Goal: Information Seeking & Learning: Check status

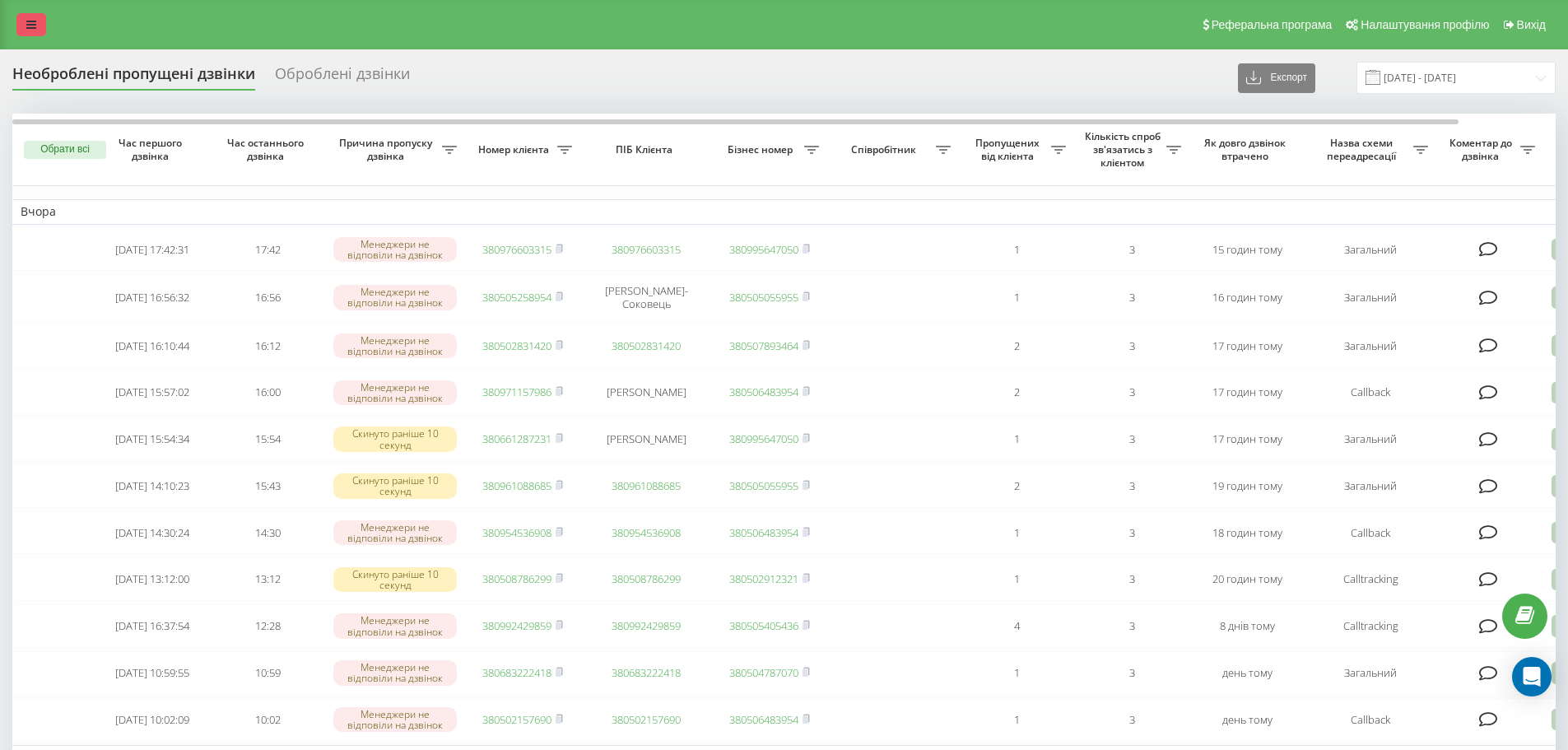
click at [25, 18] on link at bounding box center [31, 24] width 29 height 23
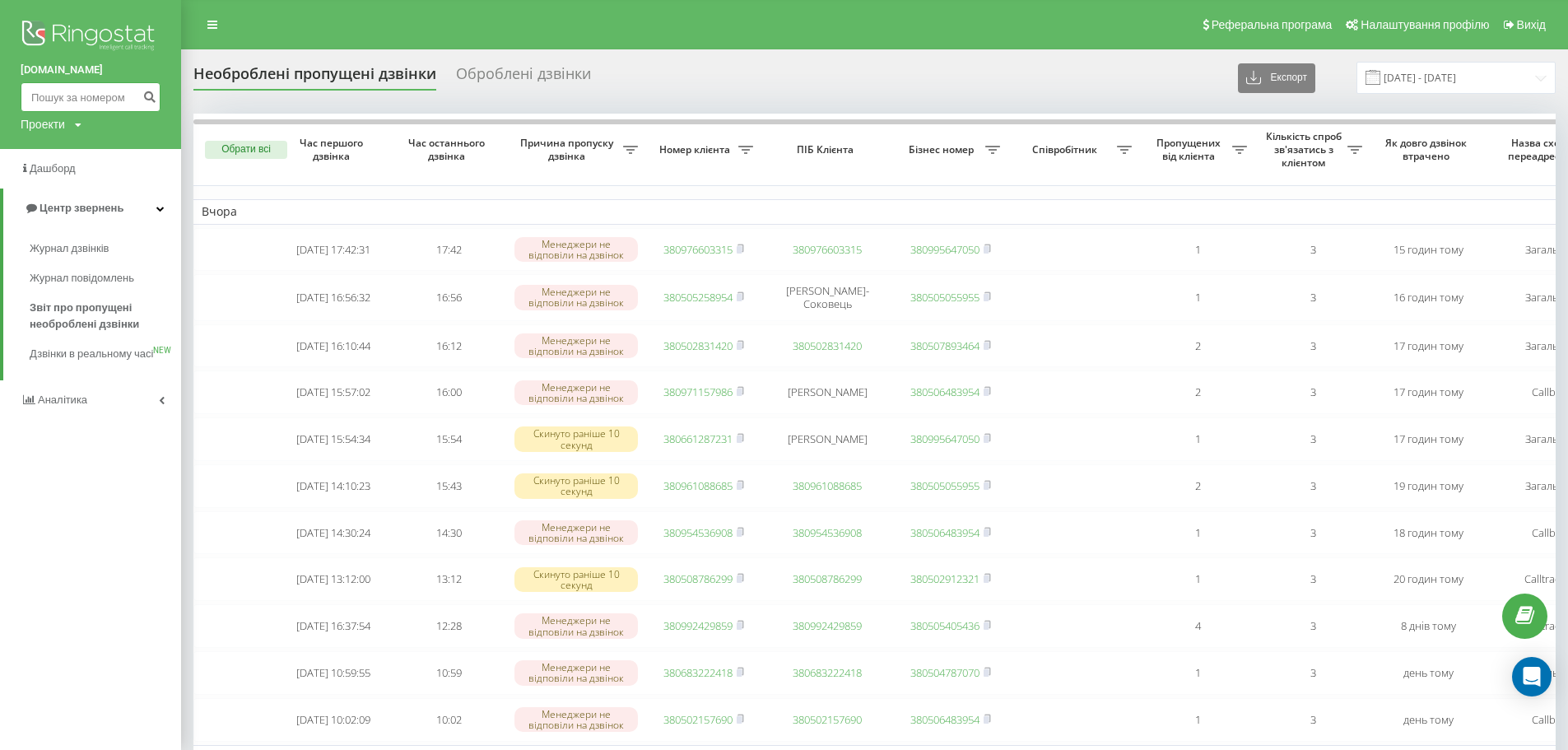
click at [81, 89] on input at bounding box center [90, 97] width 140 height 29
paste input "0661215555"
type input "0661215555"
drag, startPoint x: 145, startPoint y: 95, endPoint x: 182, endPoint y: 68, distance: 45.8
click at [145, 95] on icon "submit" at bounding box center [150, 94] width 14 height 9
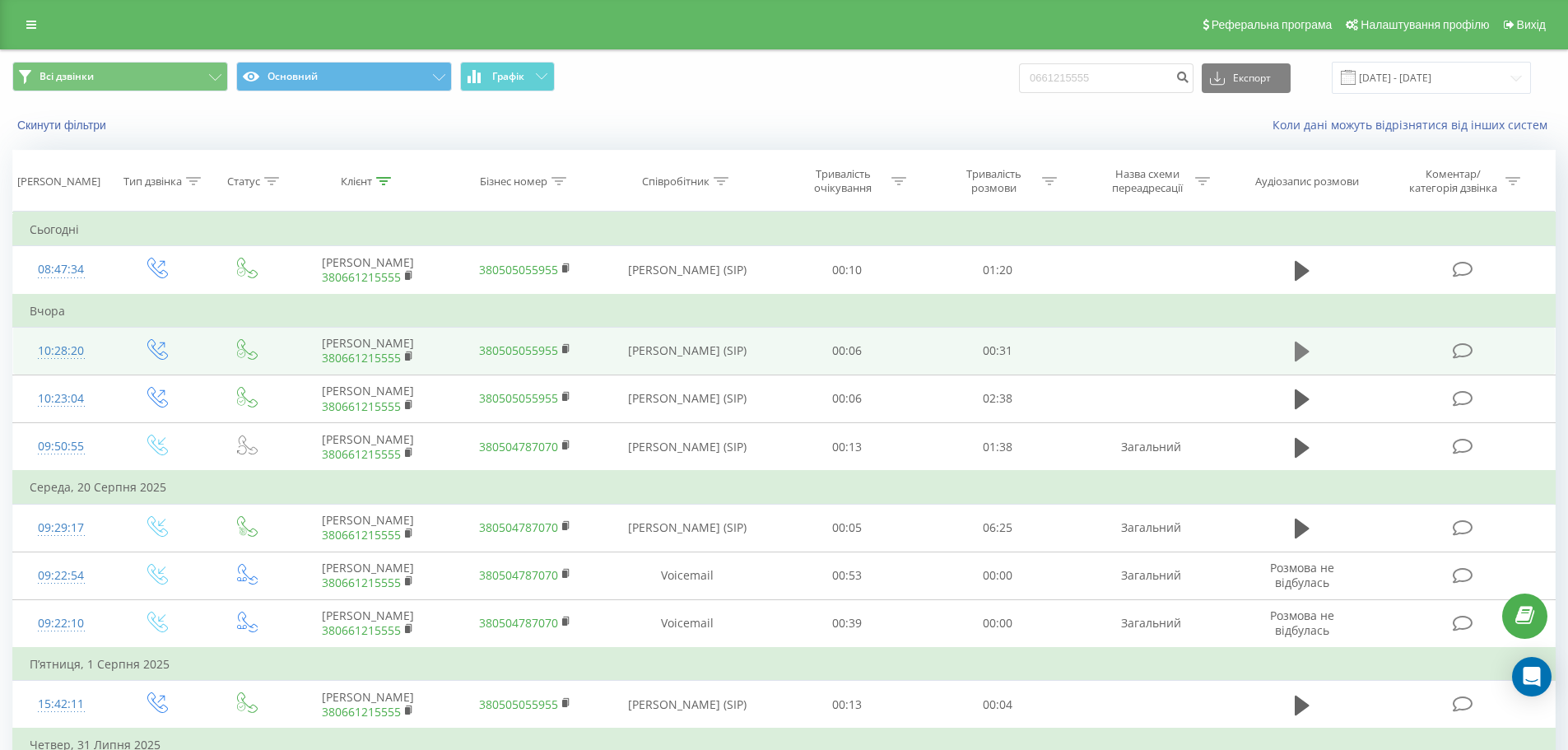
click at [1290, 356] on button at bounding box center [1302, 351] width 25 height 25
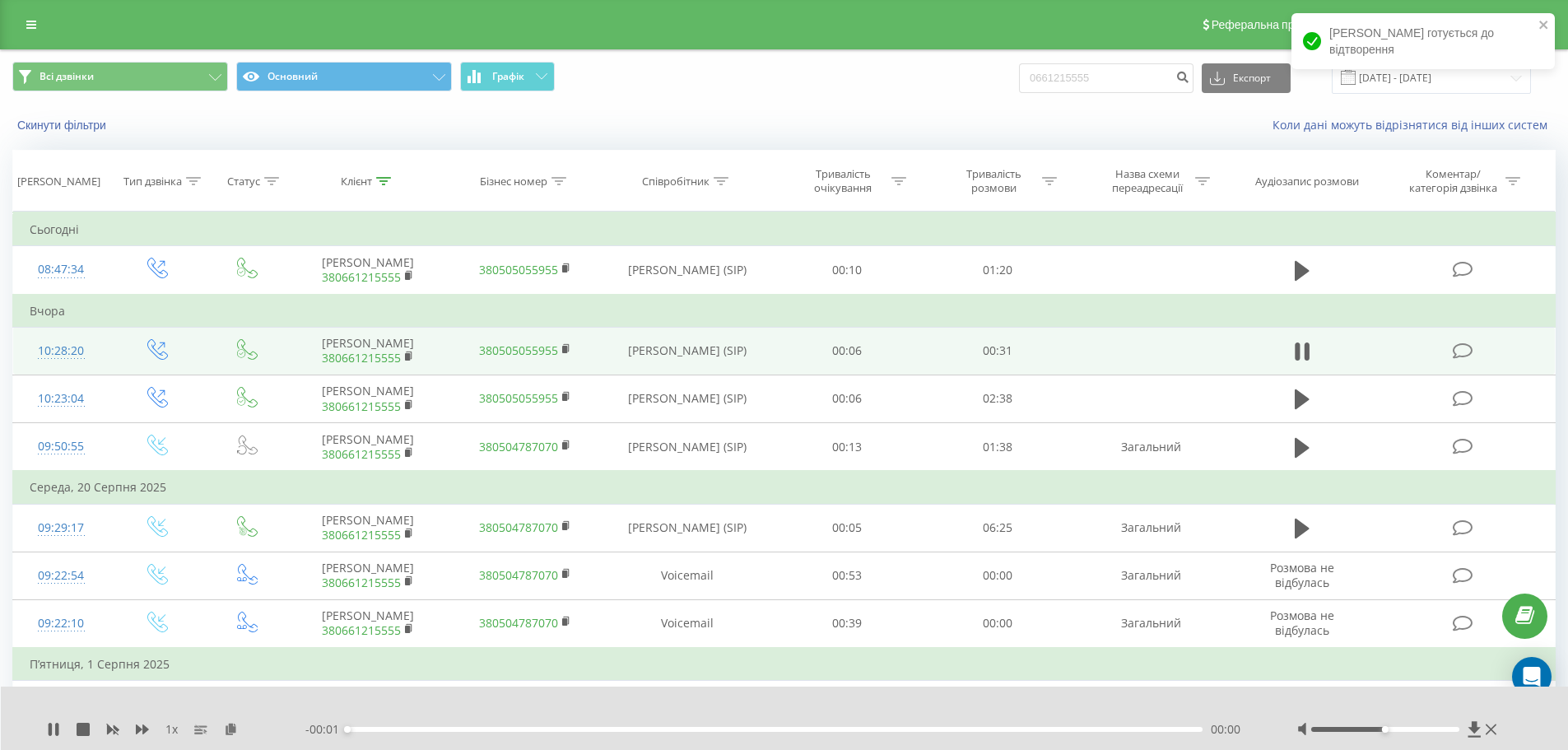
click at [366, 729] on div "00:00" at bounding box center [775, 729] width 856 height 5
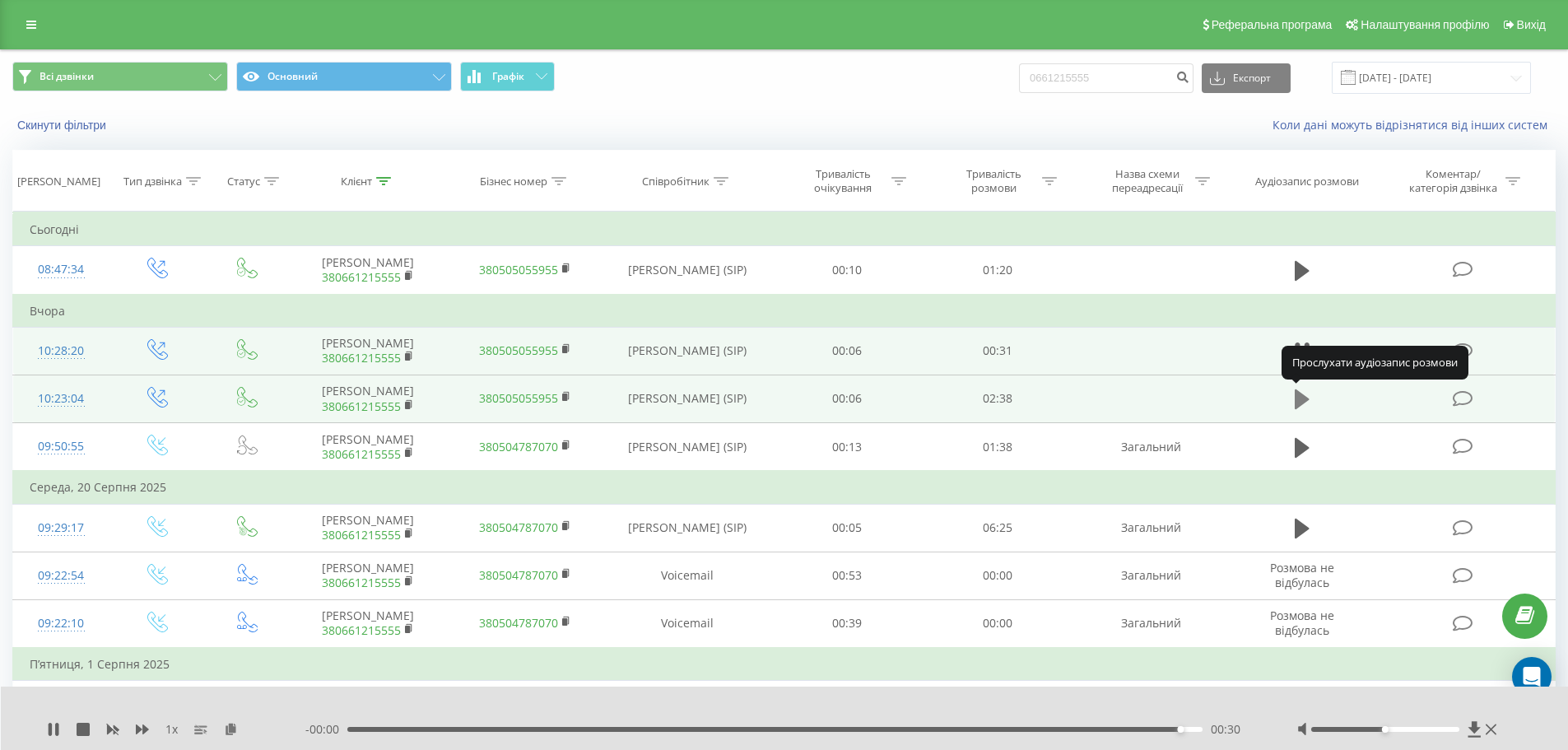
click at [1295, 398] on icon at bounding box center [1302, 399] width 15 height 20
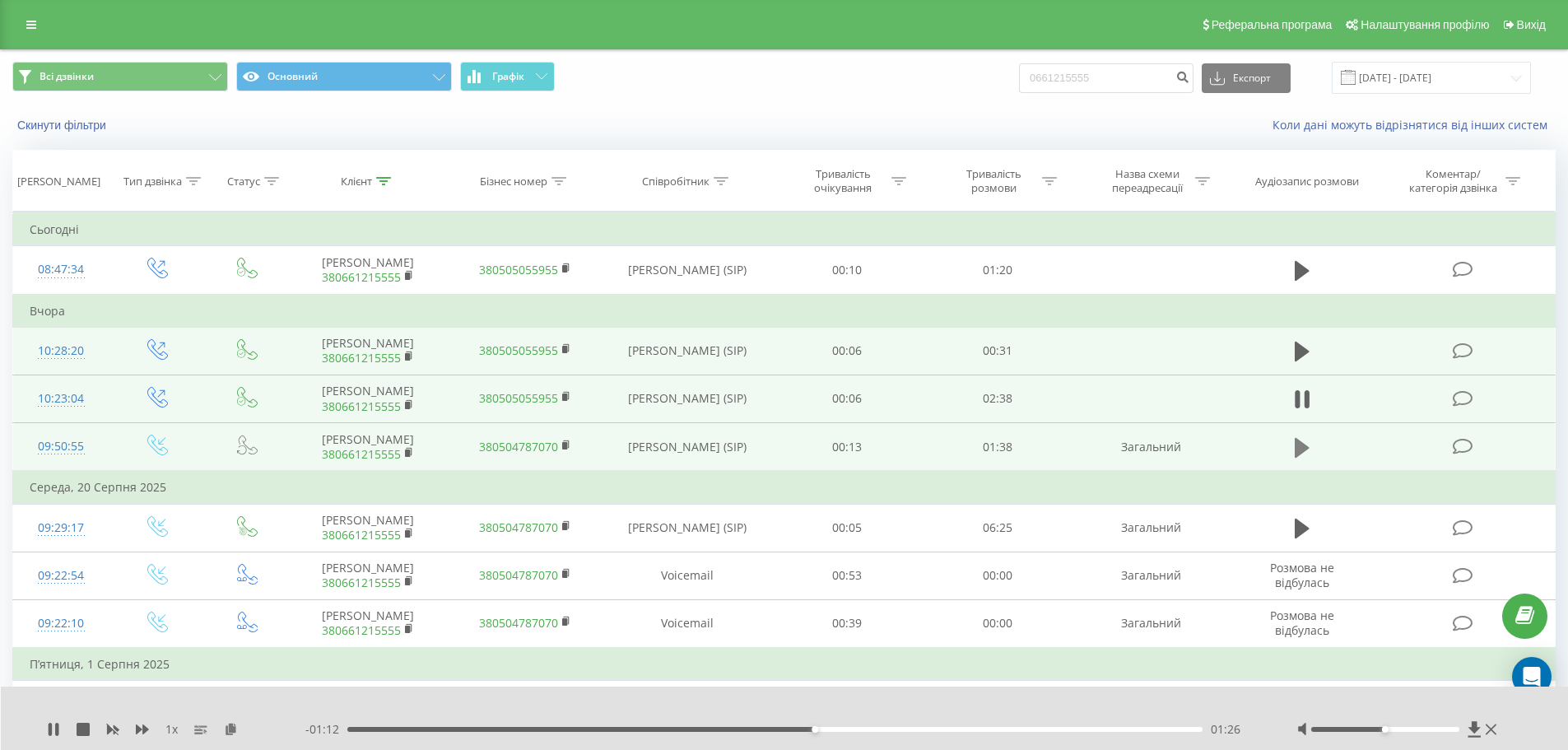
click at [1293, 457] on button at bounding box center [1302, 448] width 25 height 25
click at [566, 447] on rect at bounding box center [565, 446] width 5 height 8
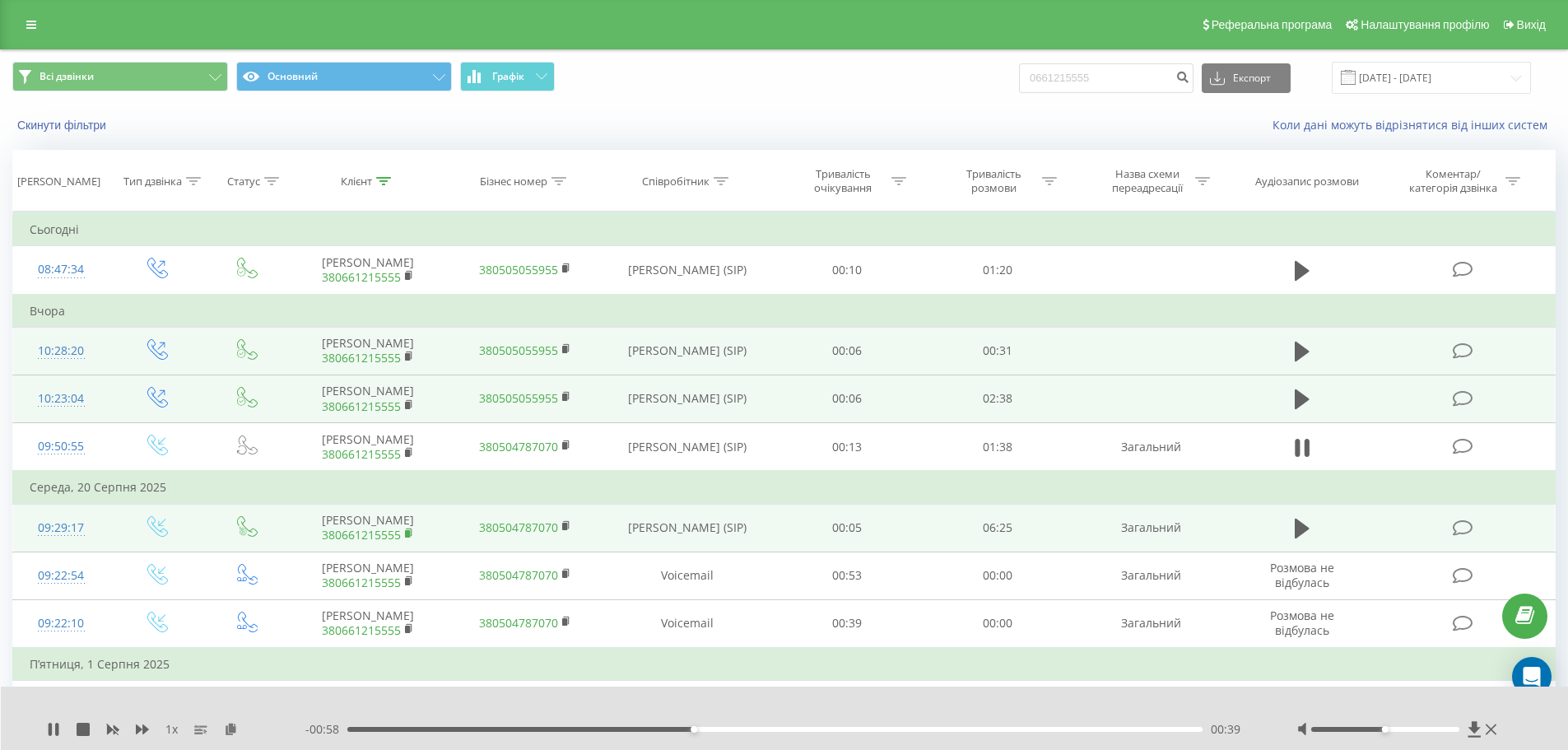
click at [411, 532] on icon at bounding box center [409, 533] width 9 height 11
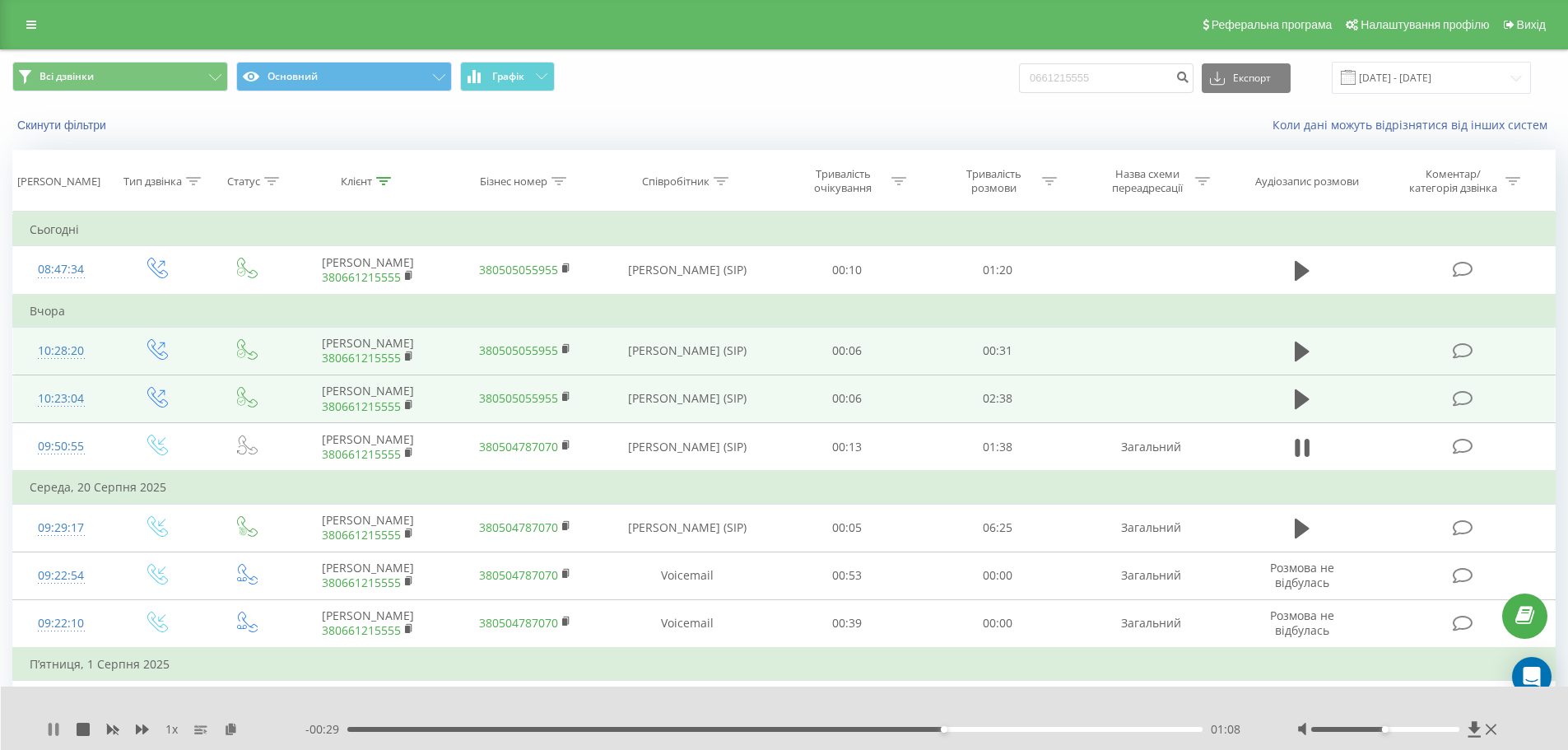
click at [53, 736] on button at bounding box center [53, 729] width 13 height 13
click at [50, 732] on icon at bounding box center [52, 729] width 9 height 13
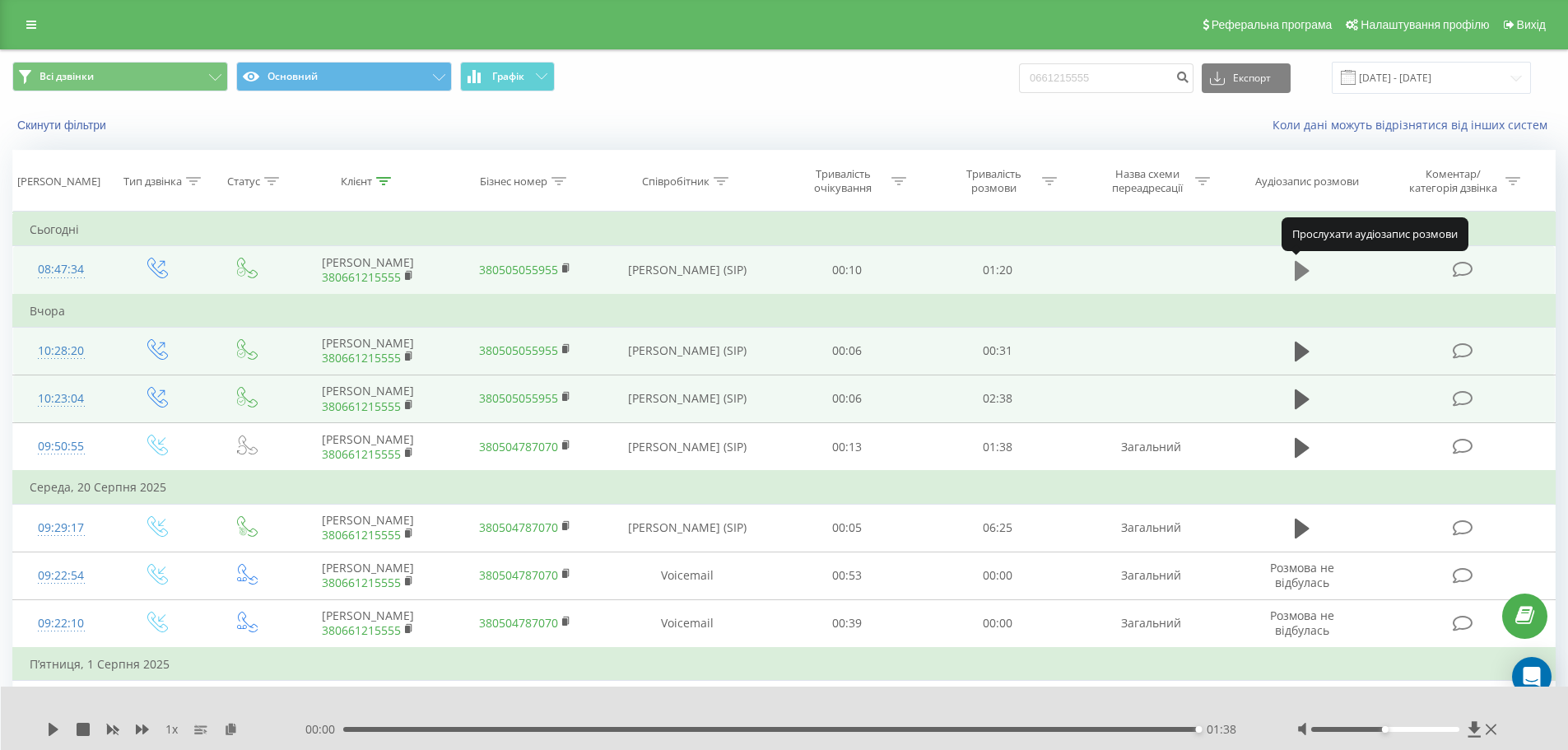
click at [1295, 278] on icon at bounding box center [1302, 271] width 15 height 20
click at [48, 732] on icon at bounding box center [53, 729] width 13 height 13
click at [55, 728] on icon at bounding box center [52, 729] width 9 height 13
click at [1114, 728] on div "01:13" at bounding box center [775, 729] width 856 height 5
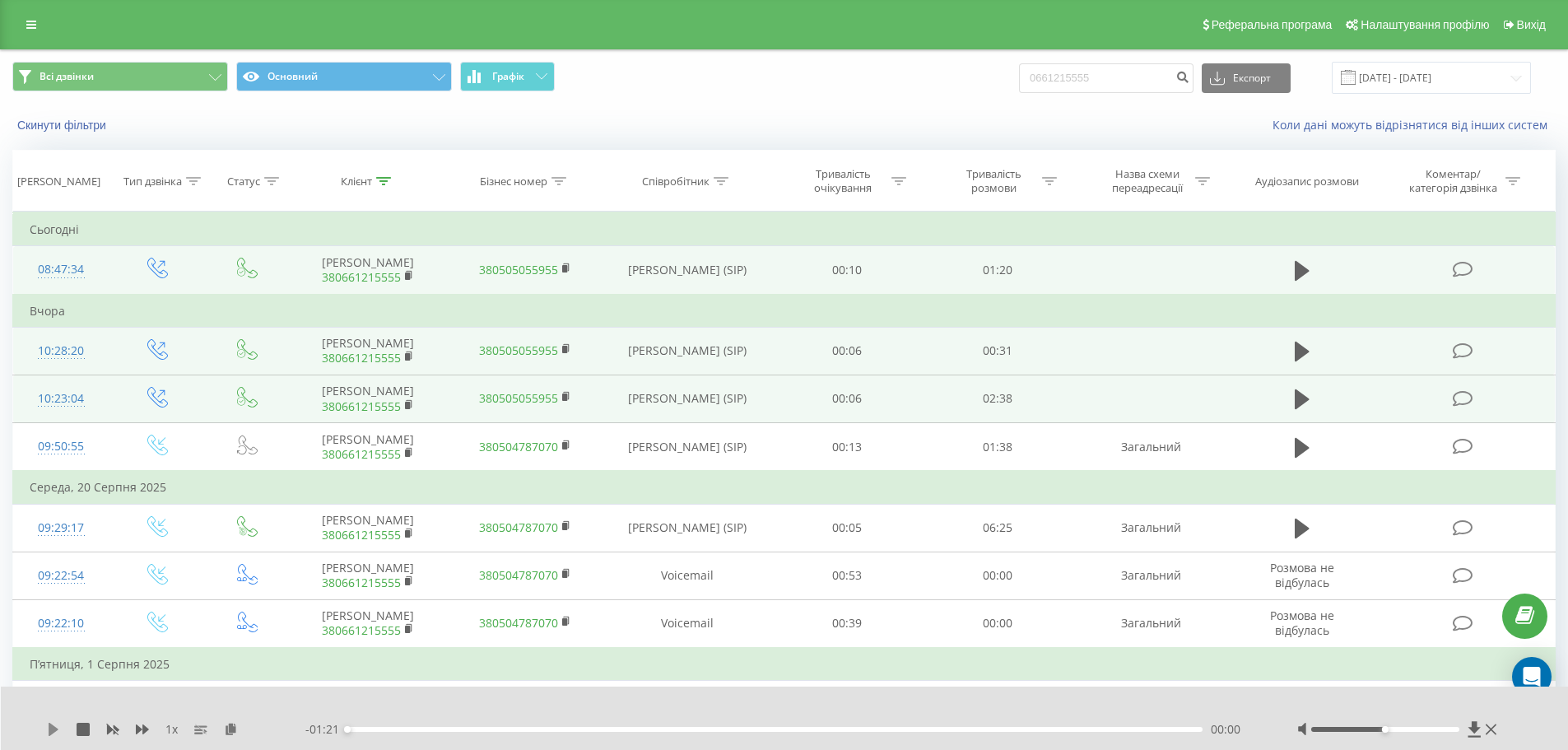
click at [57, 731] on icon at bounding box center [53, 729] width 13 height 13
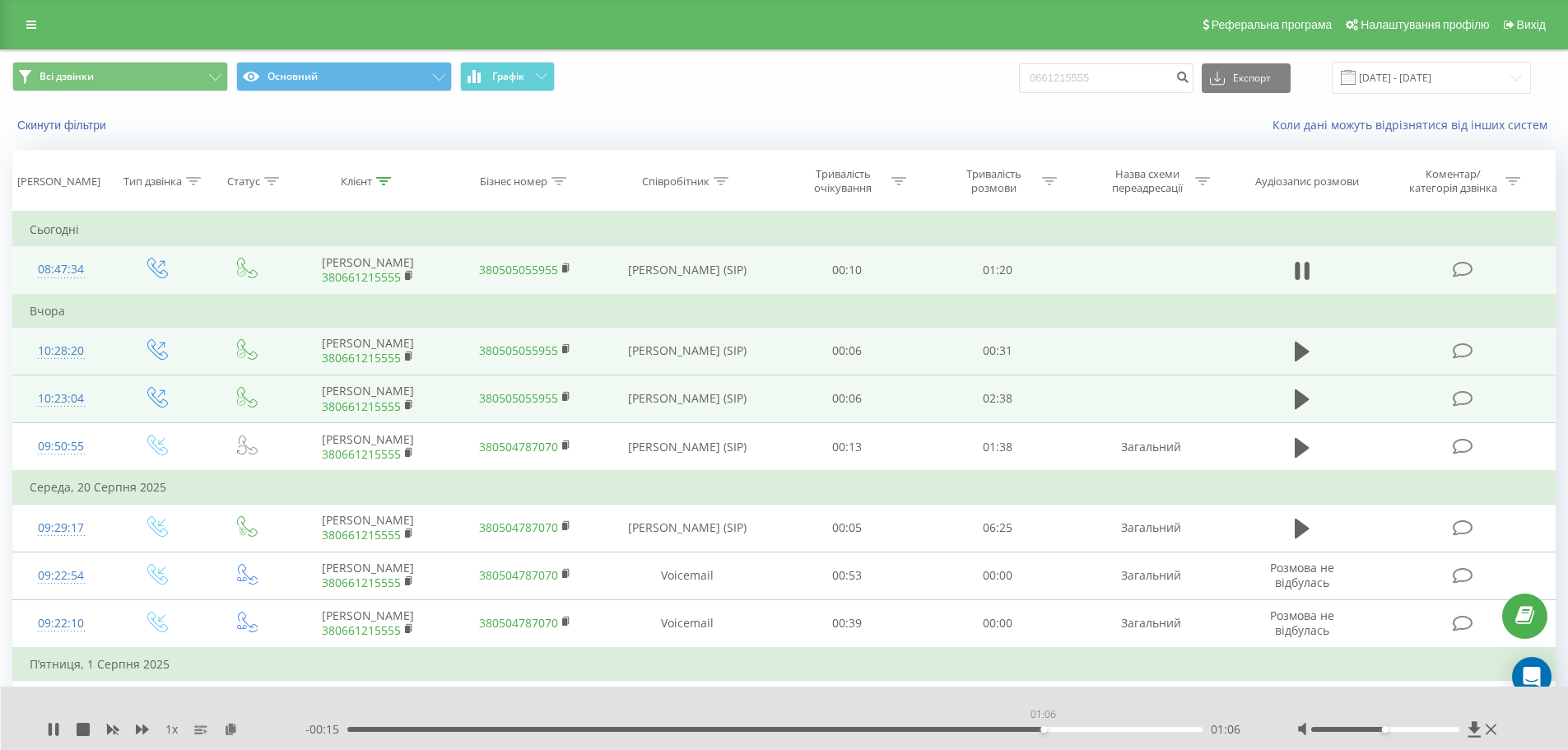
click at [1043, 727] on div "01:06" at bounding box center [775, 729] width 856 height 5
click at [1005, 729] on div "01:06" at bounding box center [775, 729] width 856 height 5
click at [52, 734] on icon at bounding box center [50, 729] width 3 height 13
click at [35, 23] on icon at bounding box center [31, 24] width 9 height 11
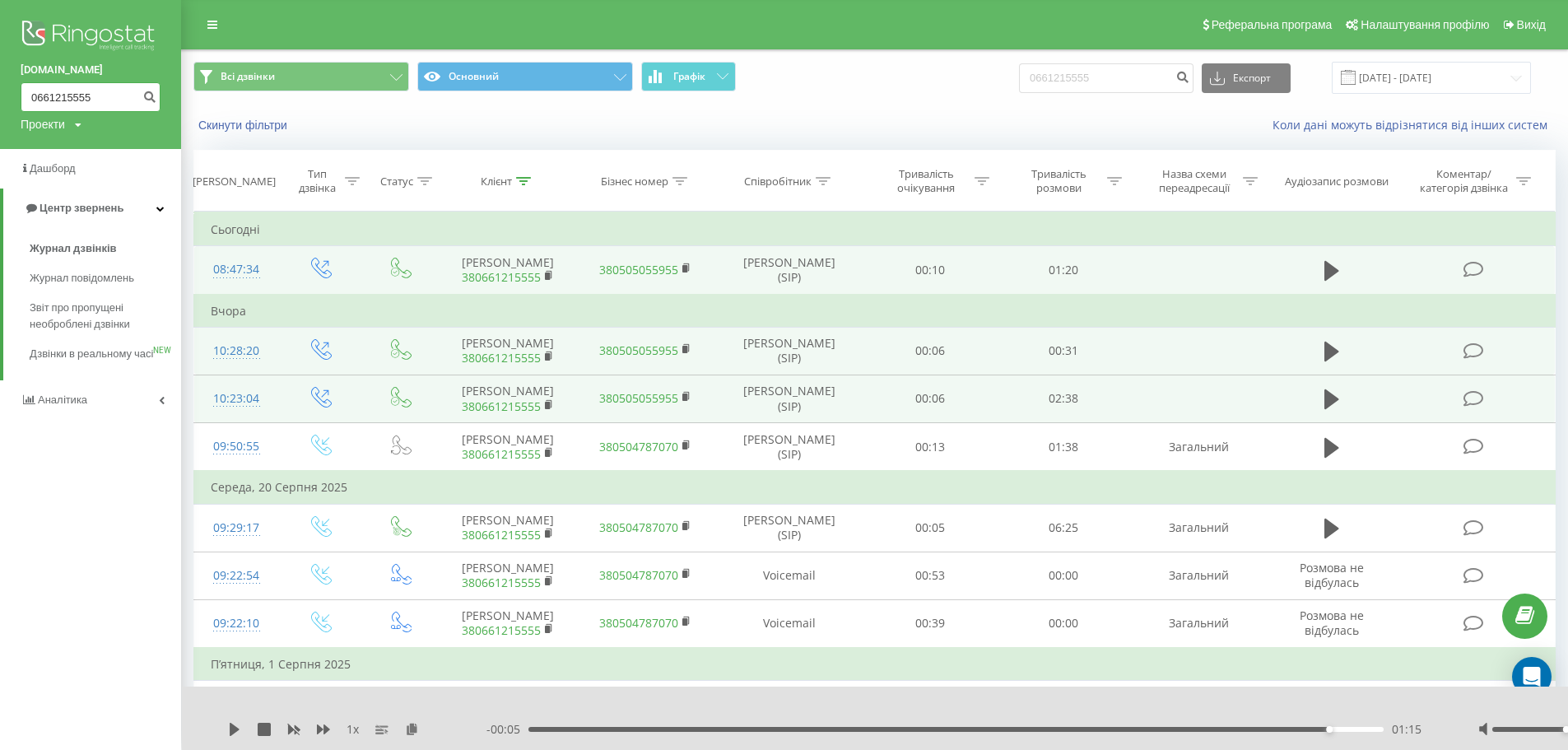
click at [104, 106] on input "0661215555" at bounding box center [90, 97] width 140 height 29
type input "0"
paste input "0509200900"
type input "0509200900"
click at [149, 100] on icon "submit" at bounding box center [150, 94] width 14 height 9
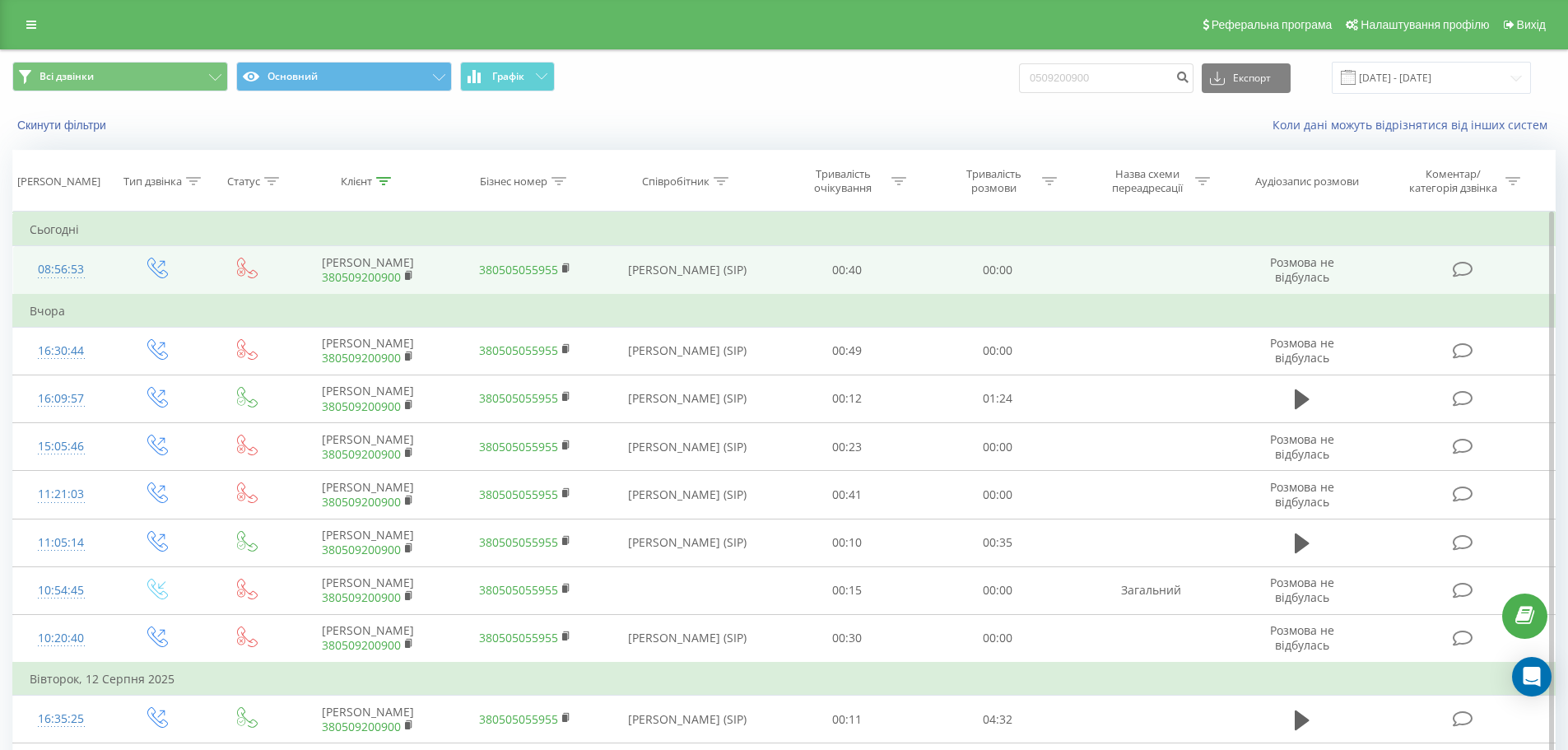
click at [394, 276] on link "380509200900" at bounding box center [361, 277] width 79 height 15
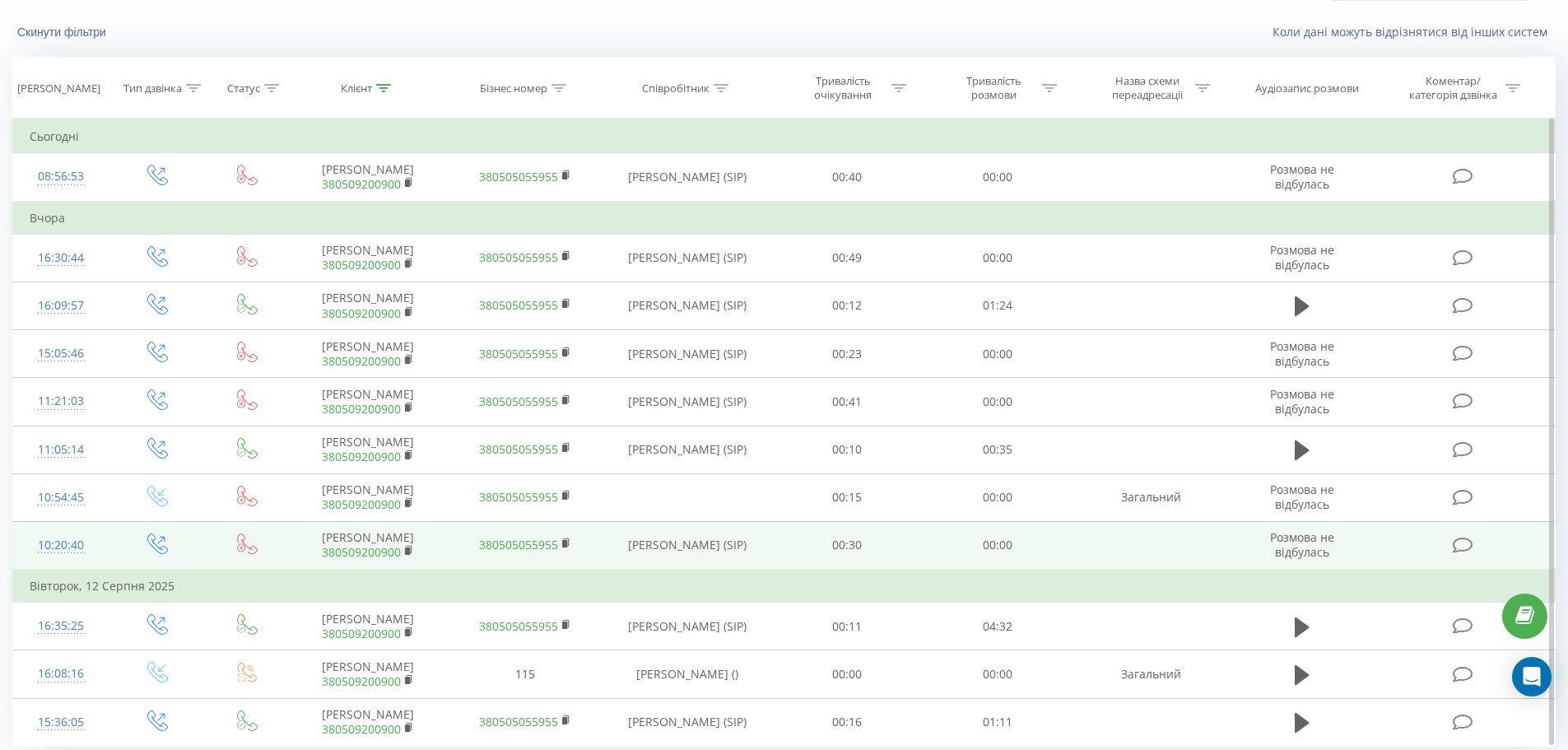
scroll to position [151, 0]
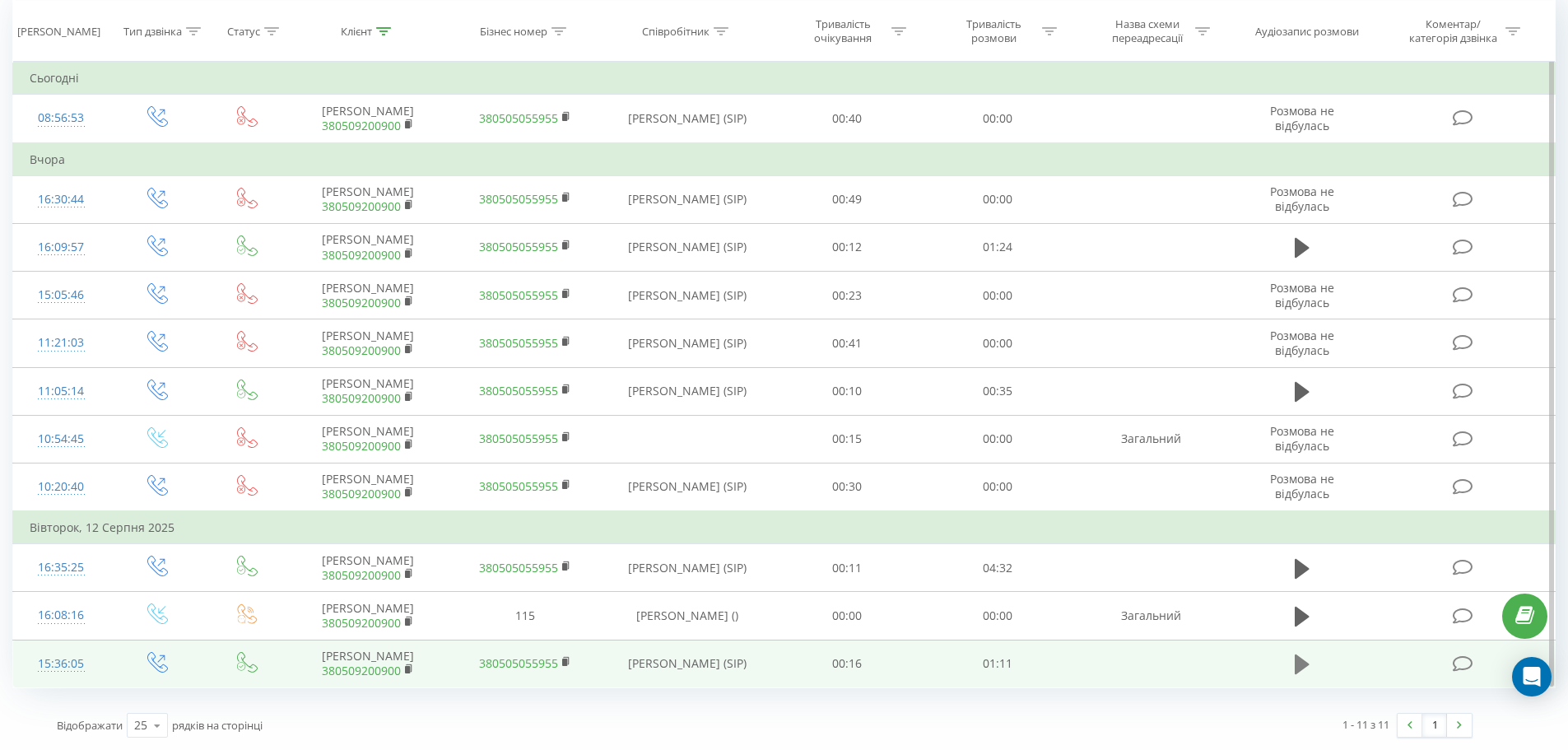
click at [1296, 655] on icon at bounding box center [1302, 664] width 15 height 20
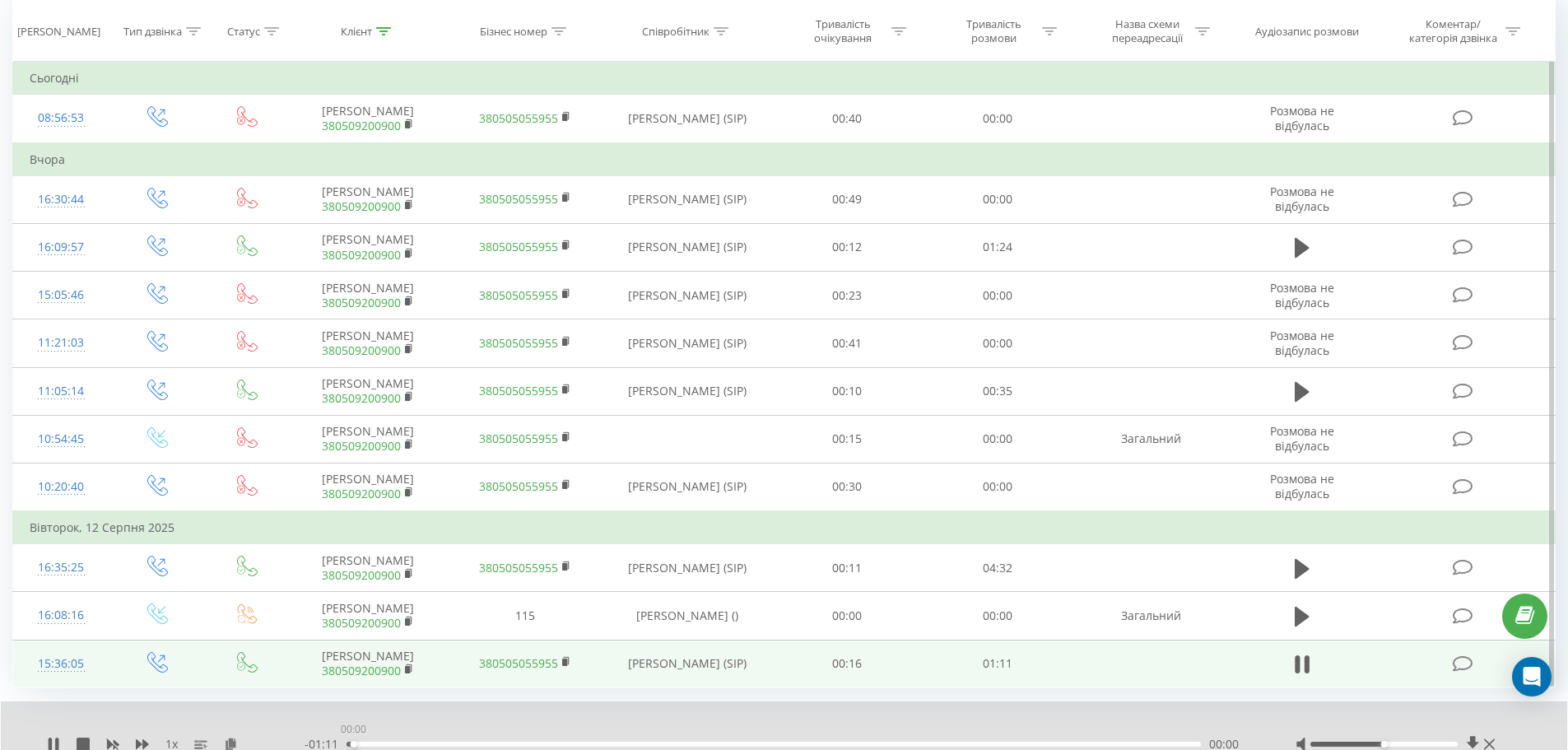
drag, startPoint x: 353, startPoint y: 746, endPoint x: 408, endPoint y: 746, distance: 55.0
click at [354, 747] on div "00:00" at bounding box center [354, 745] width 7 height 7
click at [413, 747] on div "00:05" at bounding box center [774, 745] width 854 height 5
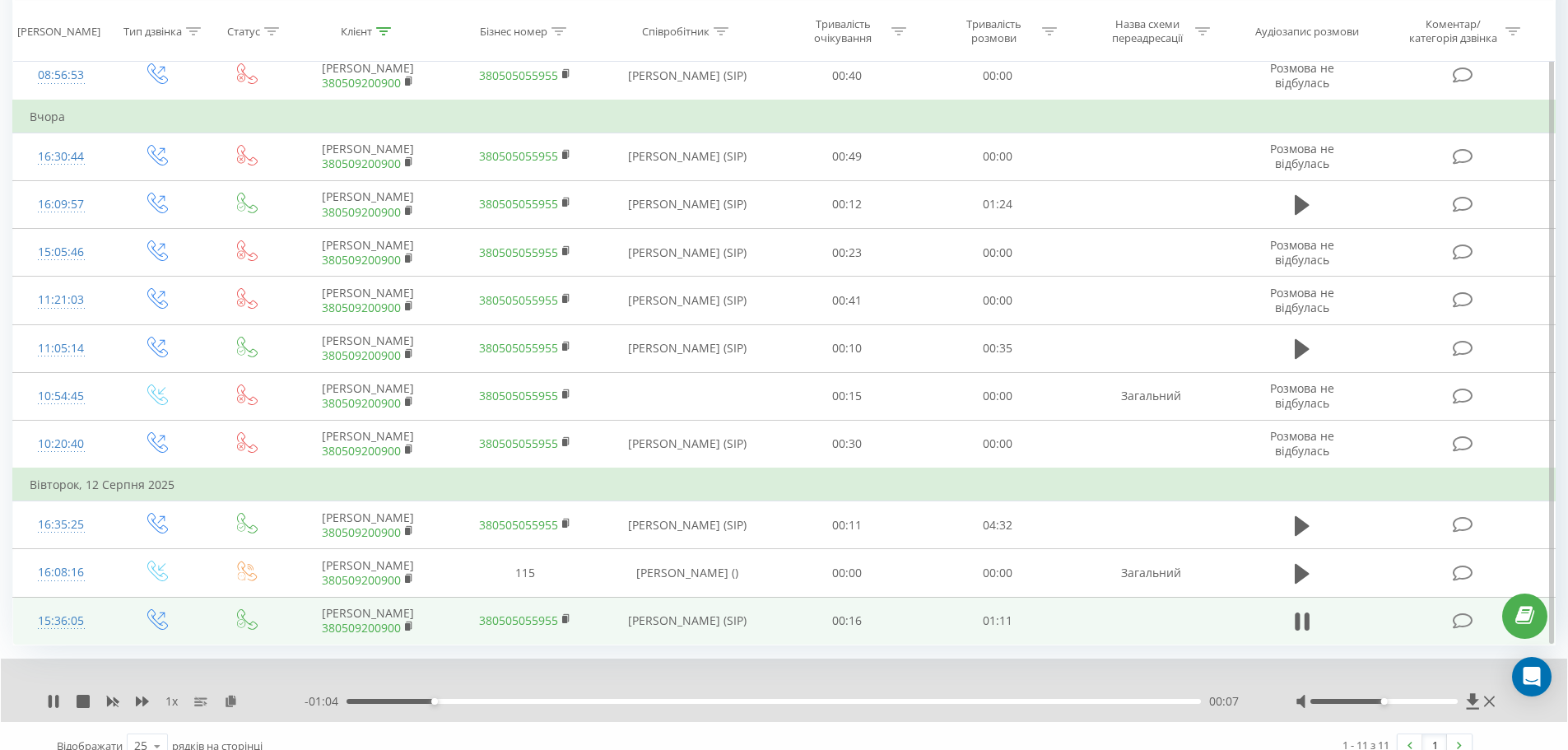
scroll to position [215, 0]
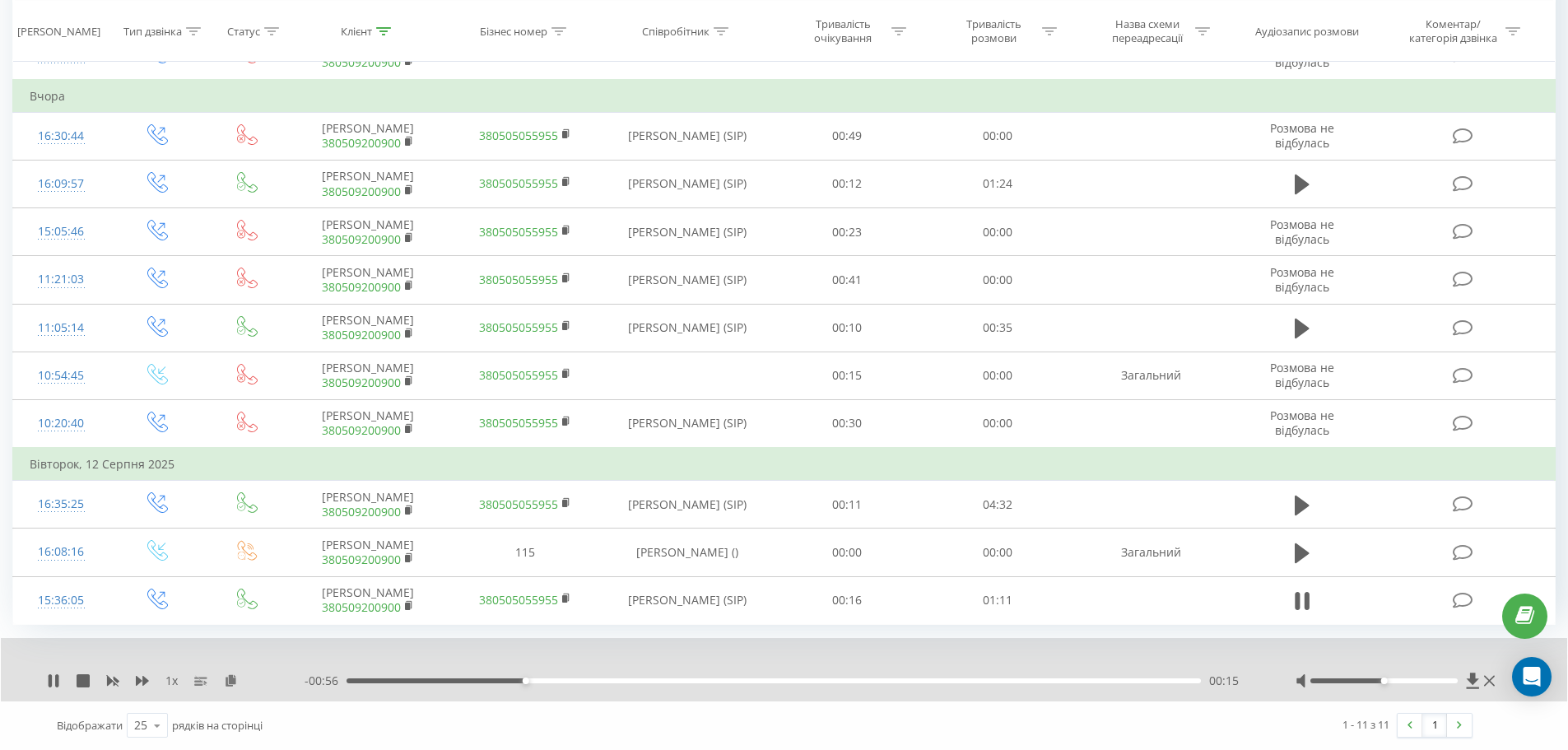
click at [579, 679] on div "00:15" at bounding box center [774, 681] width 854 height 5
click at [602, 680] on div "00:21" at bounding box center [774, 681] width 854 height 5
click at [654, 680] on div "00:22" at bounding box center [774, 681] width 854 height 5
click at [787, 679] on div "00:37" at bounding box center [774, 681] width 854 height 5
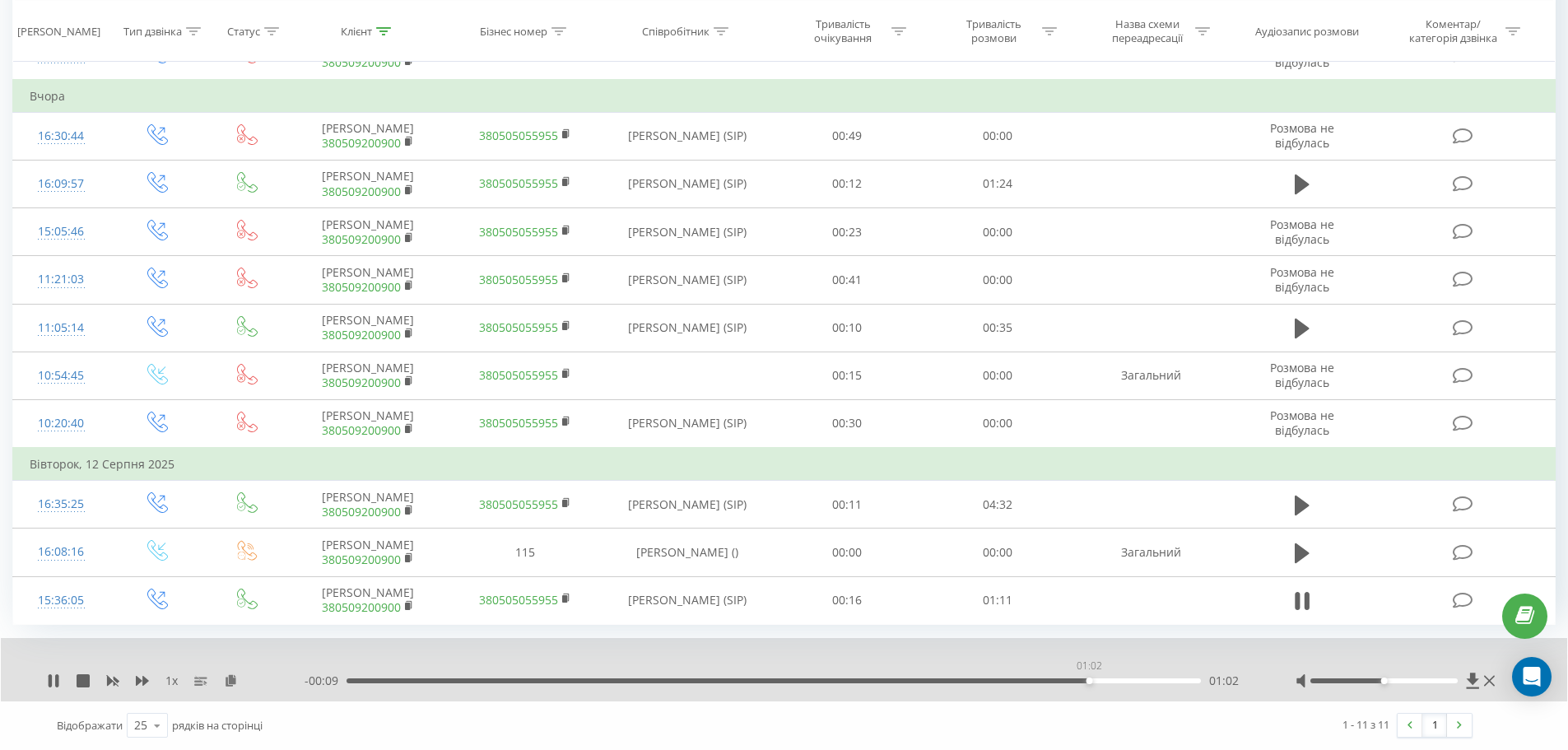
click at [1089, 680] on div "01:02" at bounding box center [774, 681] width 854 height 5
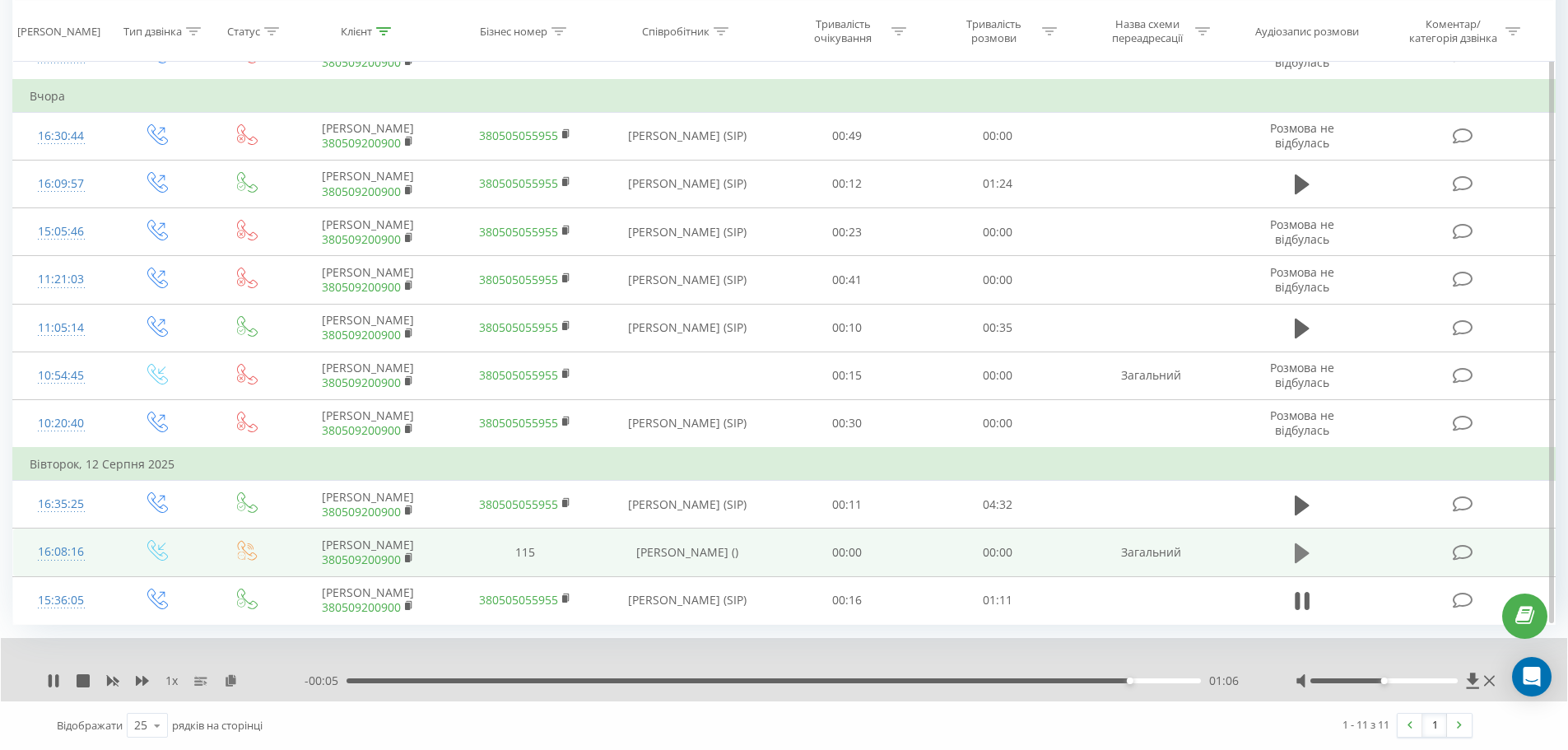
click at [1297, 559] on icon at bounding box center [1302, 553] width 15 height 20
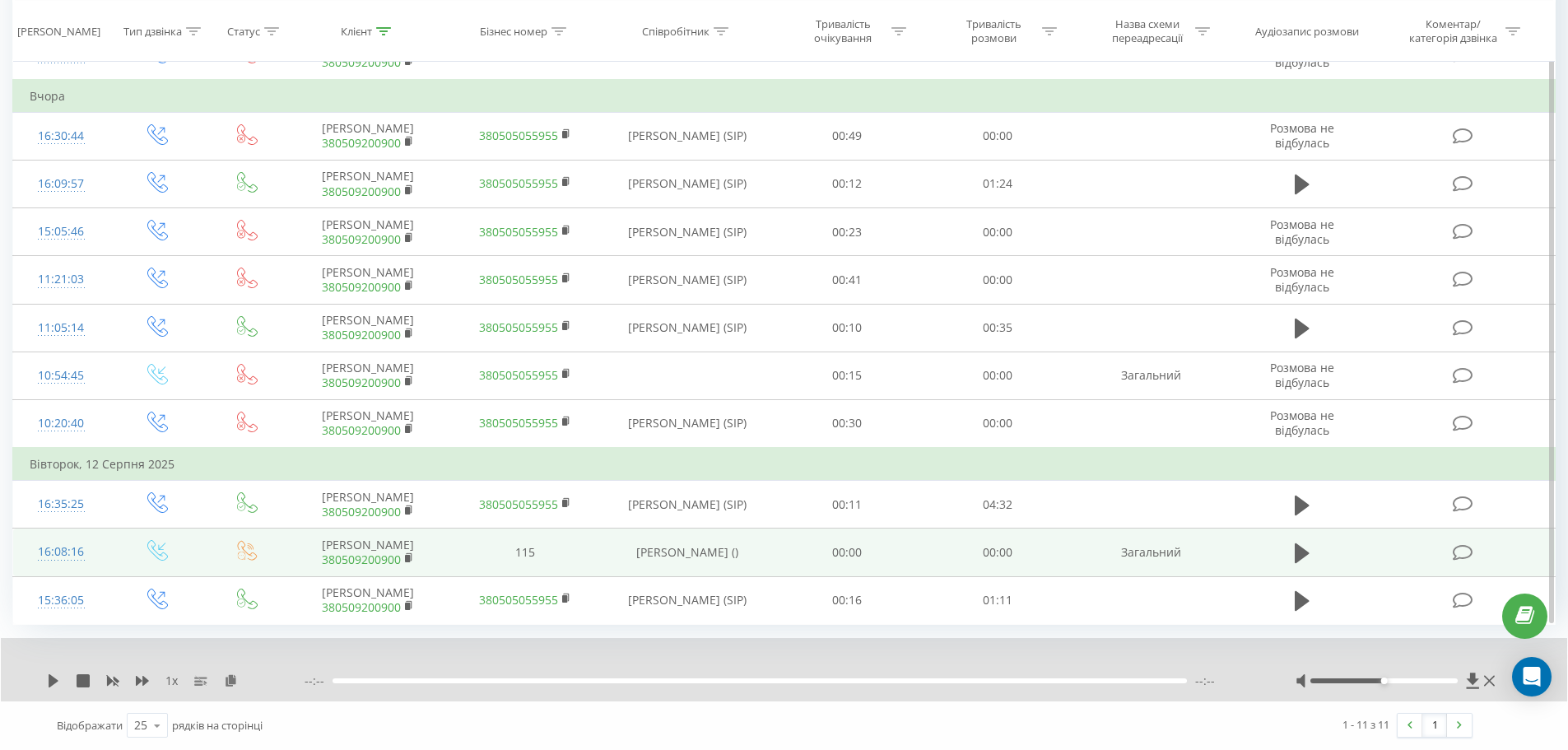
click at [46, 678] on div "1 x --:-- --:--" at bounding box center [784, 670] width 1566 height 64
click at [48, 680] on icon at bounding box center [53, 680] width 13 height 13
click at [57, 678] on icon at bounding box center [53, 680] width 13 height 13
click at [62, 682] on div "1 x" at bounding box center [176, 680] width 258 height 16
click at [56, 683] on icon at bounding box center [52, 680] width 9 height 13
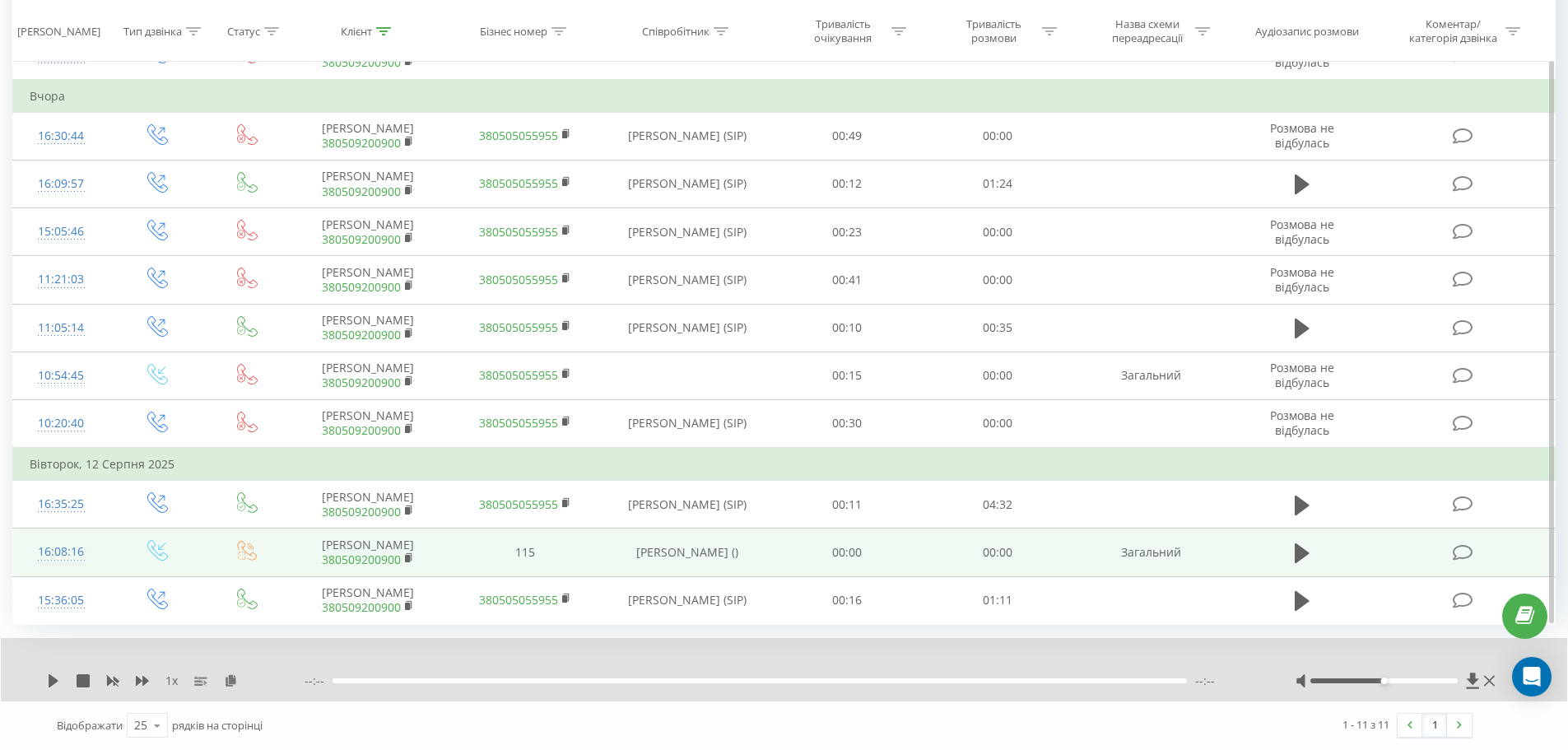
drag, startPoint x: 356, startPoint y: 678, endPoint x: 273, endPoint y: 677, distance: 83.0
click at [345, 679] on div at bounding box center [760, 681] width 854 height 5
click at [88, 683] on icon at bounding box center [83, 680] width 13 height 13
click at [49, 680] on icon at bounding box center [52, 680] width 9 height 13
click at [368, 686] on div "--:-- --:--" at bounding box center [779, 680] width 950 height 16
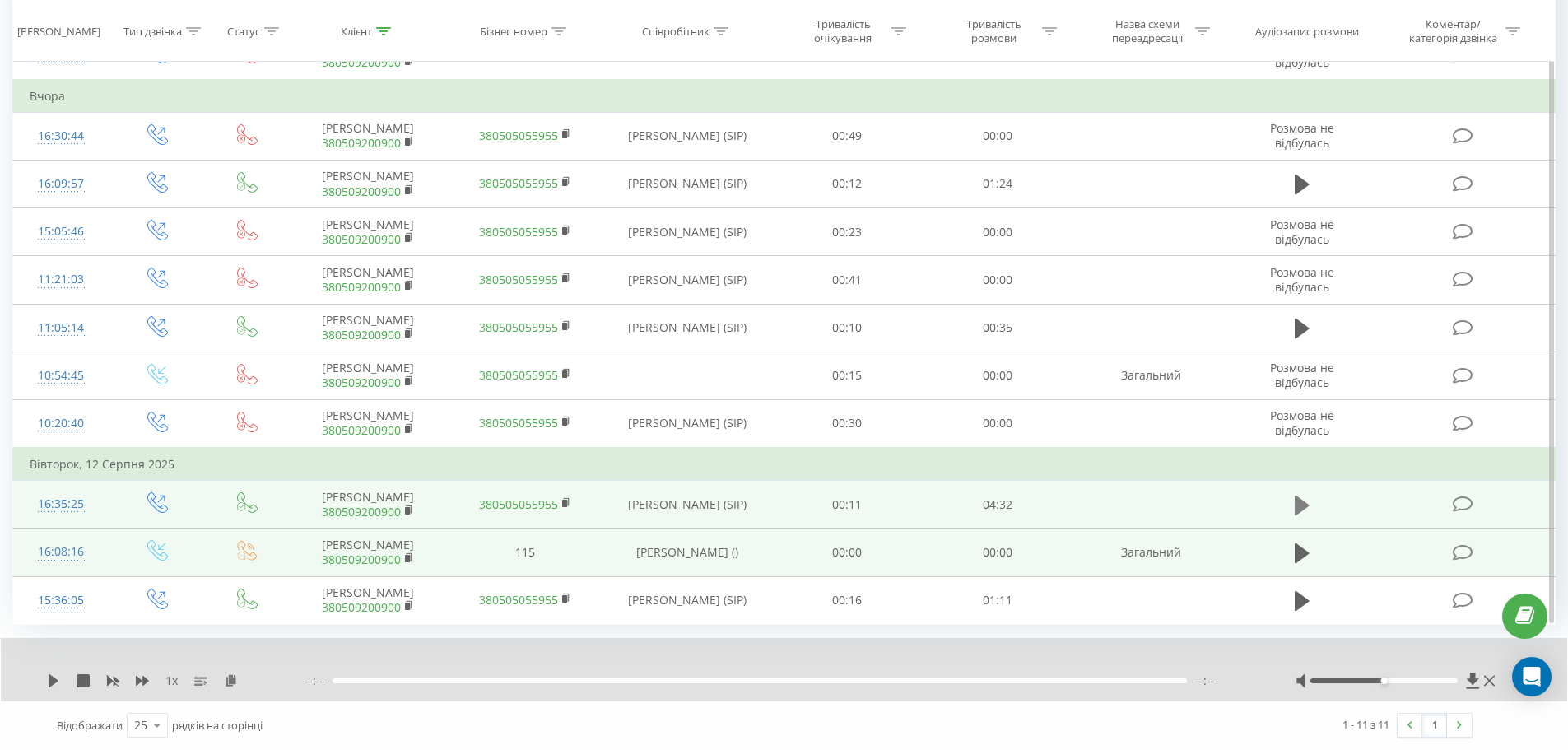
click at [1301, 512] on icon at bounding box center [1302, 505] width 15 height 20
click at [49, 687] on button at bounding box center [53, 680] width 13 height 13
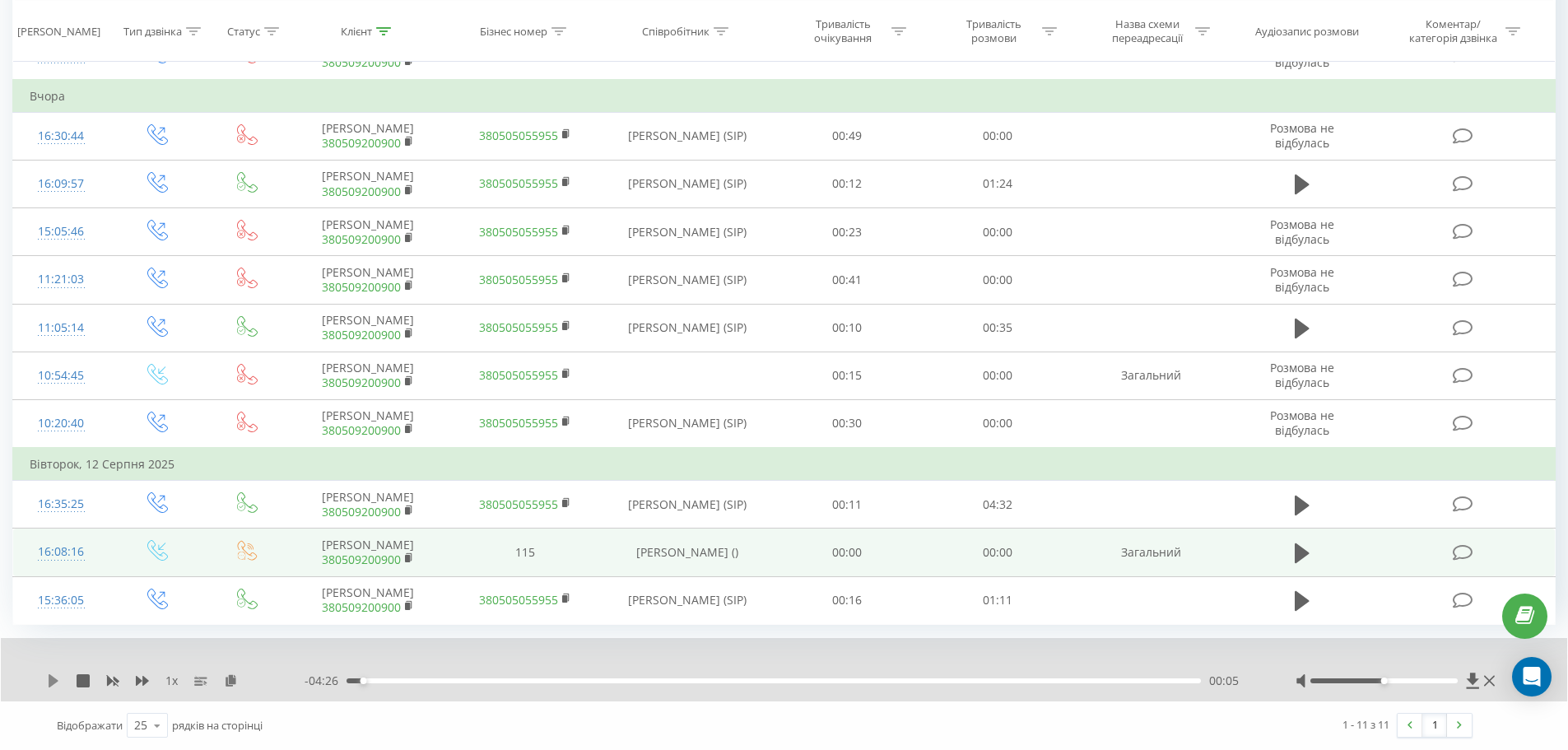
click at [58, 683] on icon at bounding box center [53, 680] width 13 height 13
click at [393, 679] on div "00:05" at bounding box center [774, 681] width 854 height 5
click at [420, 679] on div "00:23" at bounding box center [774, 681] width 854 height 5
click at [352, 679] on div "00:37" at bounding box center [774, 681] width 854 height 5
click at [378, 679] on div "00:17" at bounding box center [774, 681] width 854 height 5
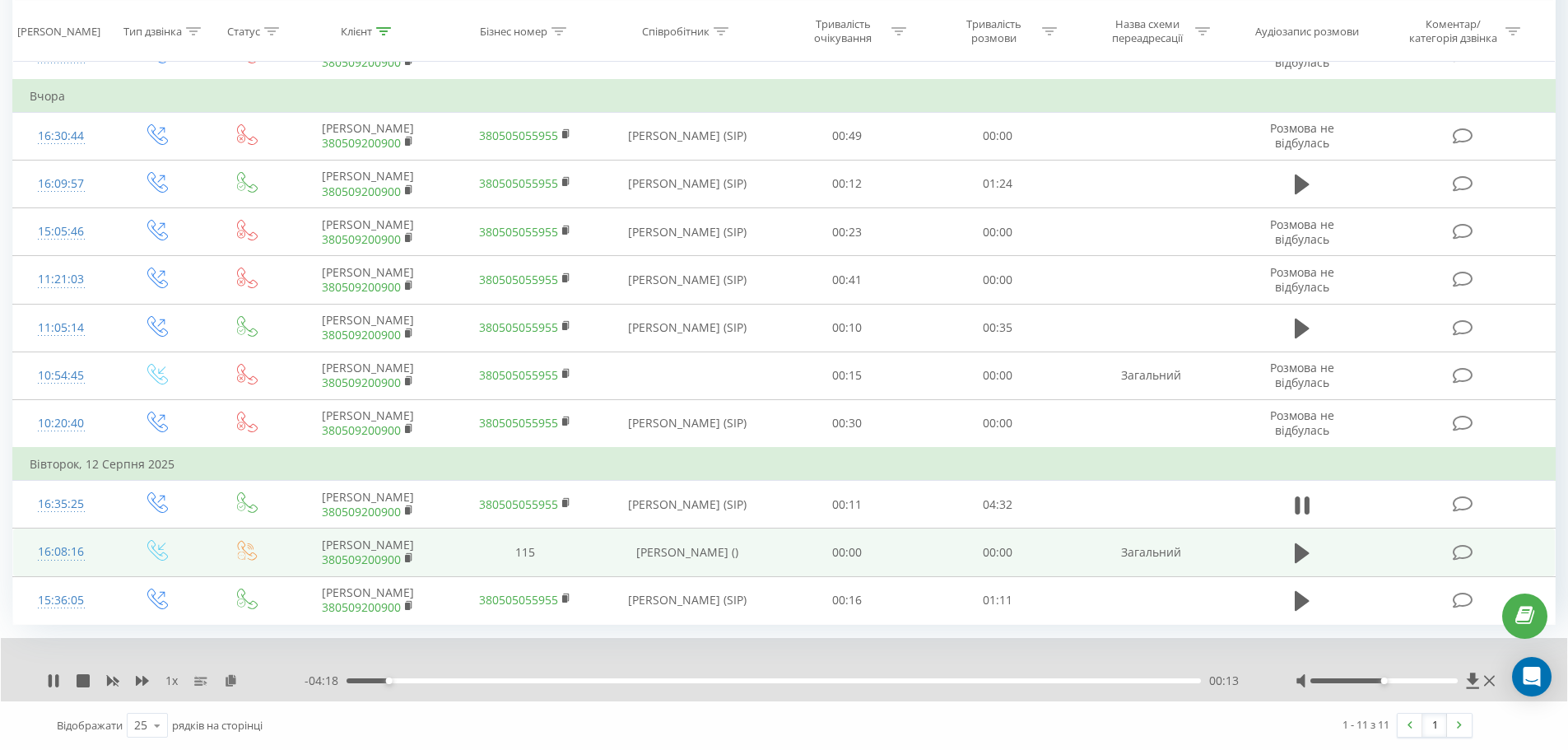
click at [364, 679] on div "00:13" at bounding box center [774, 681] width 854 height 5
click at [449, 679] on div "00:32" at bounding box center [774, 681] width 854 height 5
click at [475, 680] on div "00:33" at bounding box center [774, 681] width 854 height 5
click at [520, 682] on div "00:42" at bounding box center [774, 681] width 854 height 5
click at [556, 683] on div "01:07" at bounding box center [774, 681] width 854 height 5
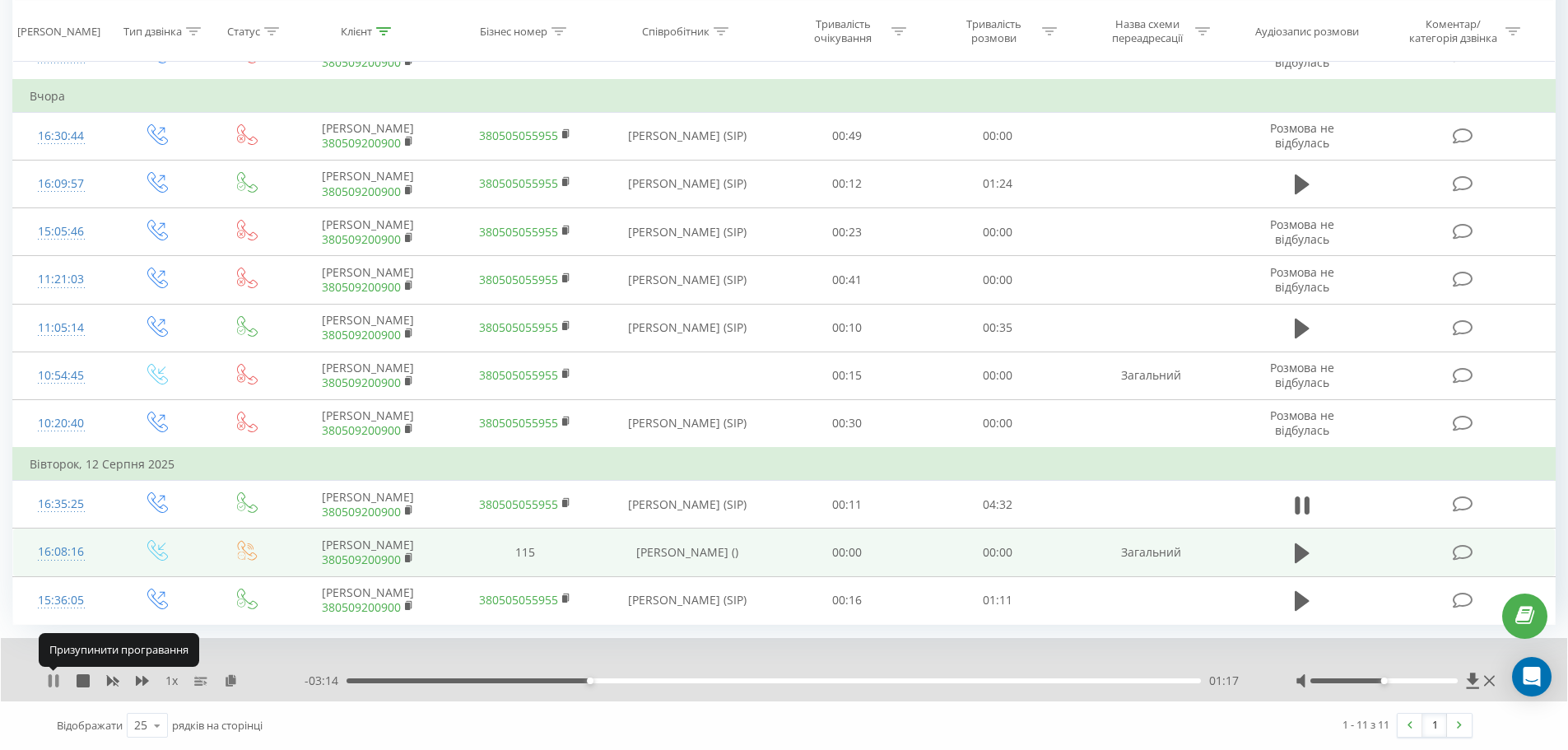
click at [52, 679] on icon at bounding box center [50, 680] width 3 height 13
click at [53, 685] on icon at bounding box center [52, 680] width 9 height 13
click at [53, 685] on icon at bounding box center [53, 680] width 13 height 13
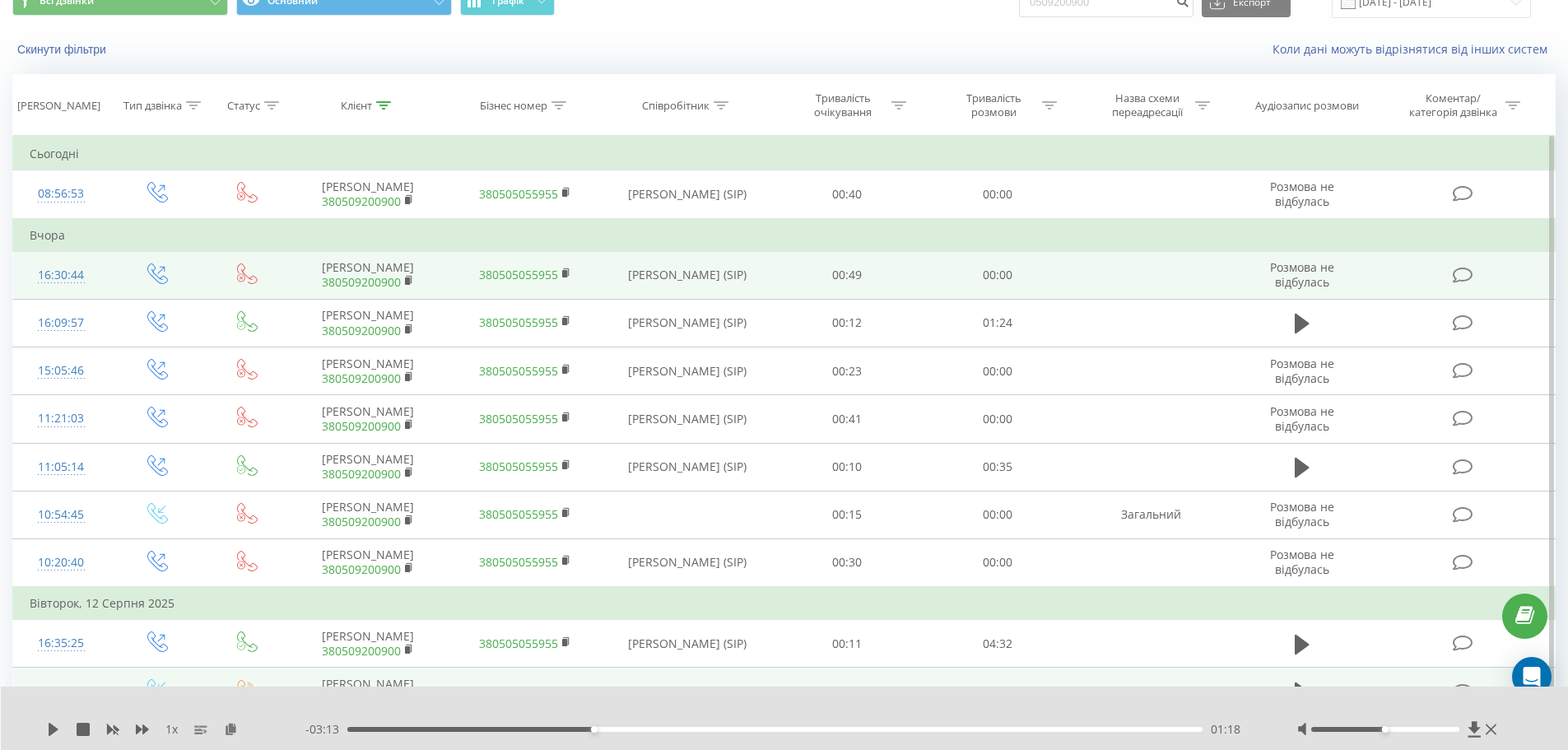
scroll to position [0, 0]
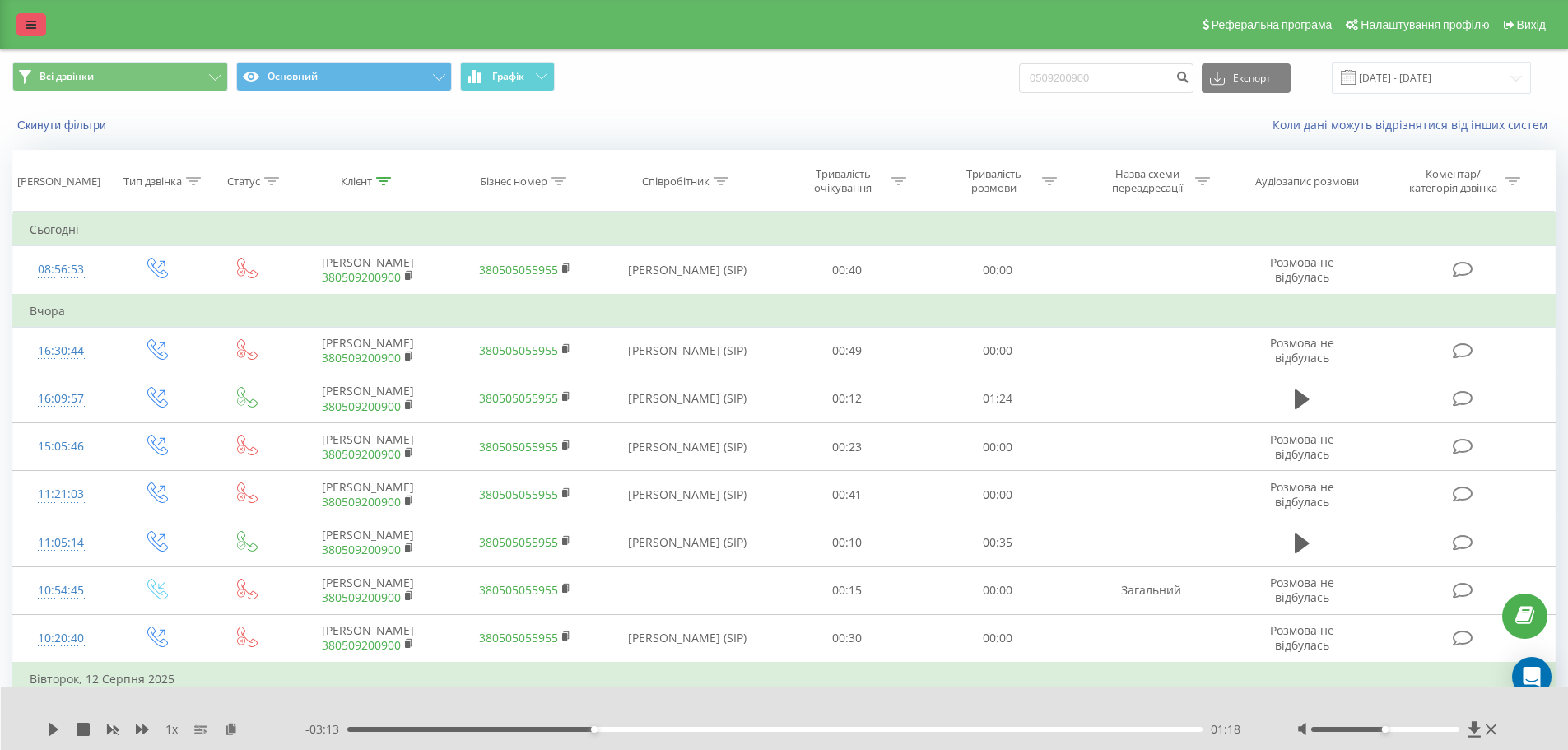
click at [27, 27] on icon at bounding box center [31, 24] width 9 height 11
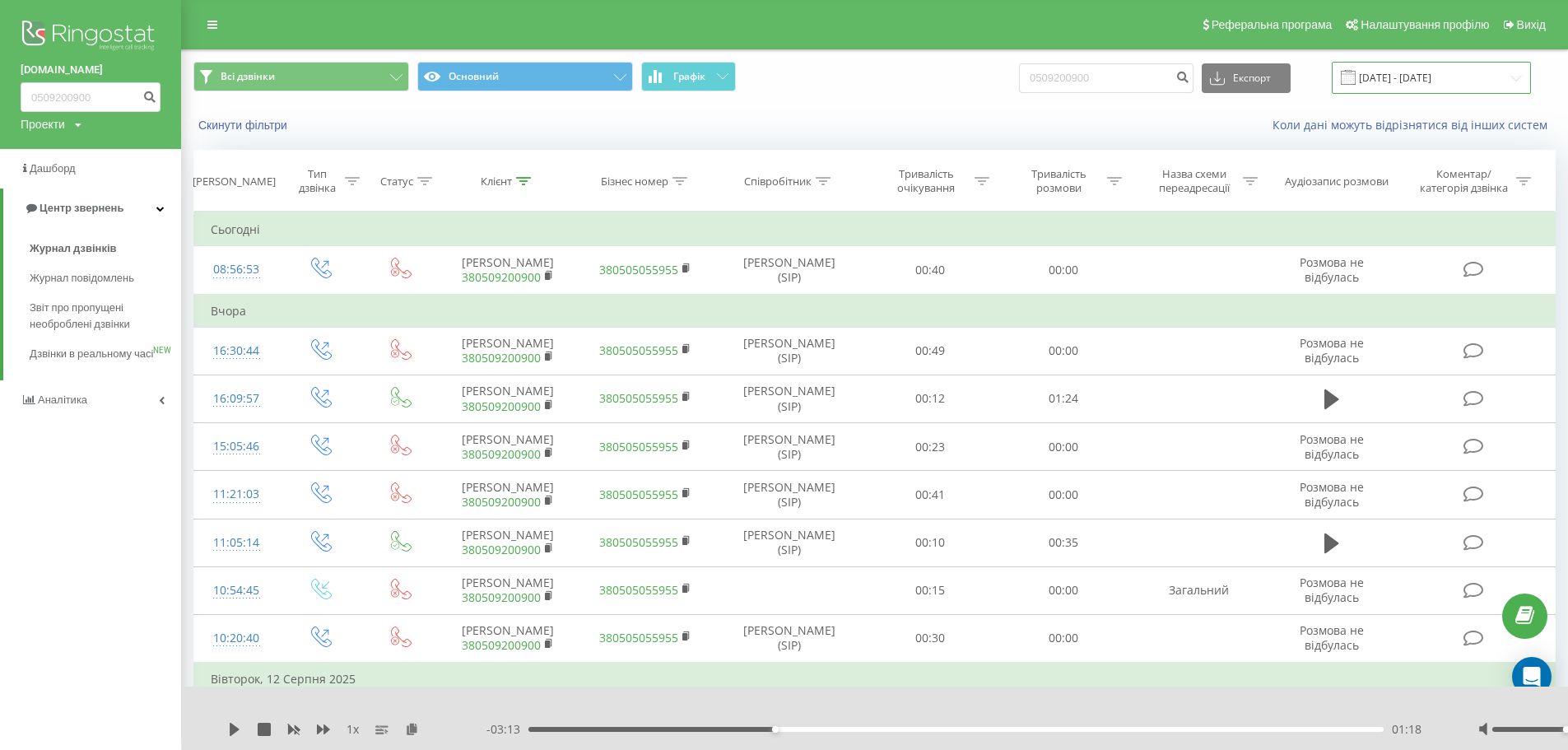
click at [1439, 67] on input "22.05.2025 - 22.08.2025" at bounding box center [1431, 77] width 199 height 32
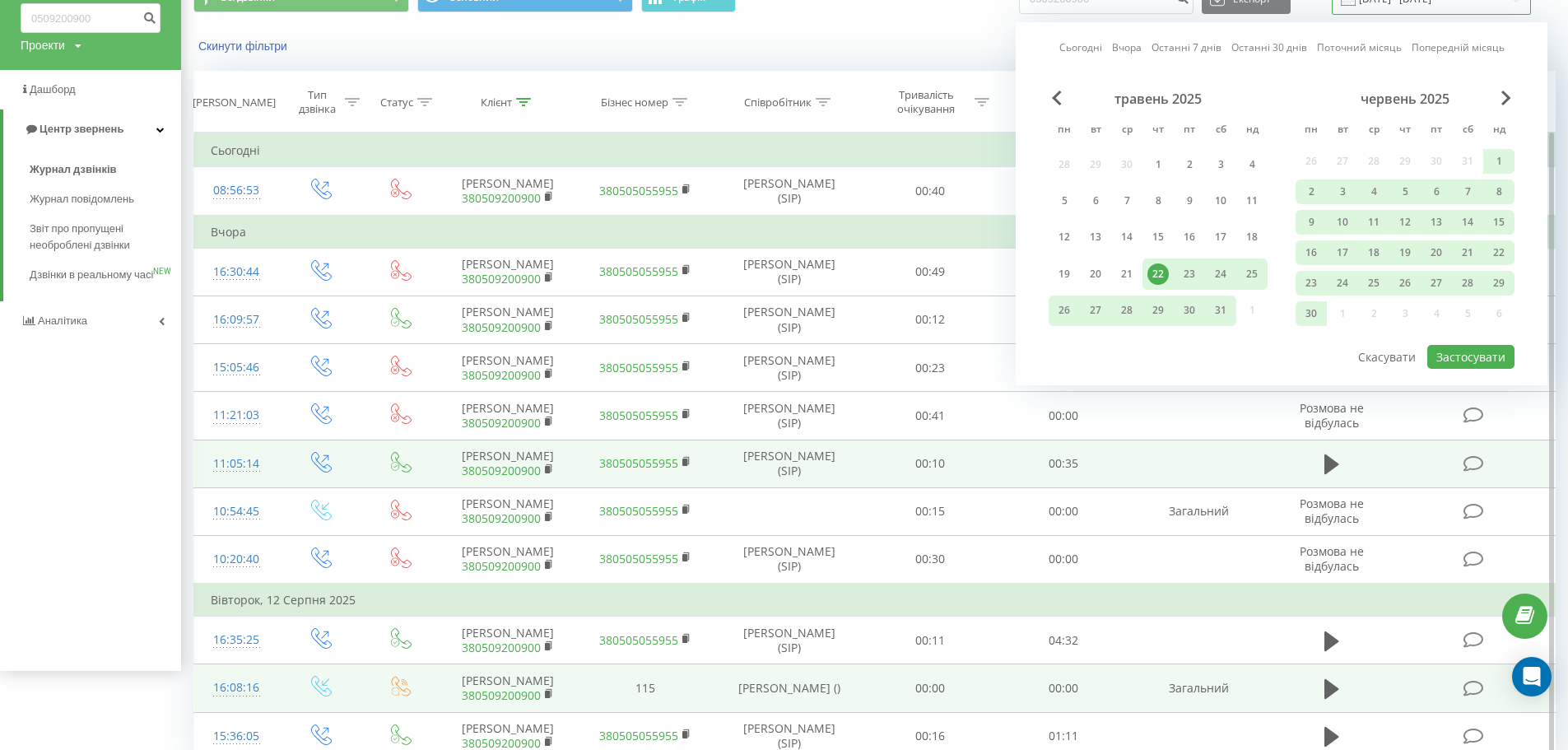
scroll to position [151, 0]
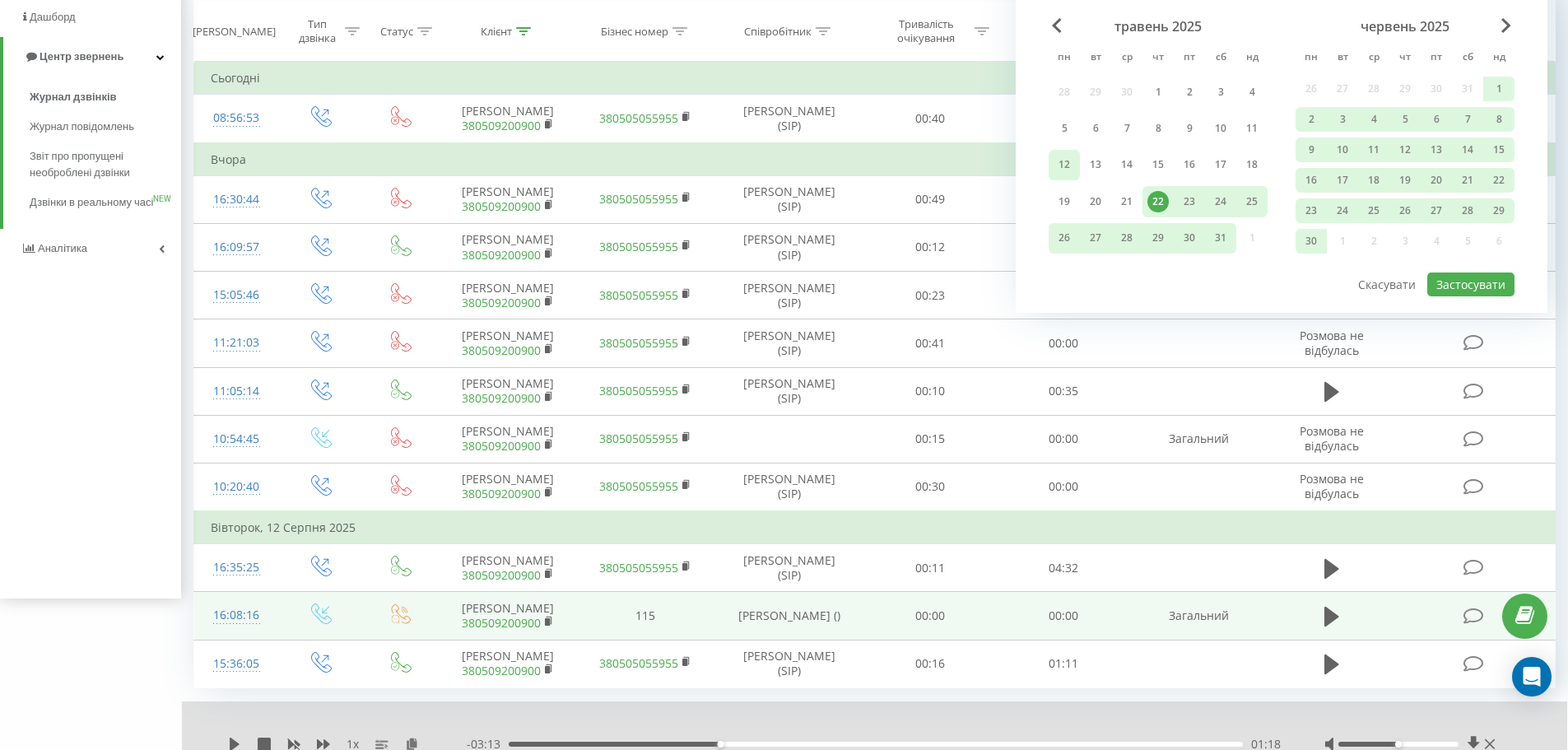
click at [1067, 173] on div "12" at bounding box center [1064, 164] width 21 height 22
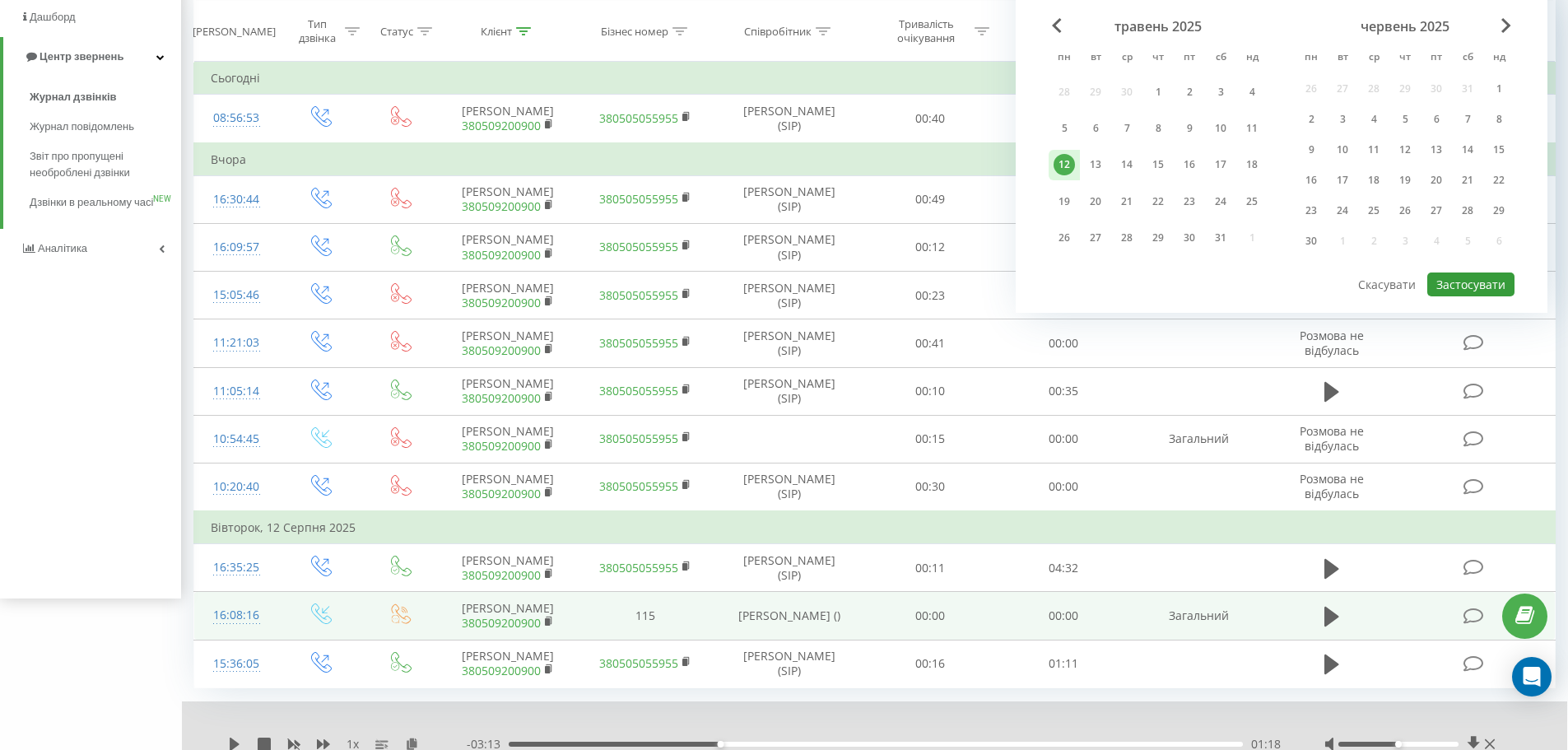
click at [1466, 292] on button "Застосувати" at bounding box center [1470, 285] width 87 height 24
type input "12.05.2025 - 12.05.2025"
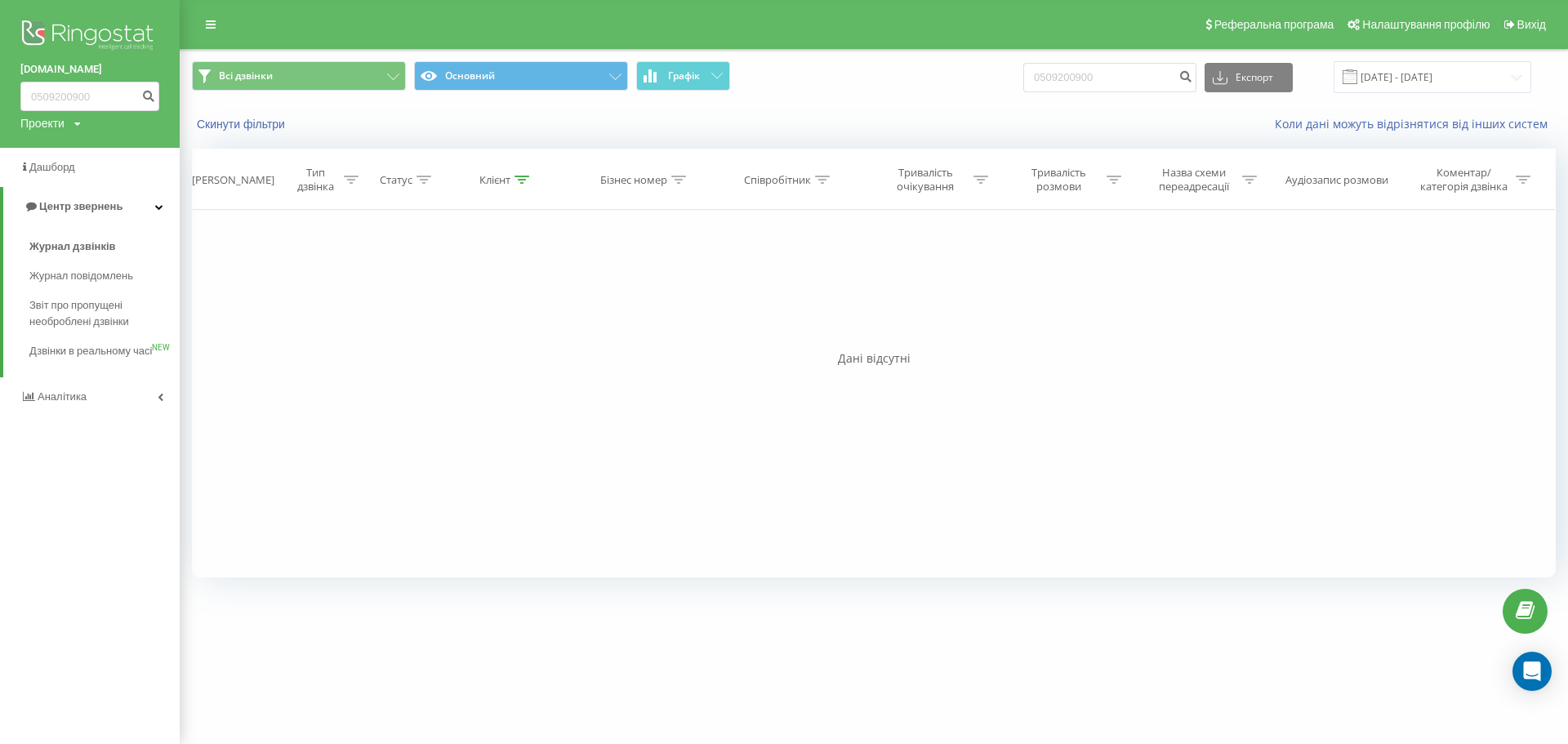
click at [208, 36] on div "Реферальна програма Налаштування профілю Вихід" at bounding box center [784, 24] width 1568 height 49
click at [209, 26] on icon at bounding box center [210, 24] width 9 height 11
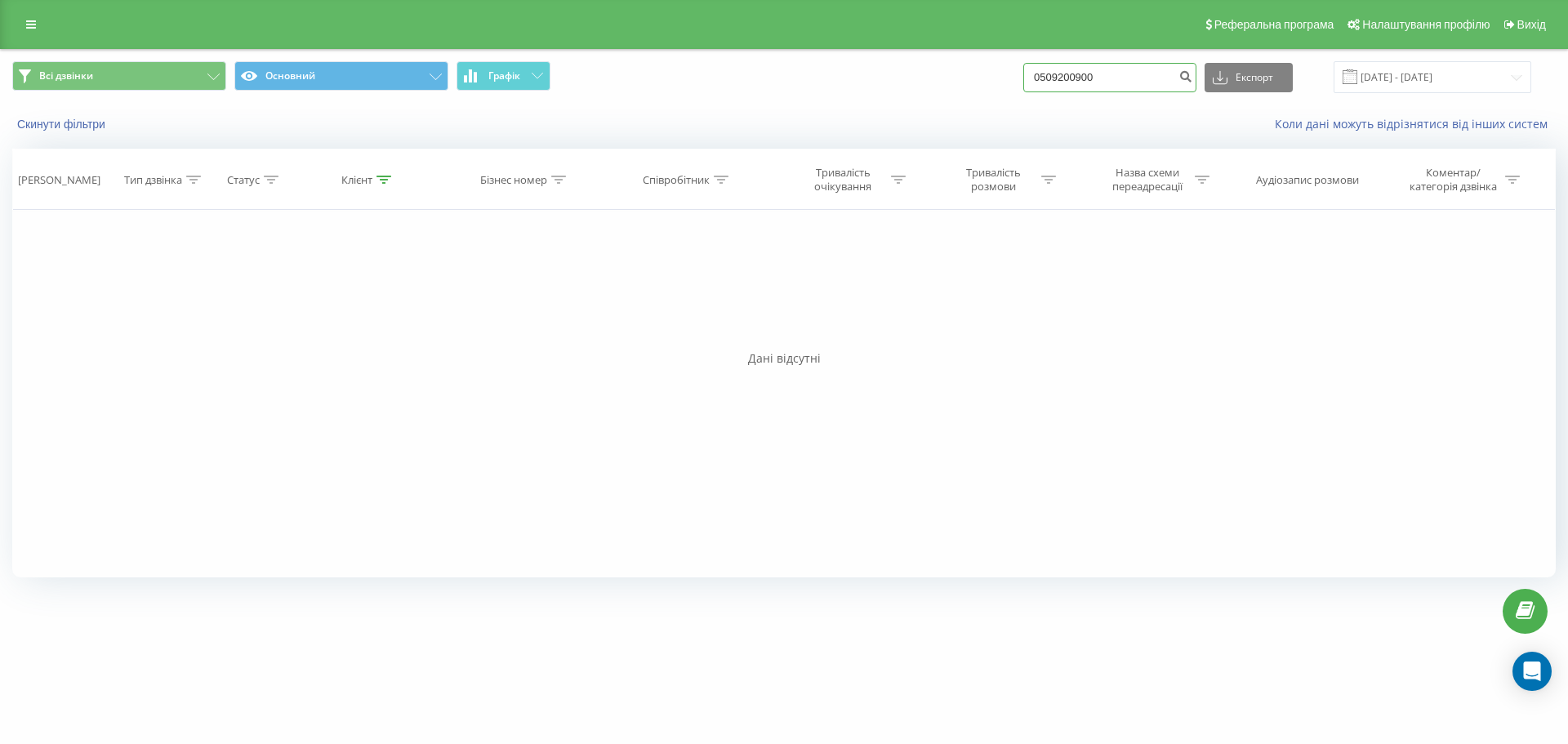
click at [1134, 79] on input "0509200900" at bounding box center [1110, 78] width 173 height 29
type input "0"
click at [41, 26] on link at bounding box center [31, 24] width 29 height 23
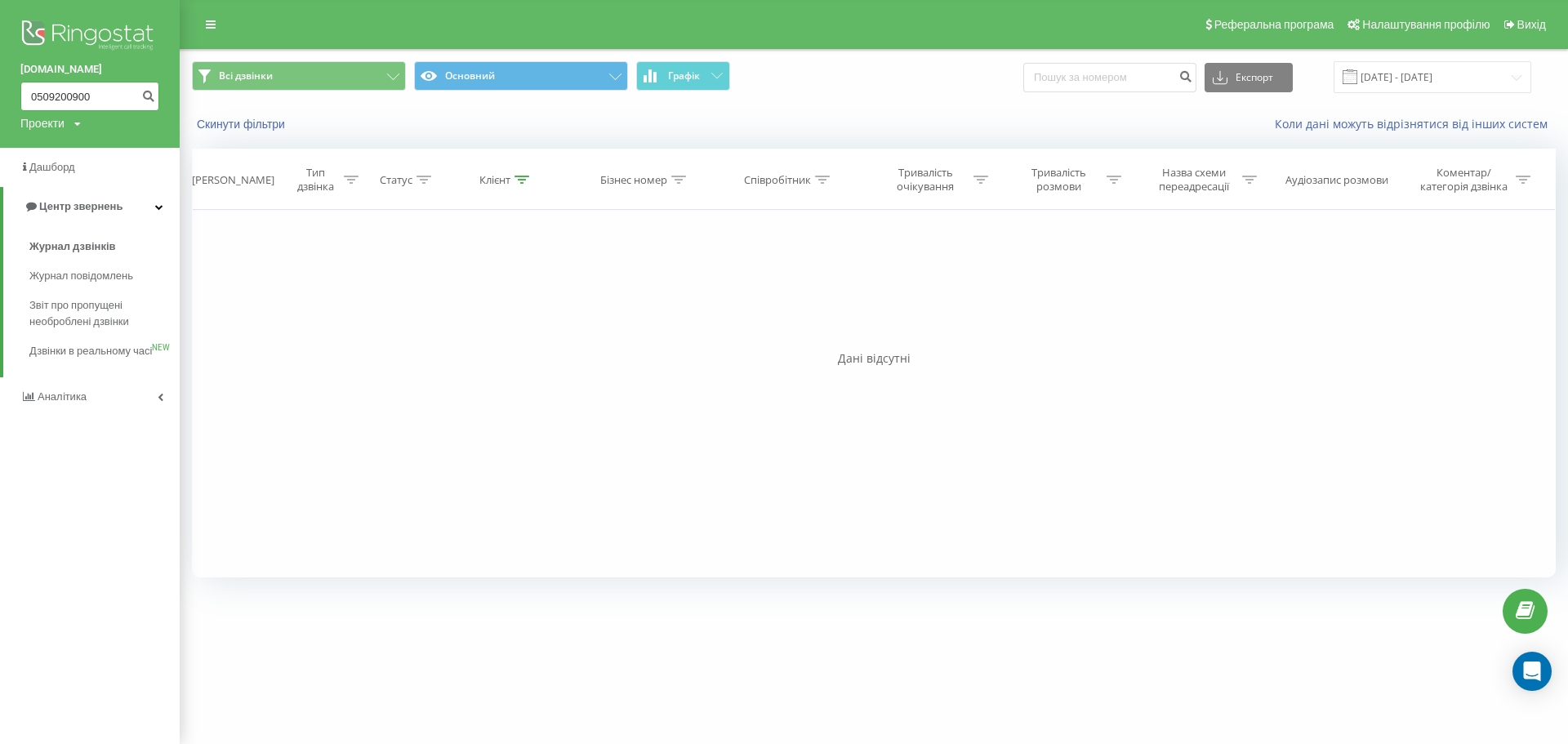
drag, startPoint x: 100, startPoint y: 98, endPoint x: 28, endPoint y: 92, distance: 72.2
click at [28, 92] on input "0509200900" at bounding box center [90, 96] width 139 height 29
click at [67, 241] on span "Журнал дзвінків" at bounding box center [72, 247] width 86 height 16
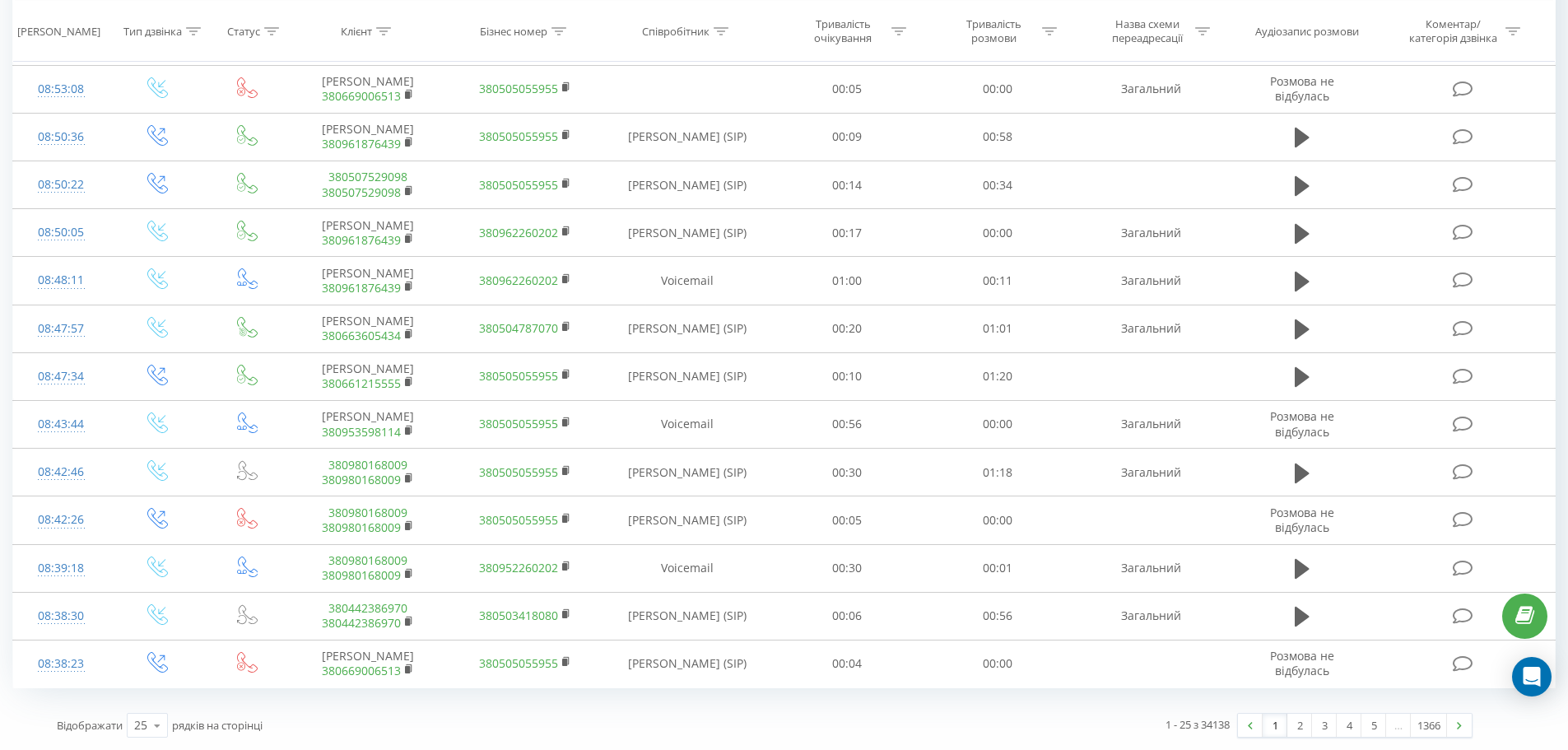
scroll to position [768, 0]
click at [146, 724] on icon at bounding box center [157, 725] width 25 height 32
click at [150, 708] on span "100" at bounding box center [144, 702] width 20 height 15
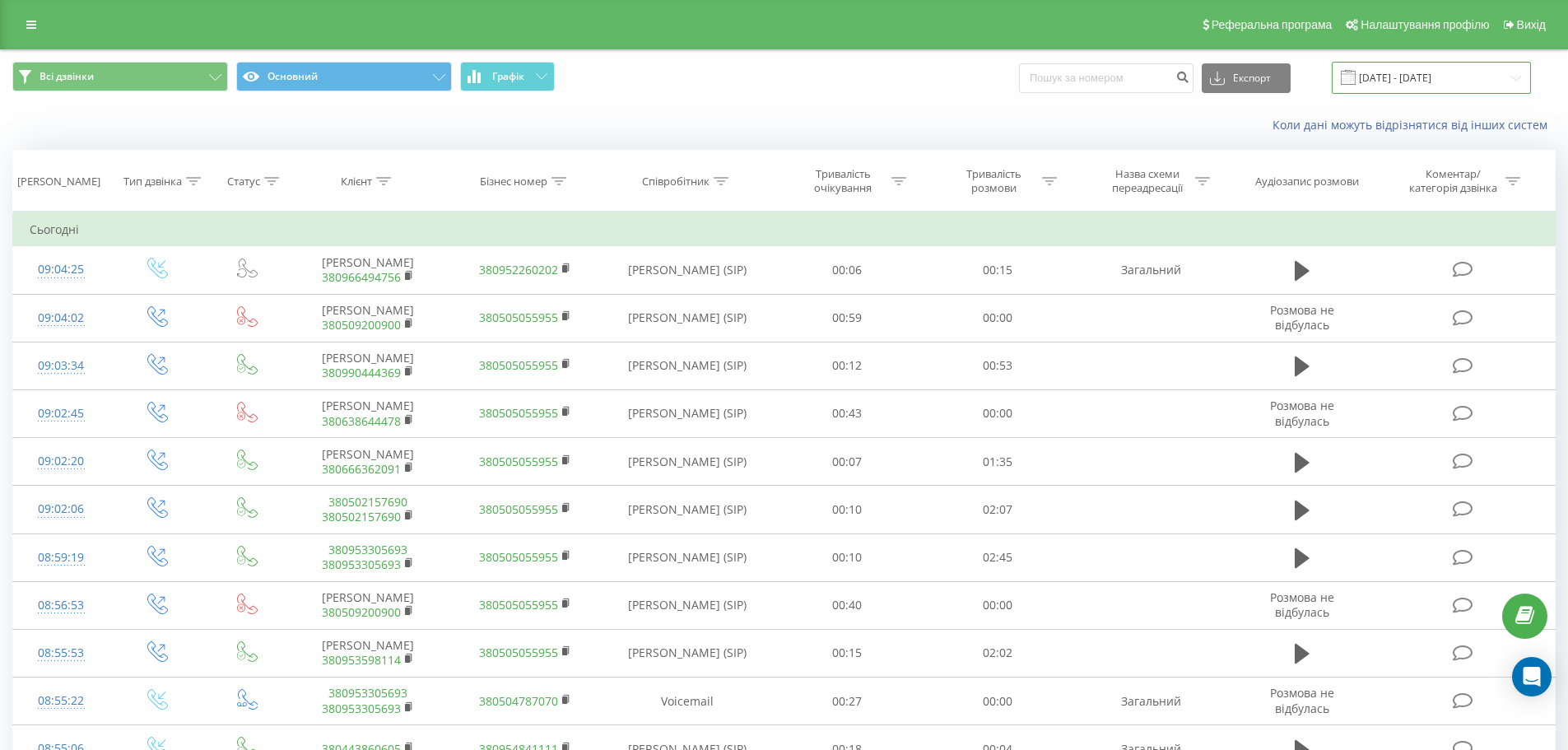
click at [1385, 73] on input "[DATE] - [DATE]" at bounding box center [1431, 77] width 199 height 32
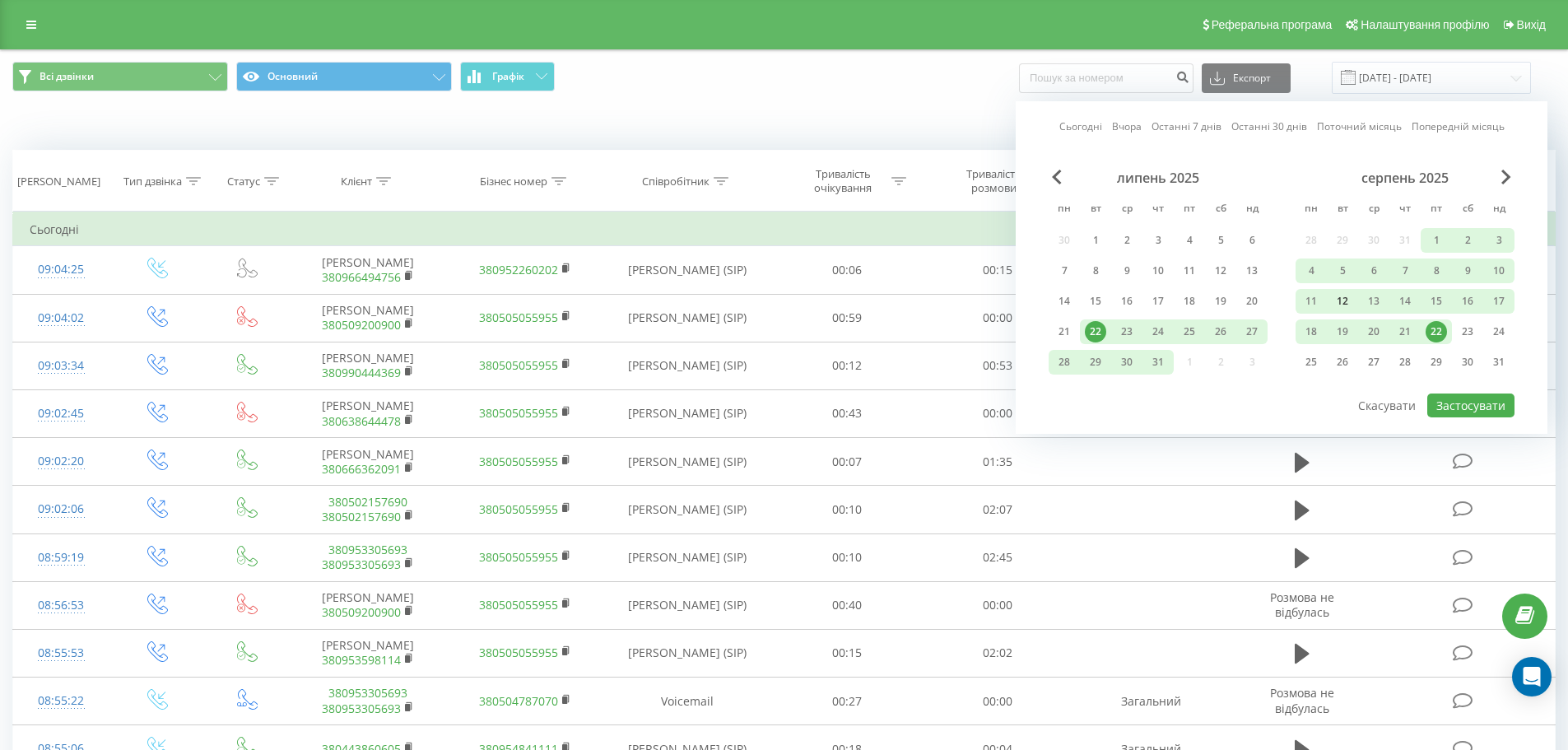
click at [1345, 301] on div "12" at bounding box center [1342, 301] width 21 height 22
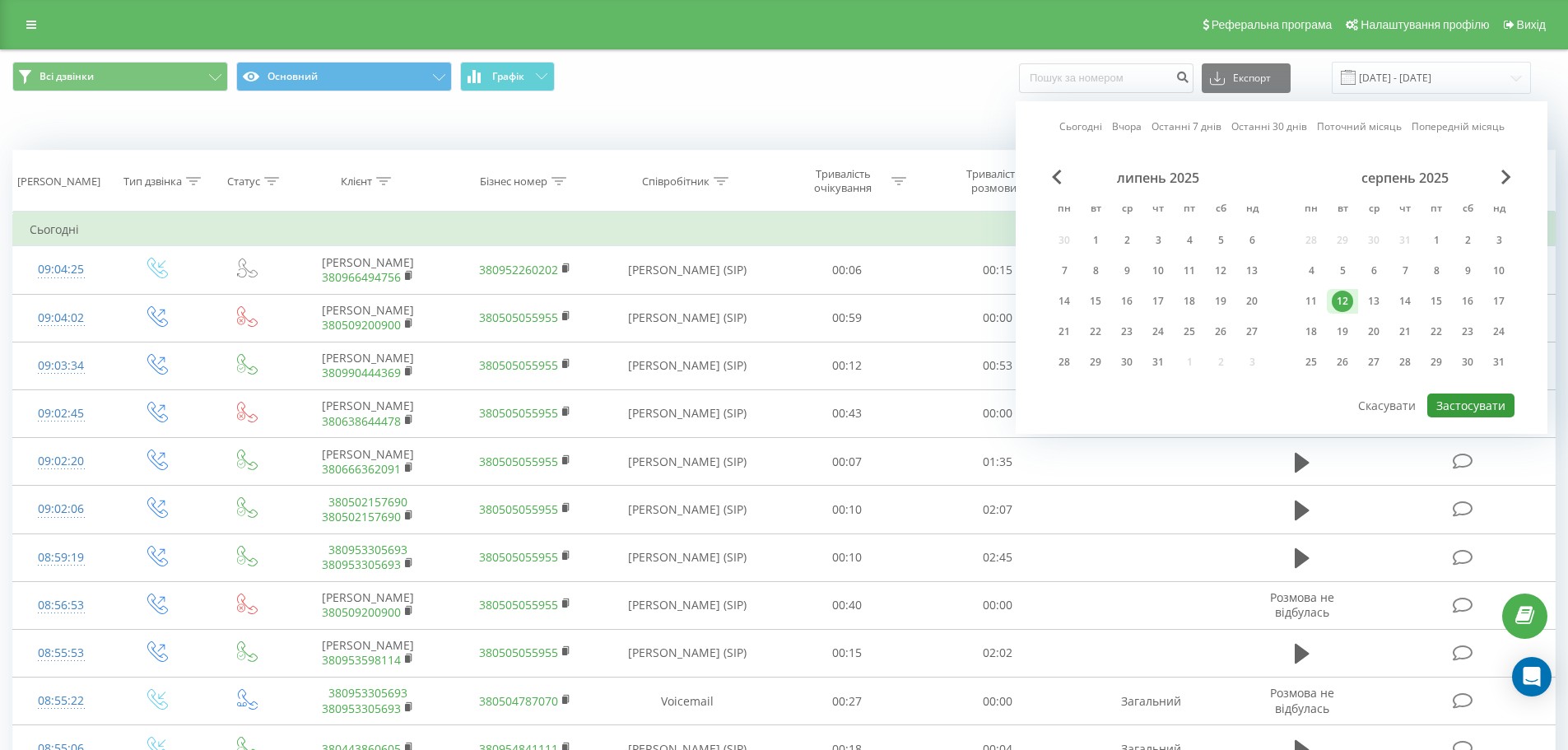
click at [1451, 403] on button "Застосувати" at bounding box center [1470, 406] width 87 height 24
type input "[DATE] - [DATE]"
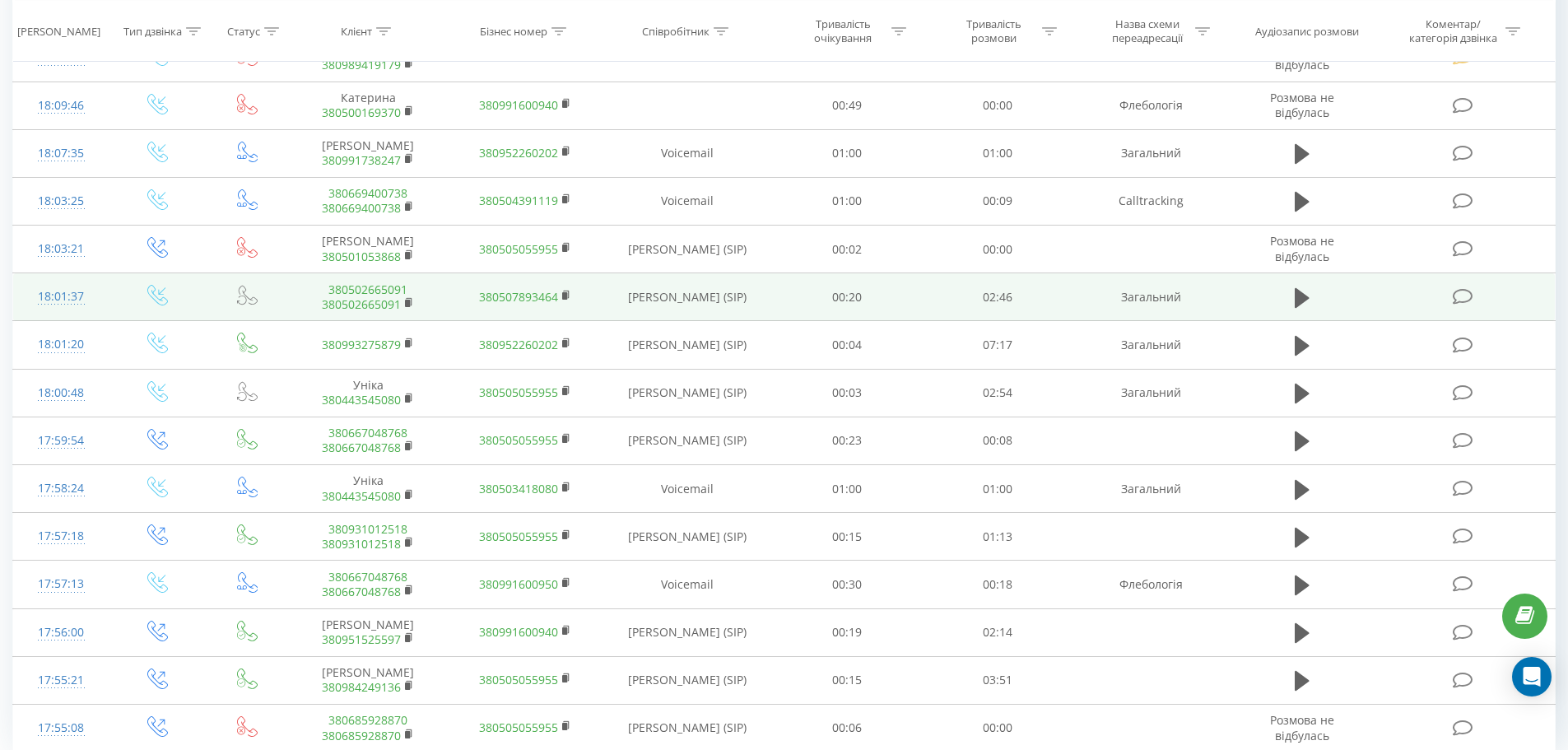
scroll to position [4363, 0]
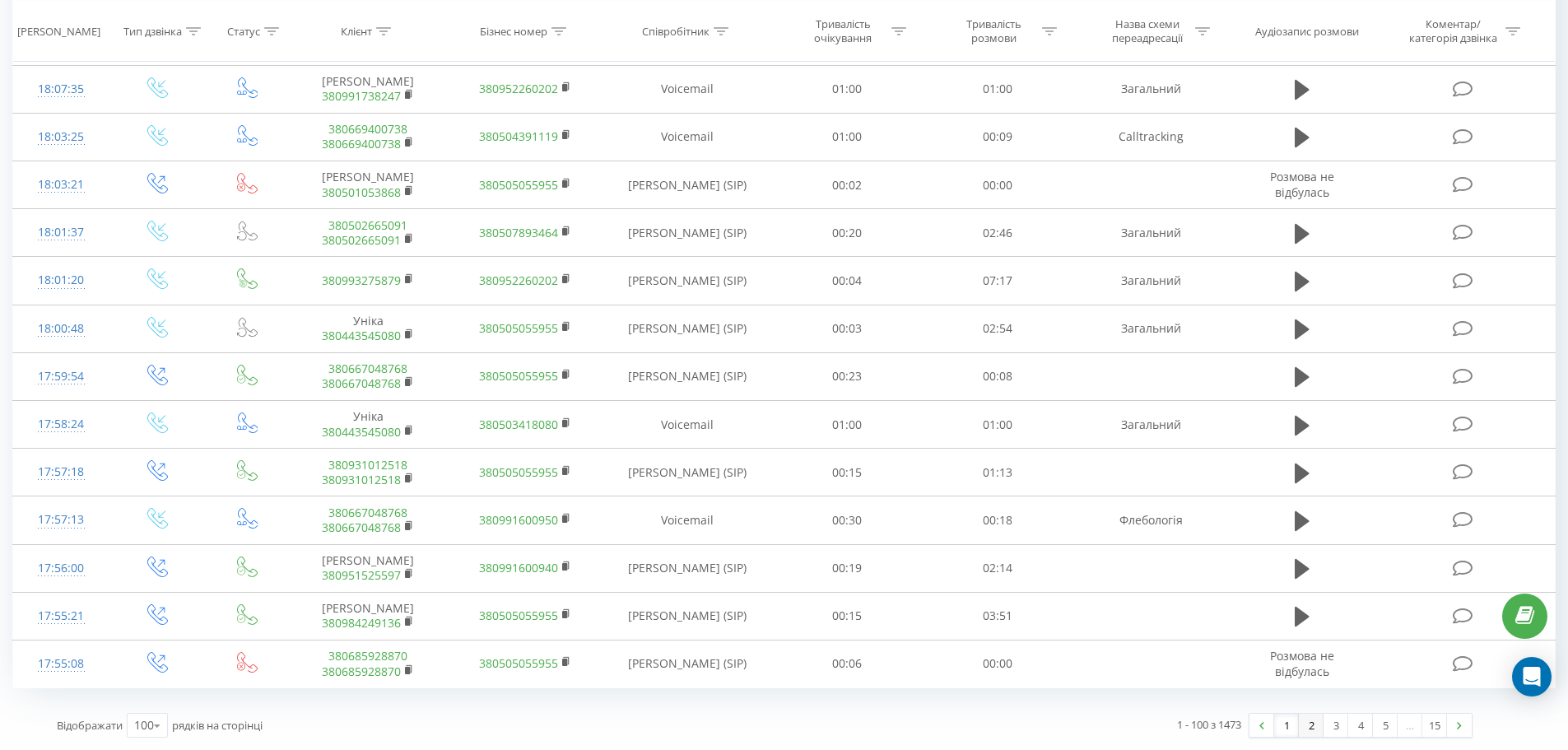
click at [1308, 726] on link "2" at bounding box center [1311, 725] width 25 height 23
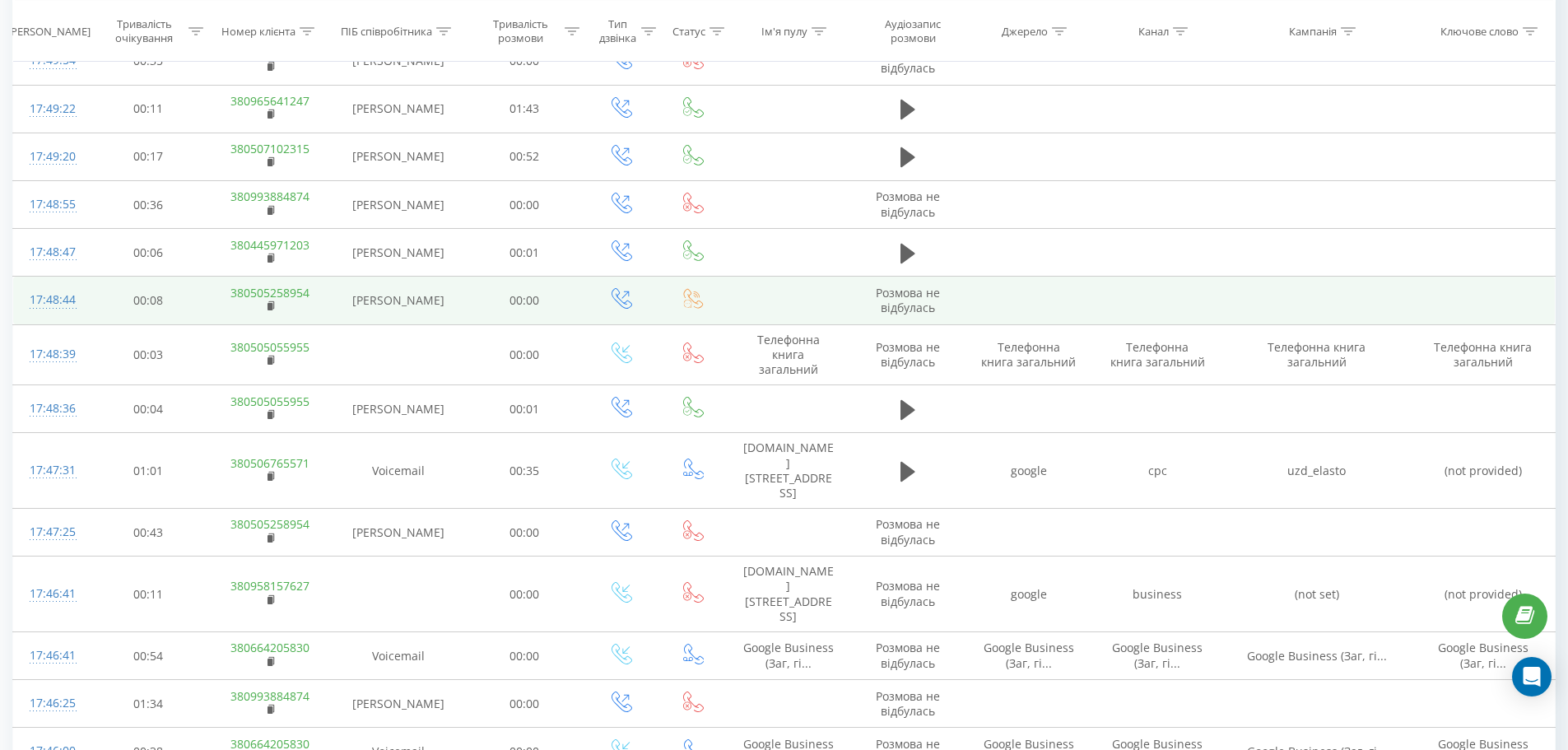
scroll to position [4565, 0]
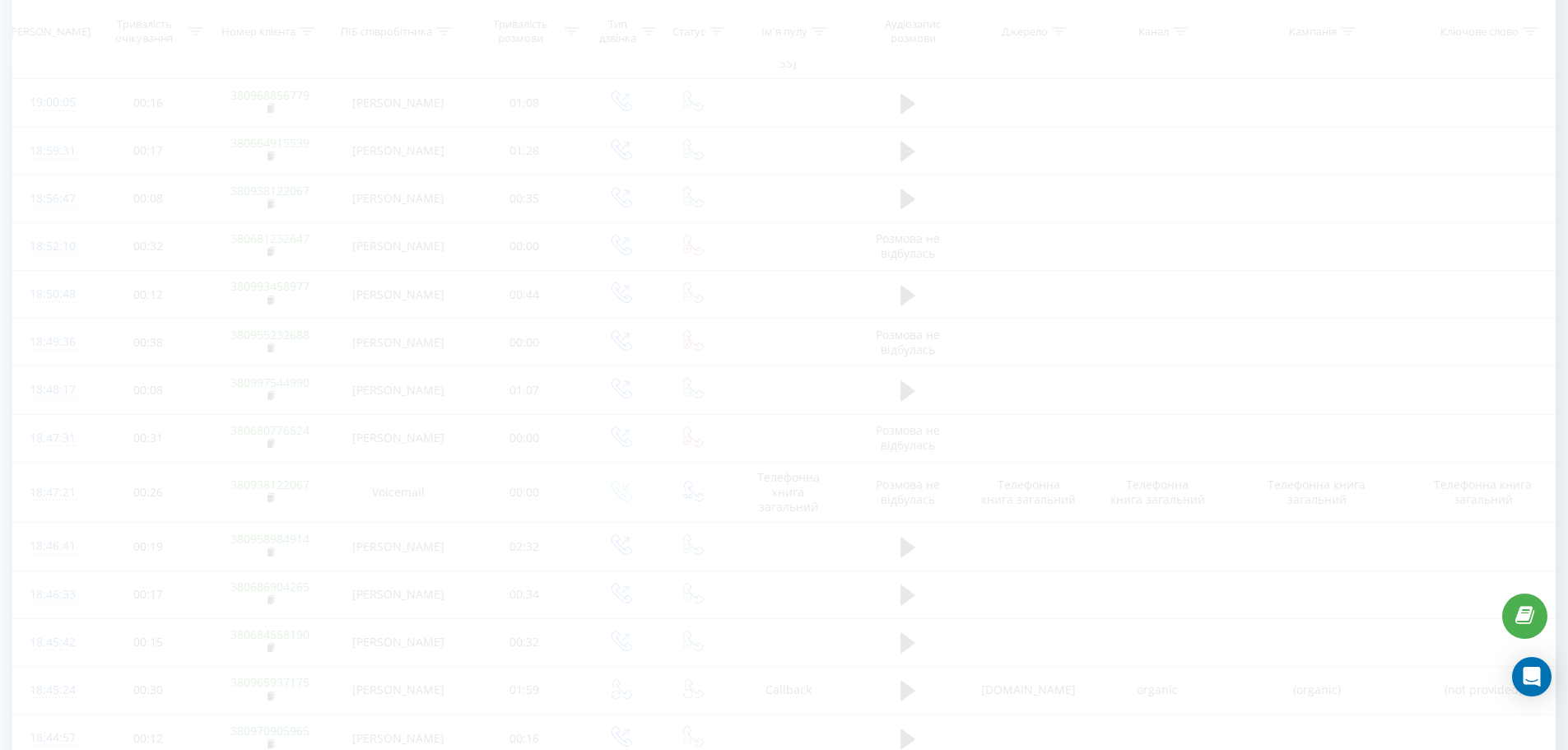
scroll to position [108, 0]
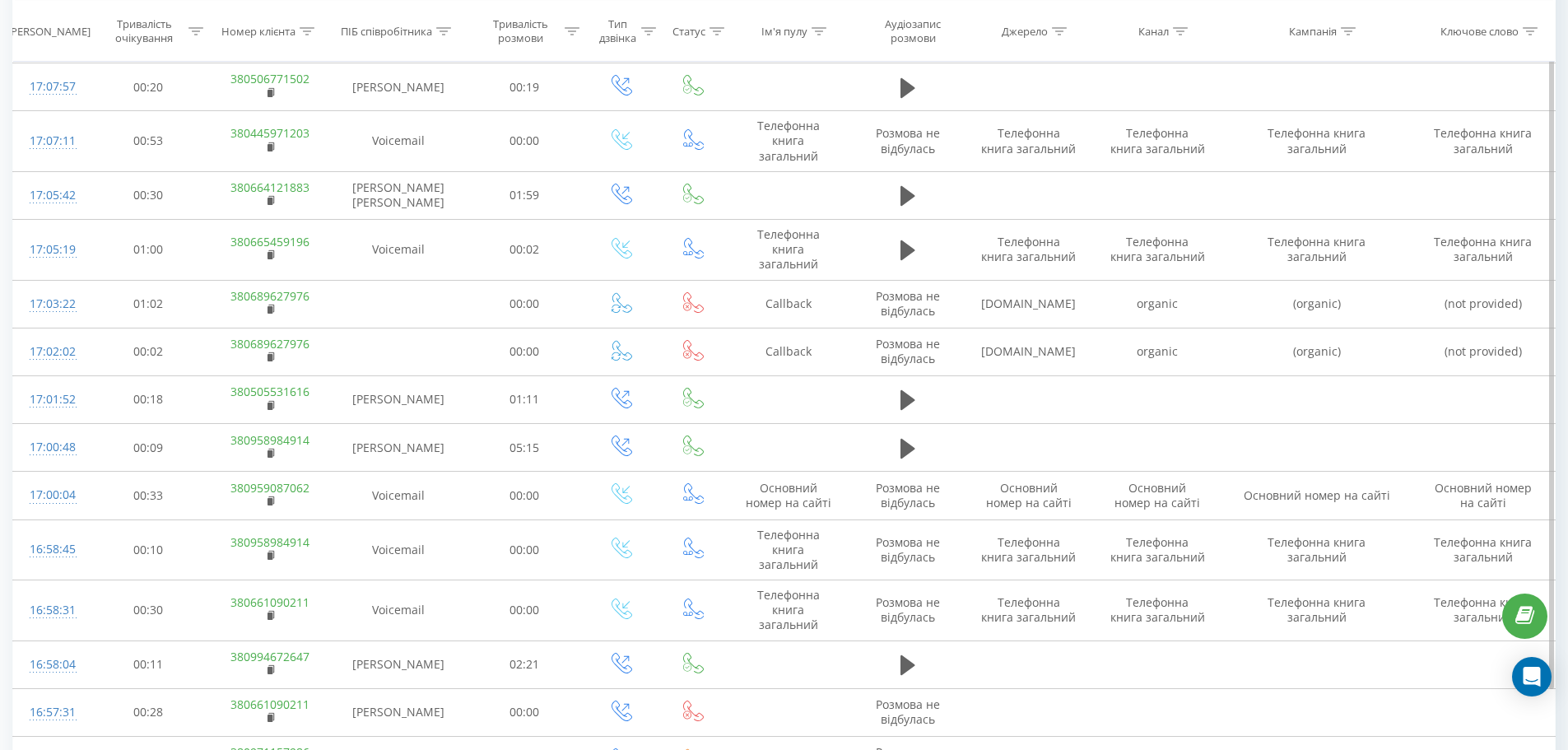
scroll to position [4743, 0]
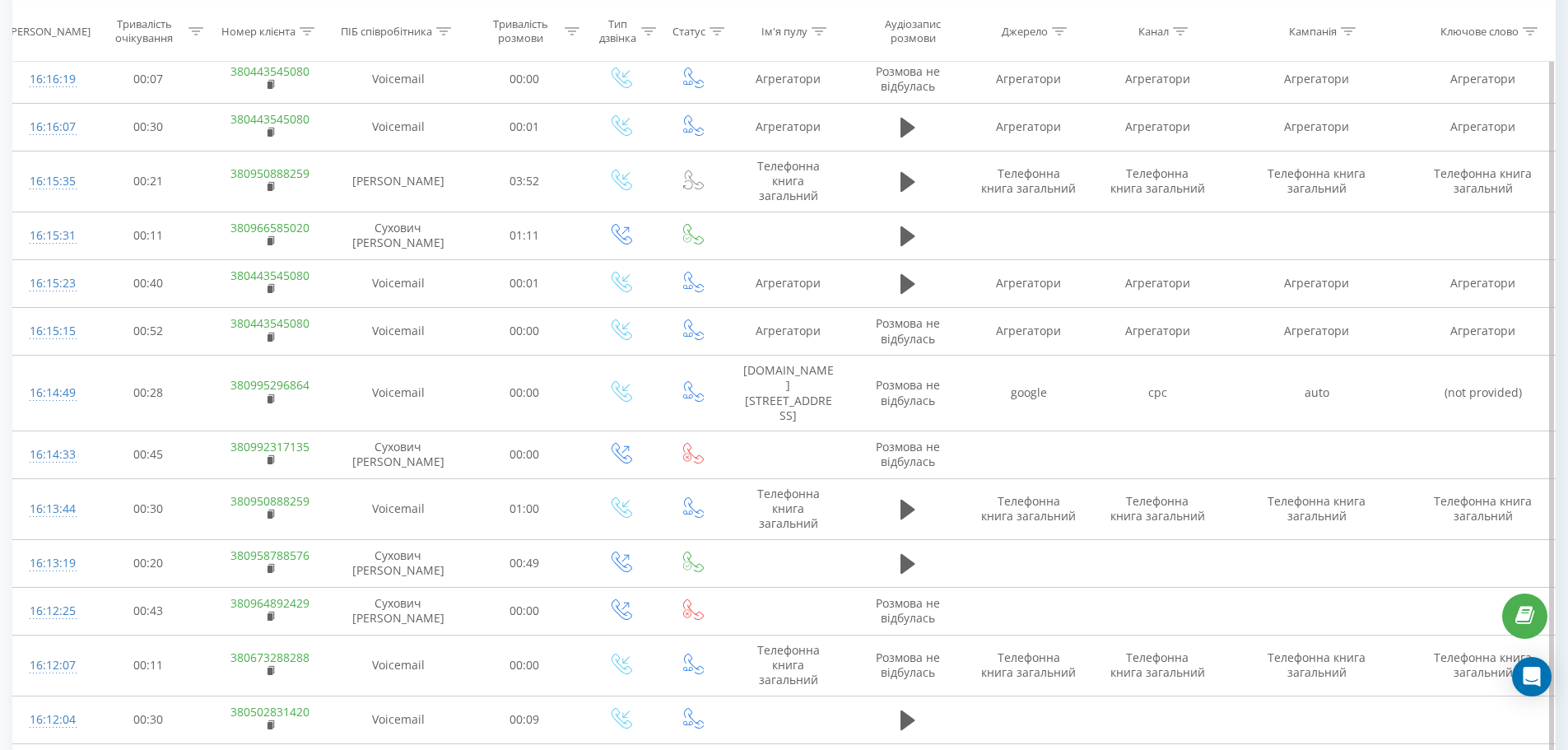
scroll to position [4552, 0]
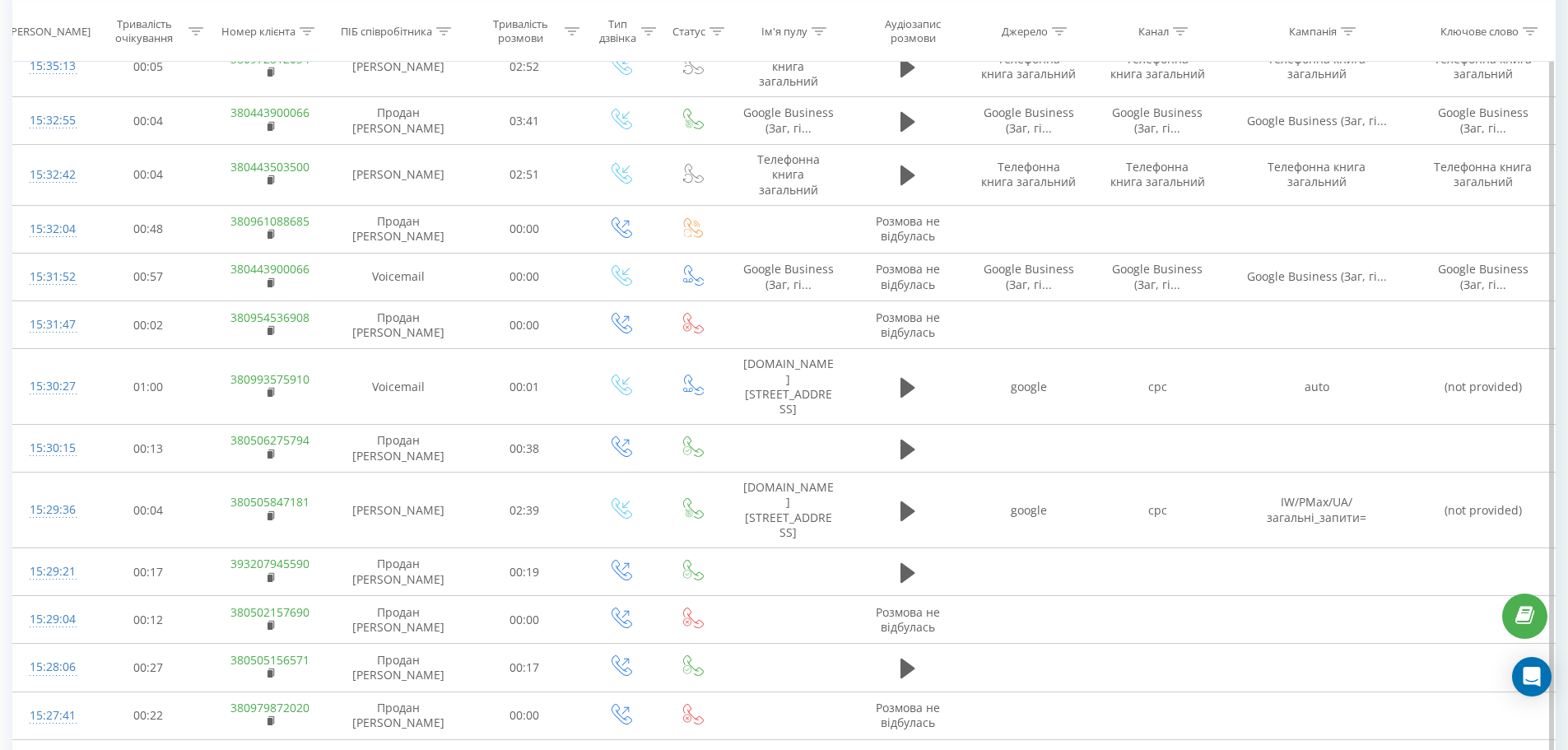
scroll to position [4654, 0]
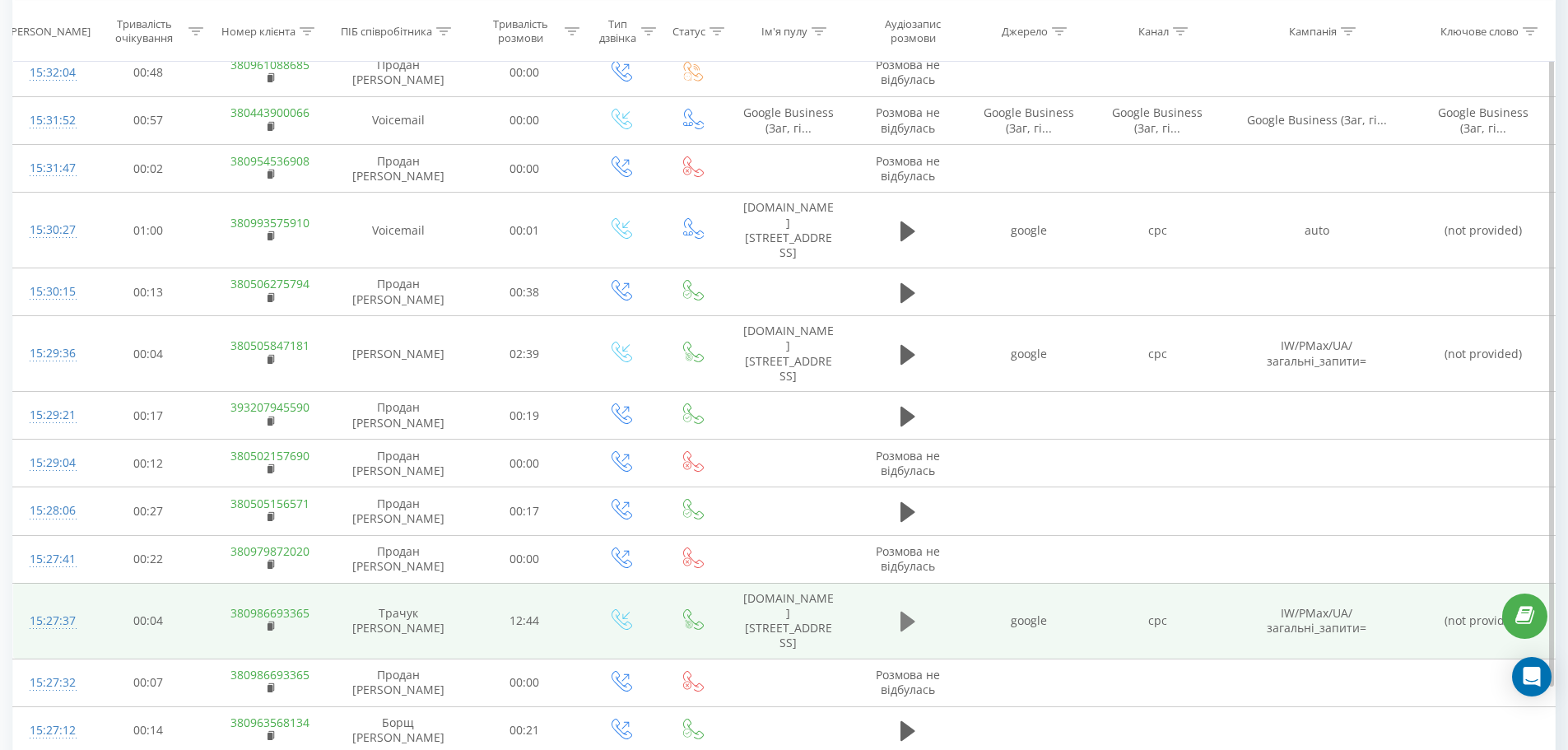
click at [907, 611] on icon at bounding box center [908, 622] width 15 height 23
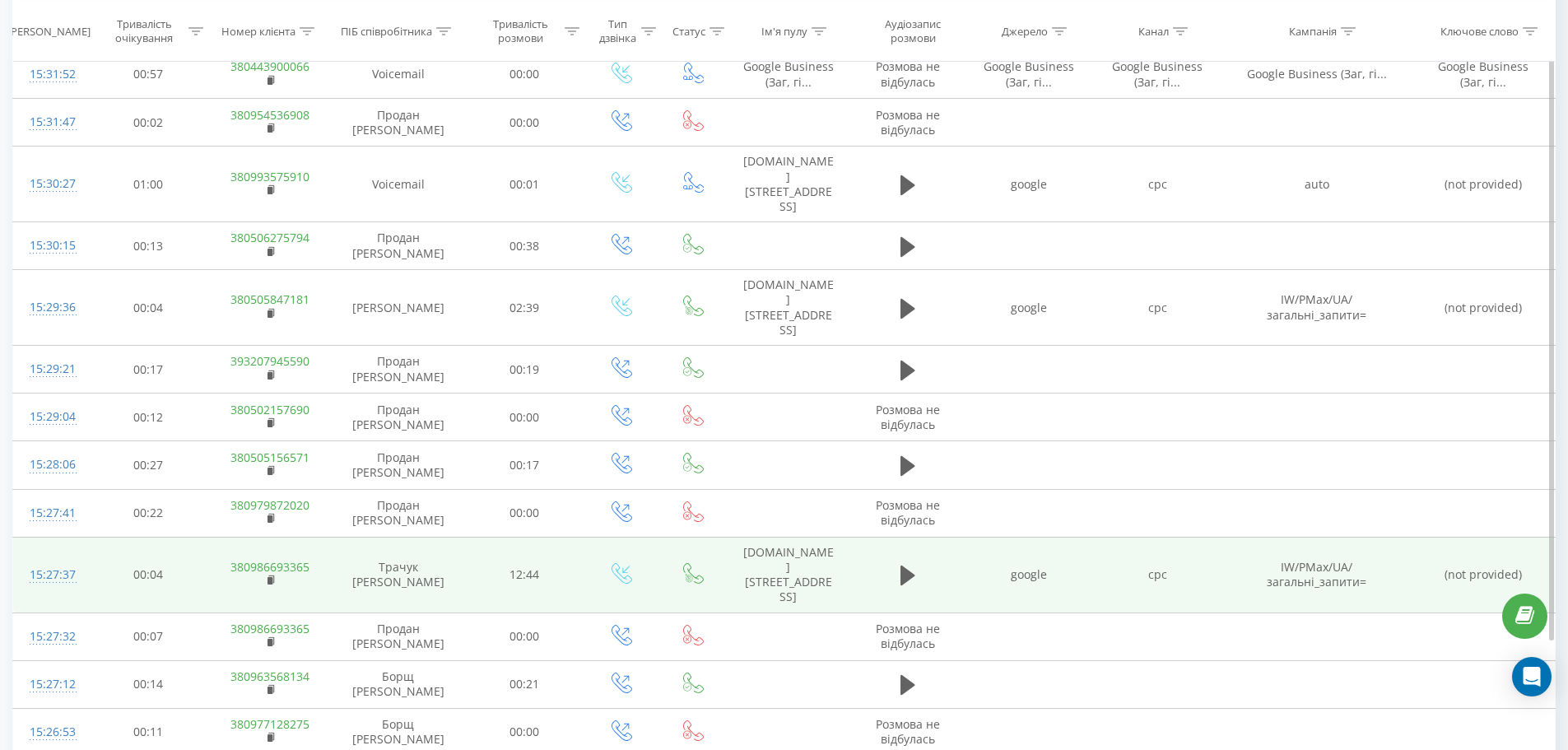
scroll to position [4718, 0]
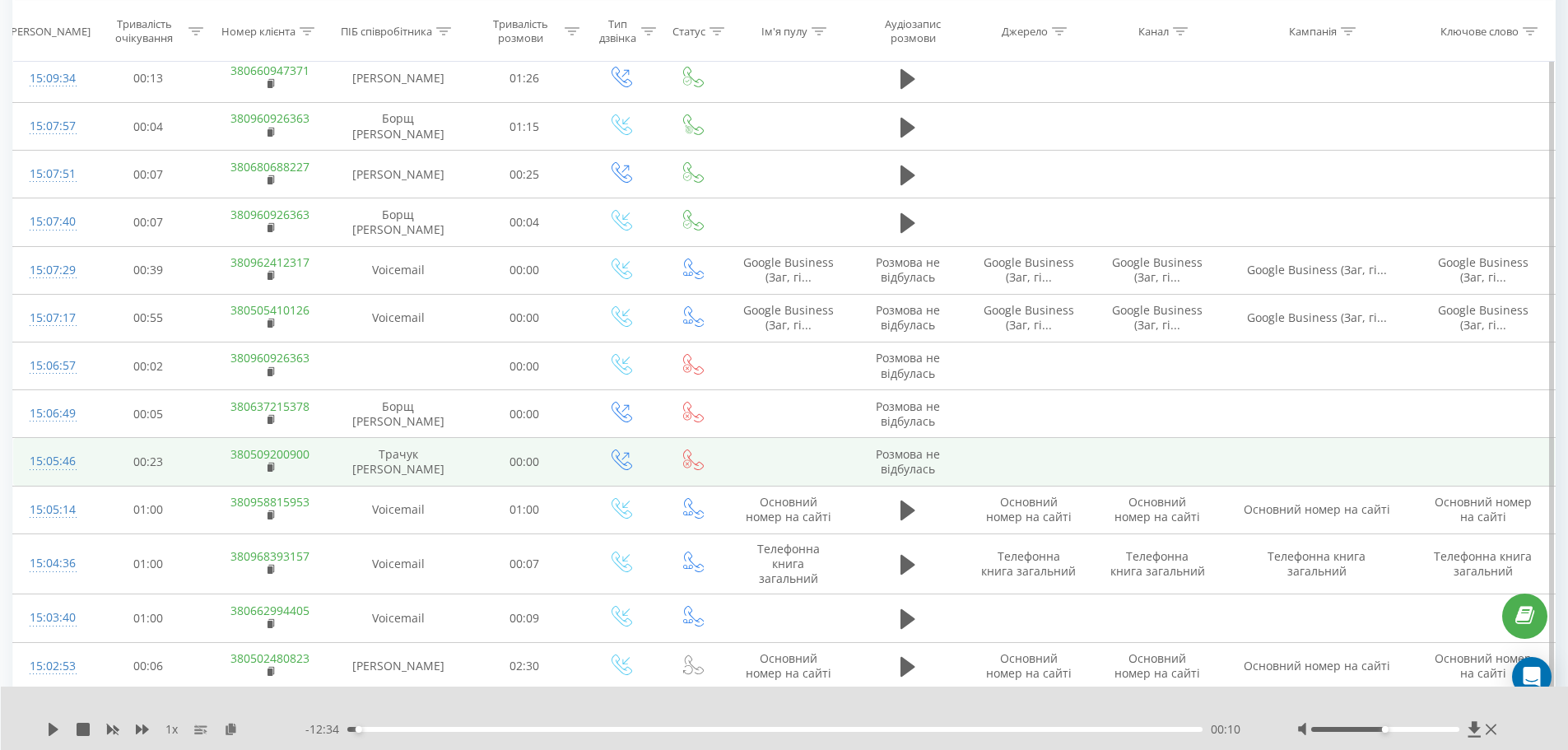
scroll to position [1486, 0]
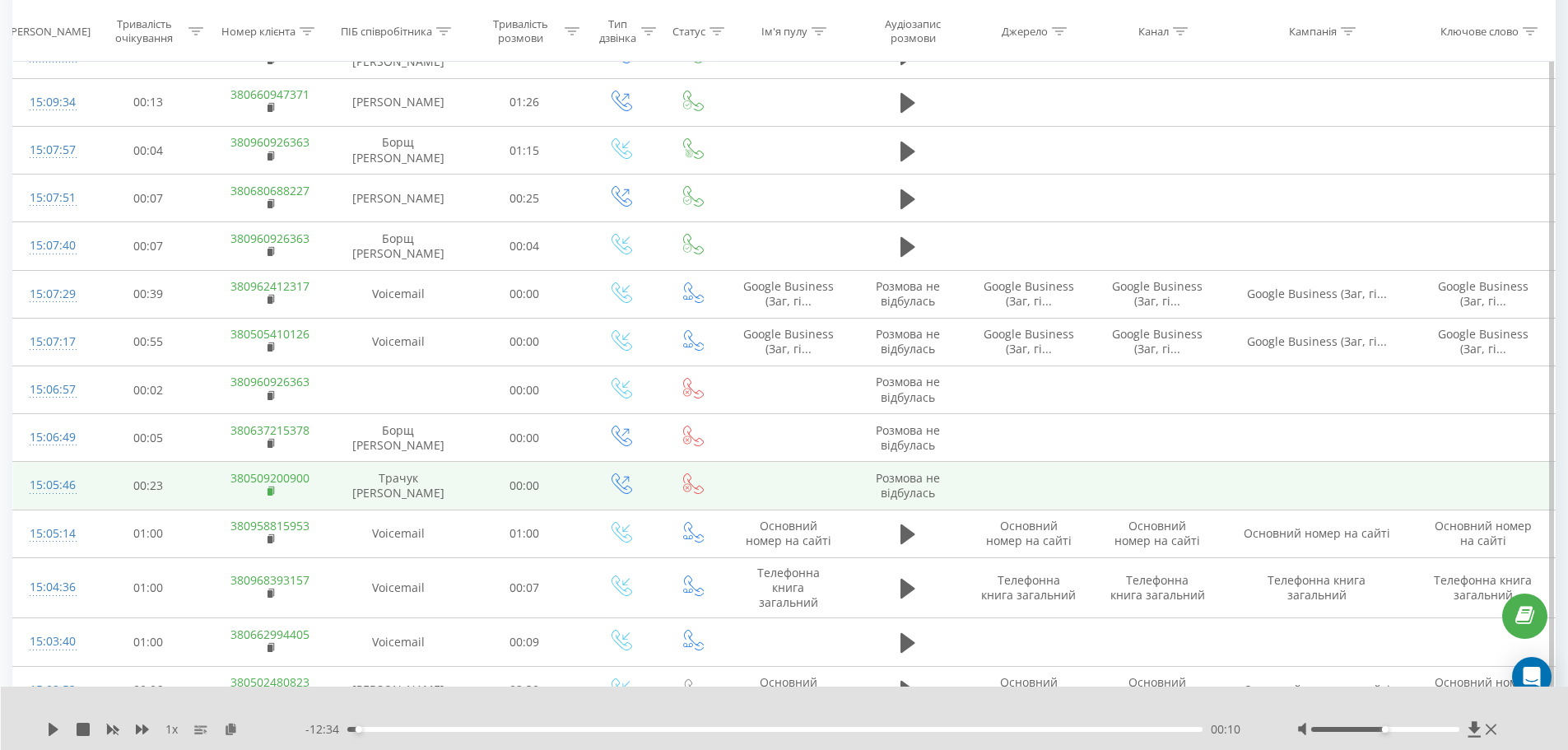
click at [267, 489] on rect at bounding box center [270, 492] width 5 height 8
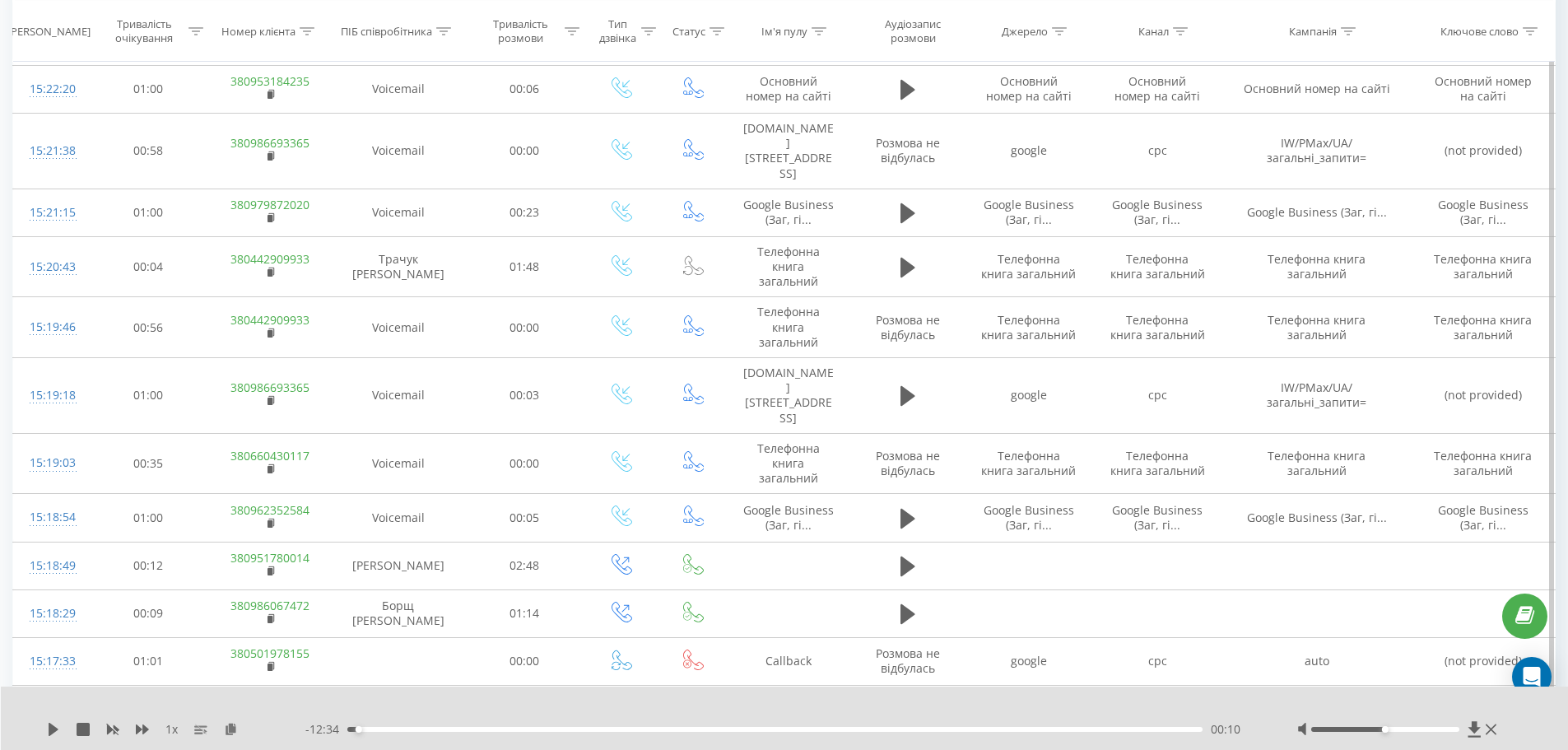
scroll to position [169, 0]
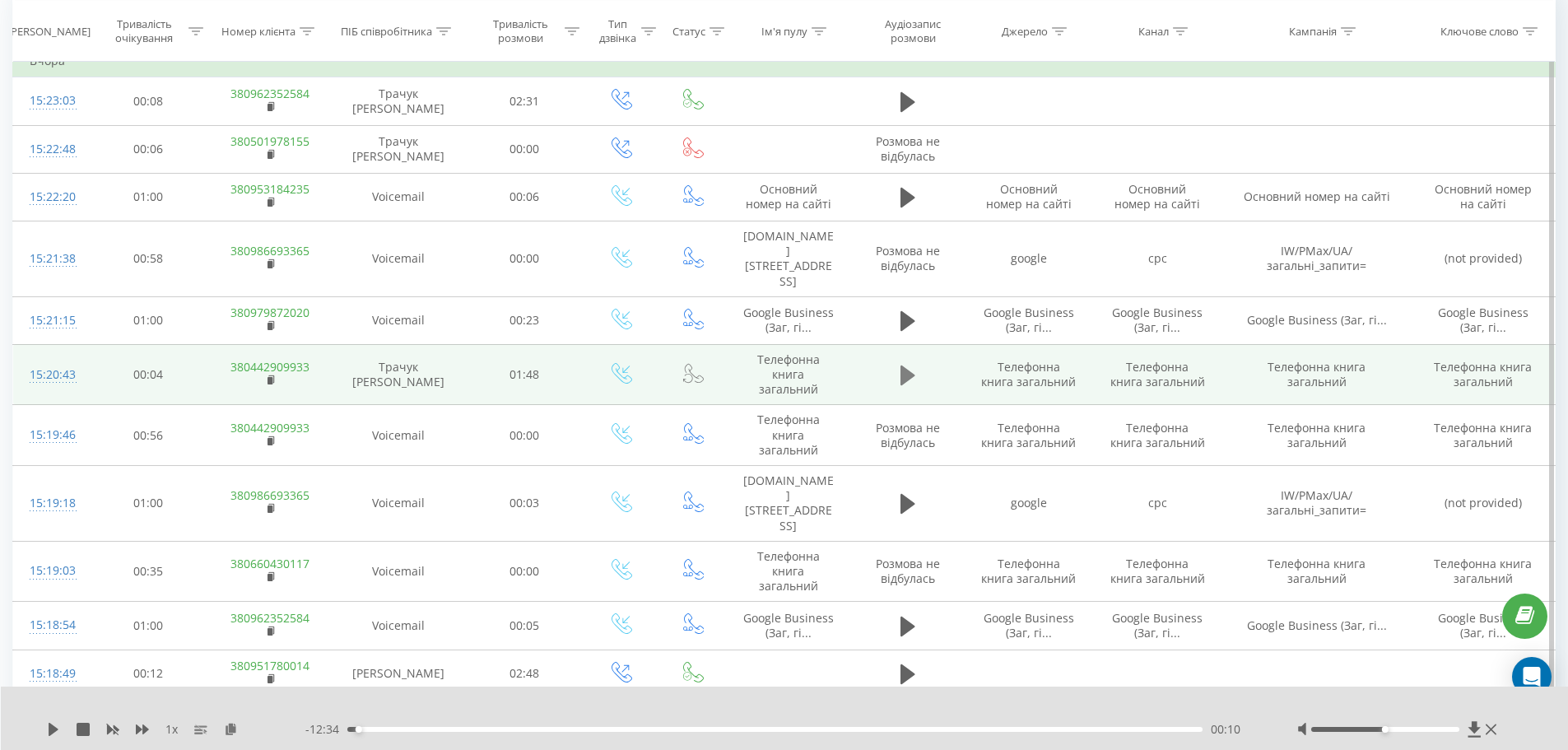
click at [909, 366] on icon at bounding box center [908, 375] width 15 height 20
click at [377, 727] on div "00:00" at bounding box center [775, 729] width 856 height 5
click at [414, 727] on div "00:08" at bounding box center [775, 729] width 856 height 5
click at [353, 728] on div "00:12" at bounding box center [775, 729] width 856 height 5
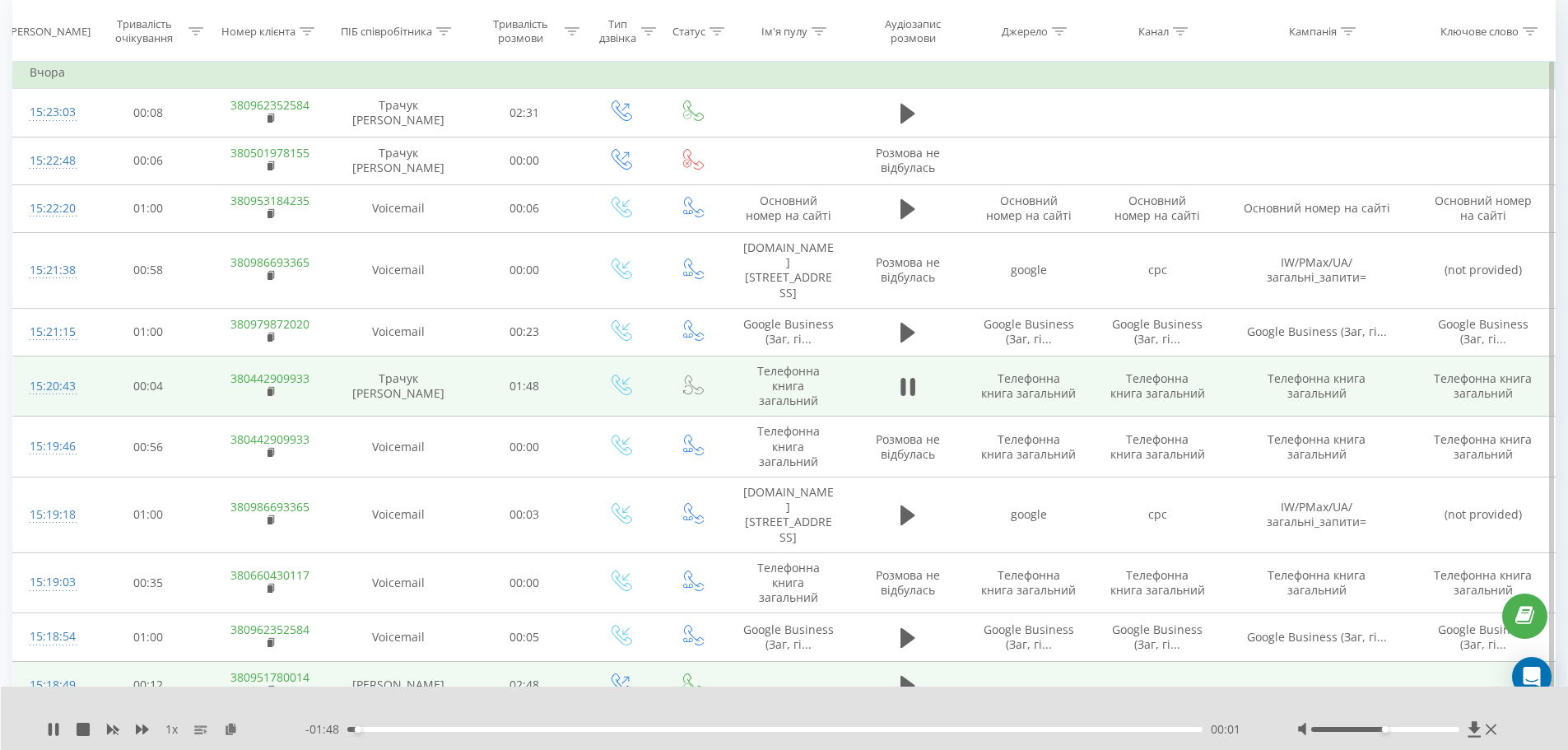
scroll to position [4, 0]
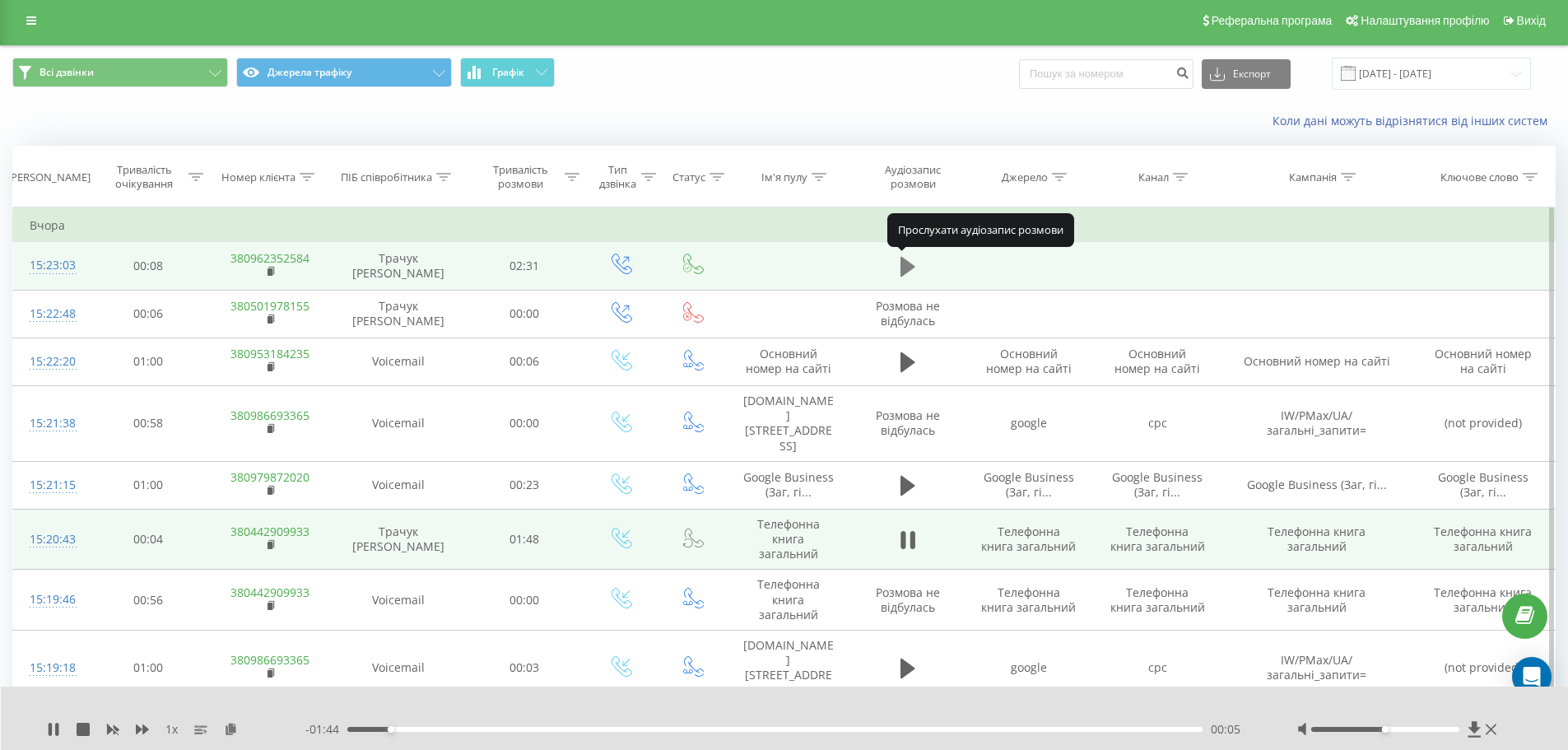
click at [899, 276] on button at bounding box center [908, 267] width 25 height 25
click at [389, 728] on div "00:07" at bounding box center [775, 729] width 856 height 5
click at [909, 529] on icon at bounding box center [908, 540] width 15 height 23
click at [903, 532] on icon at bounding box center [903, 540] width 5 height 18
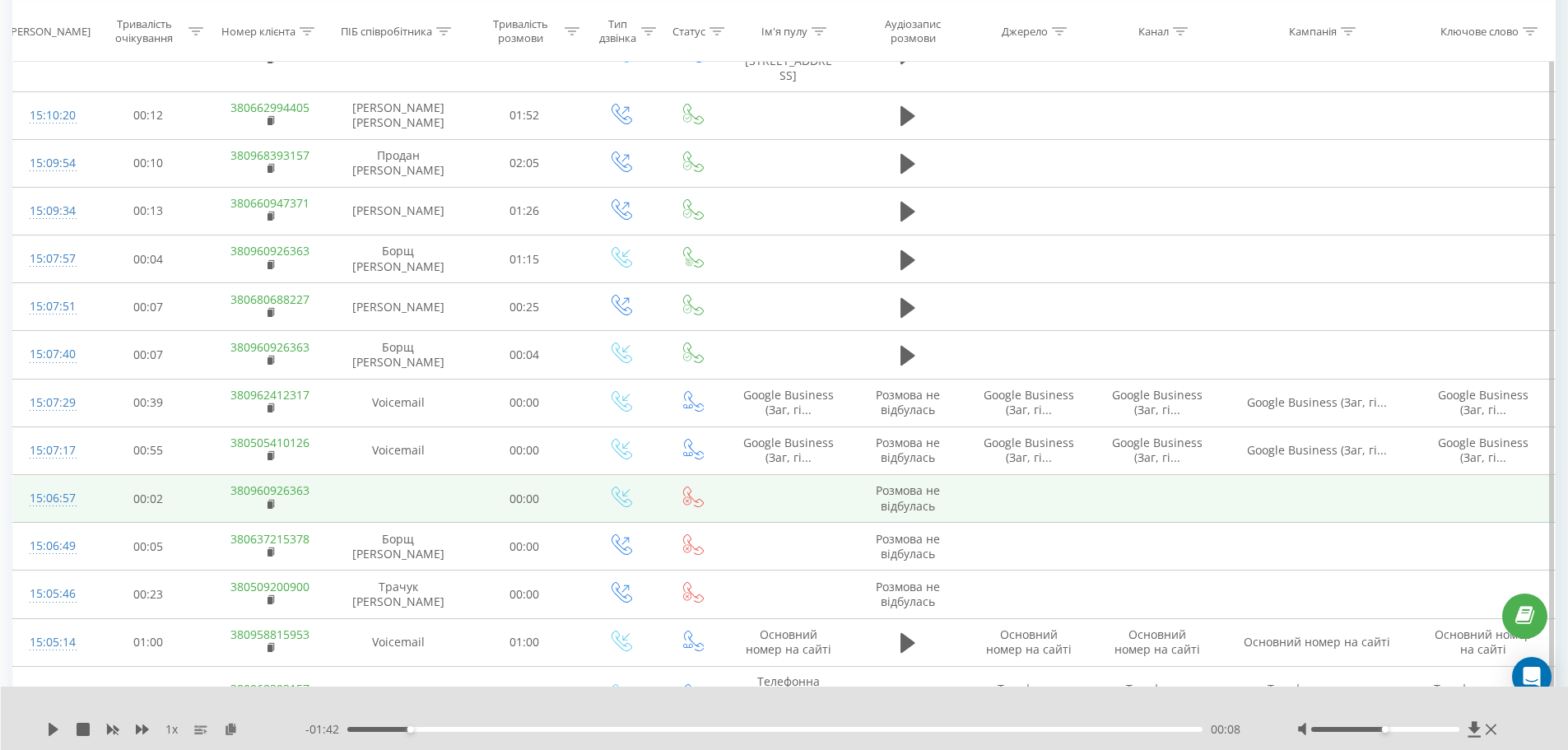
scroll to position [1405, 0]
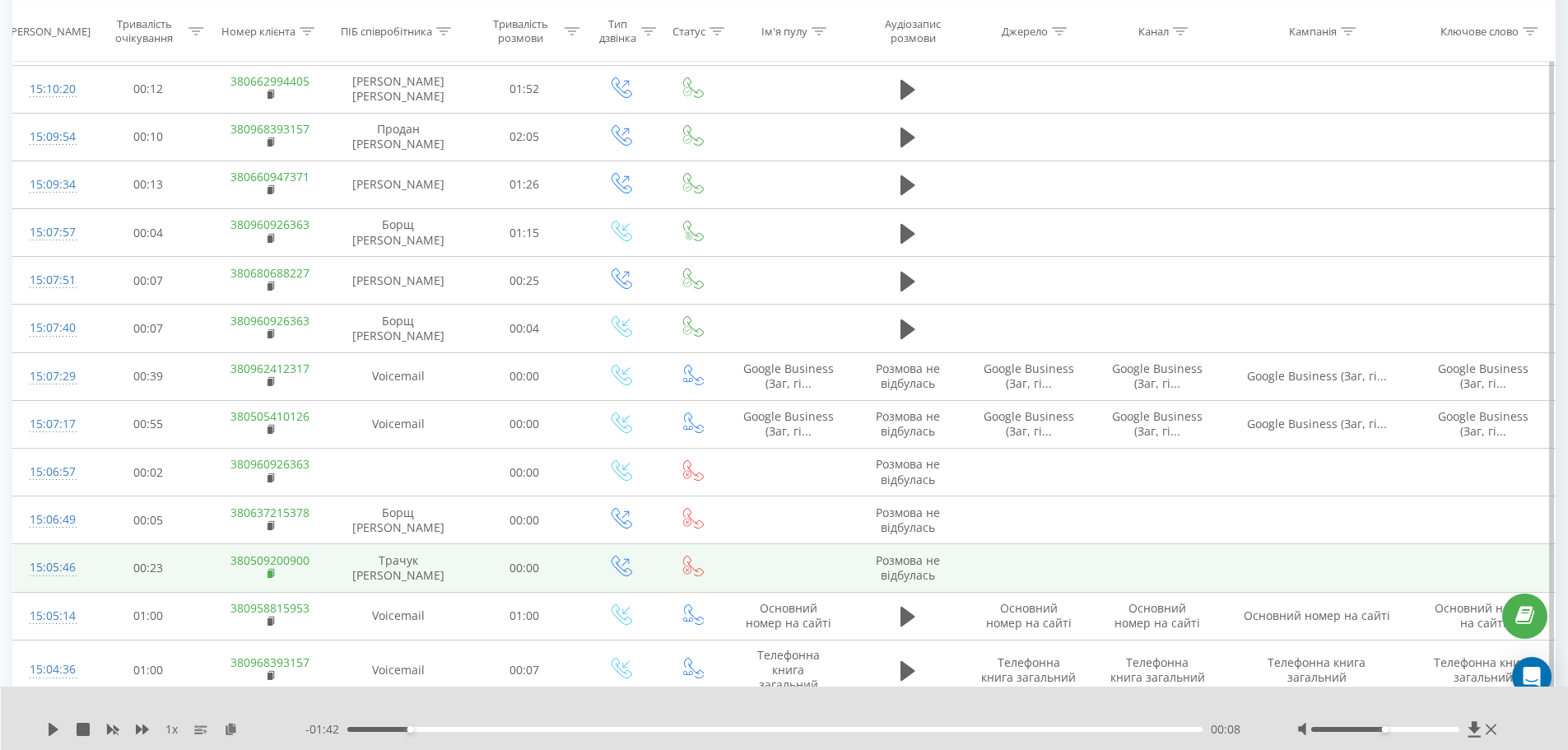
click at [268, 569] on icon at bounding box center [272, 574] width 9 height 11
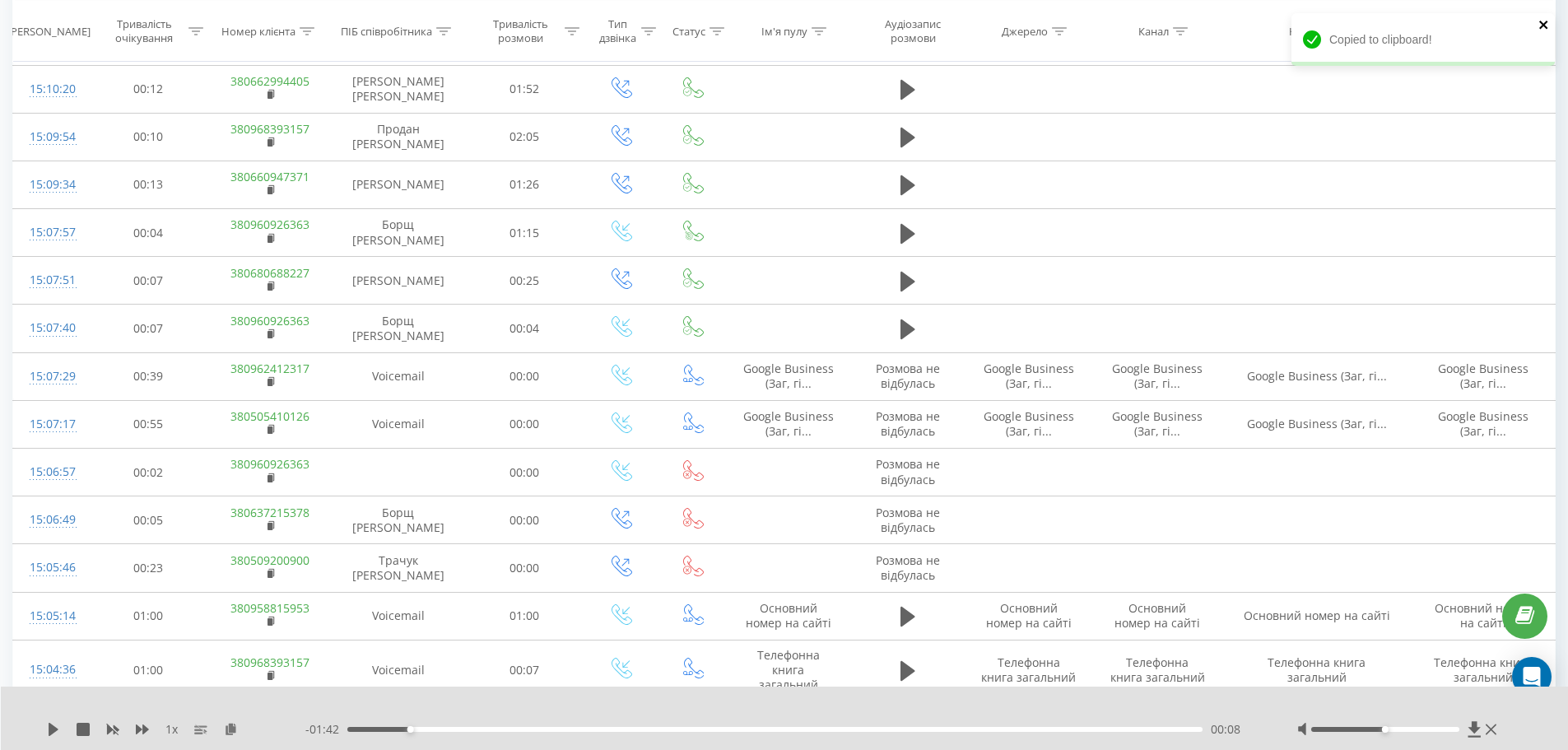
click at [1540, 28] on icon "close" at bounding box center [1544, 25] width 9 height 9
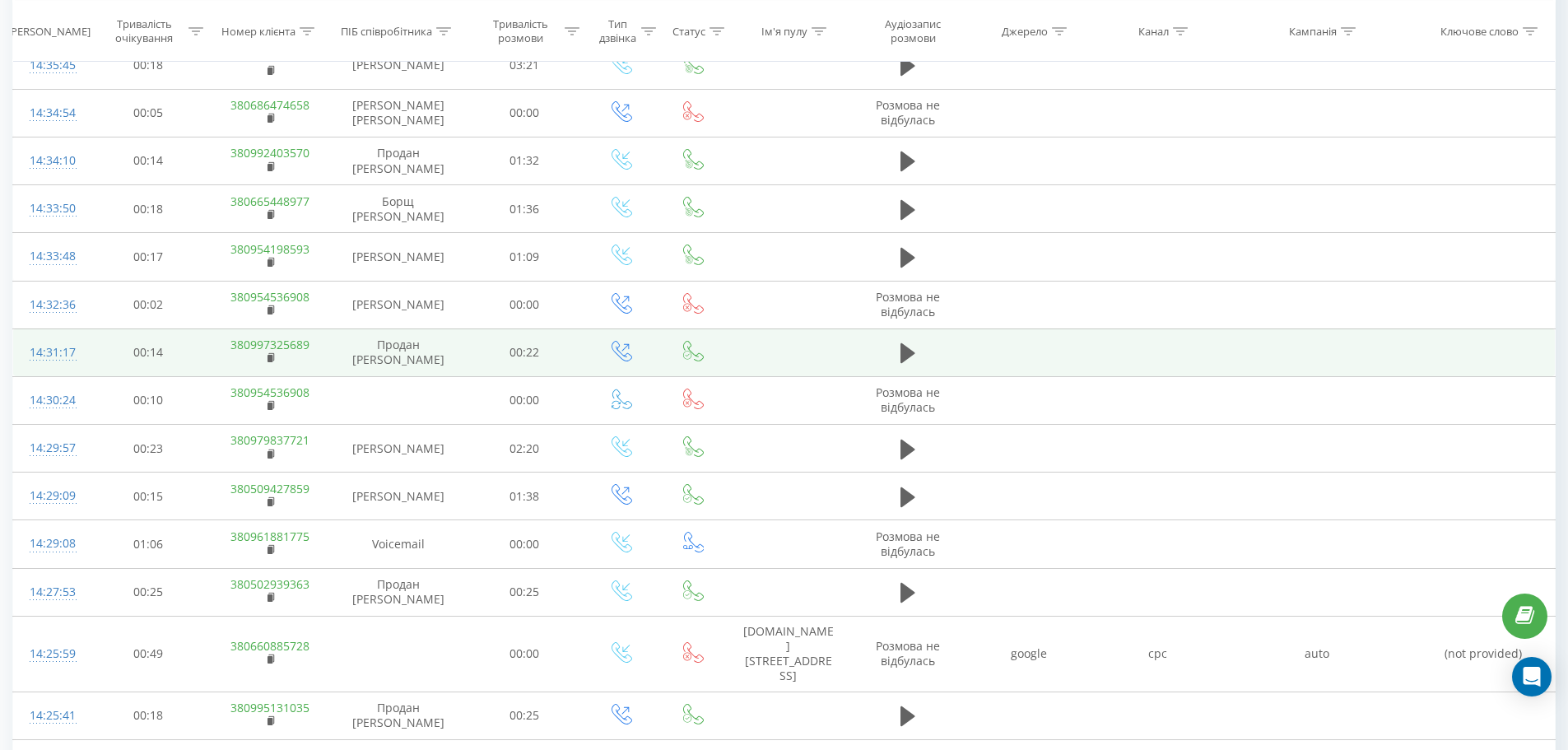
scroll to position [4616, 0]
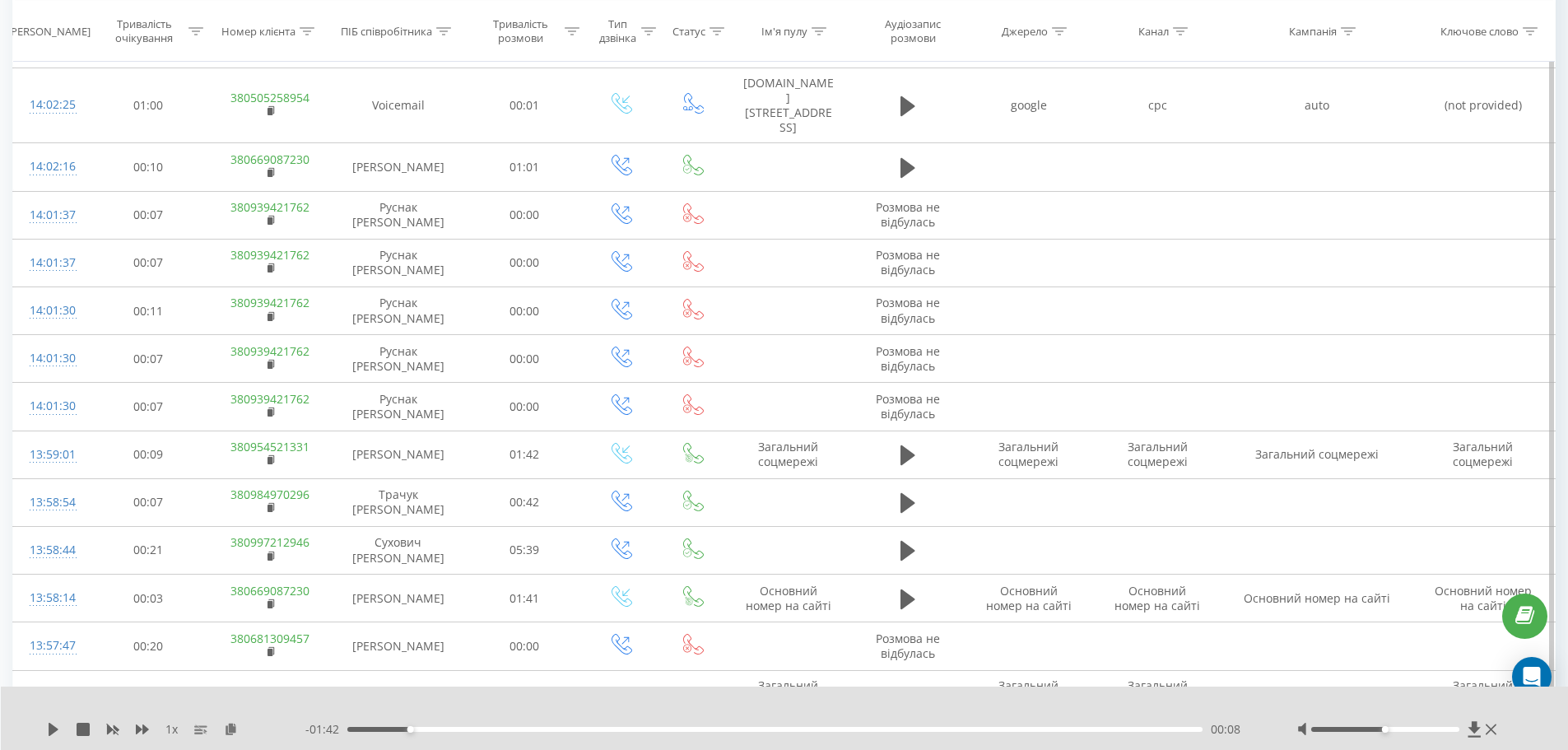
scroll to position [1976, 0]
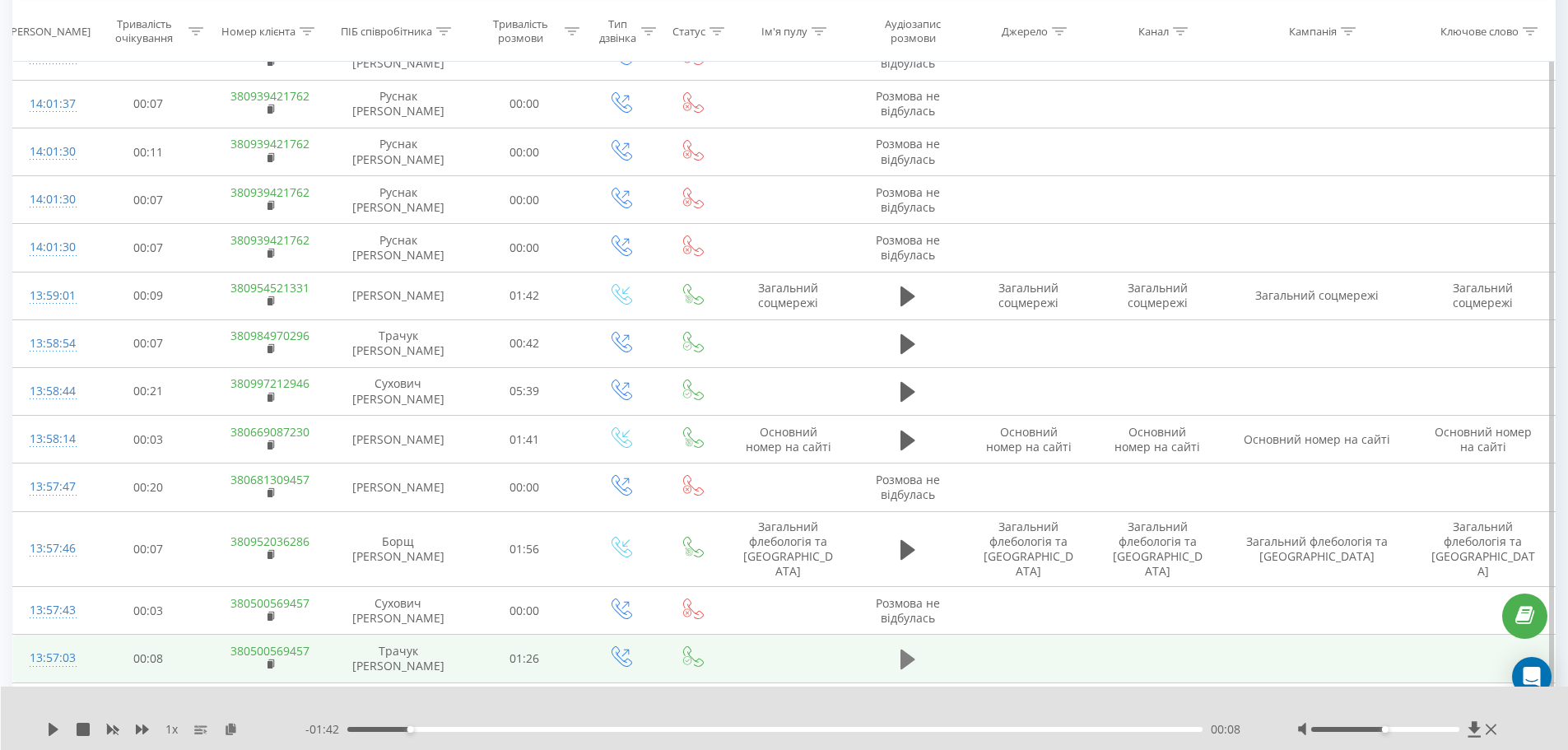
click at [910, 649] on icon at bounding box center [908, 660] width 15 height 23
click at [907, 649] on icon at bounding box center [908, 660] width 15 height 23
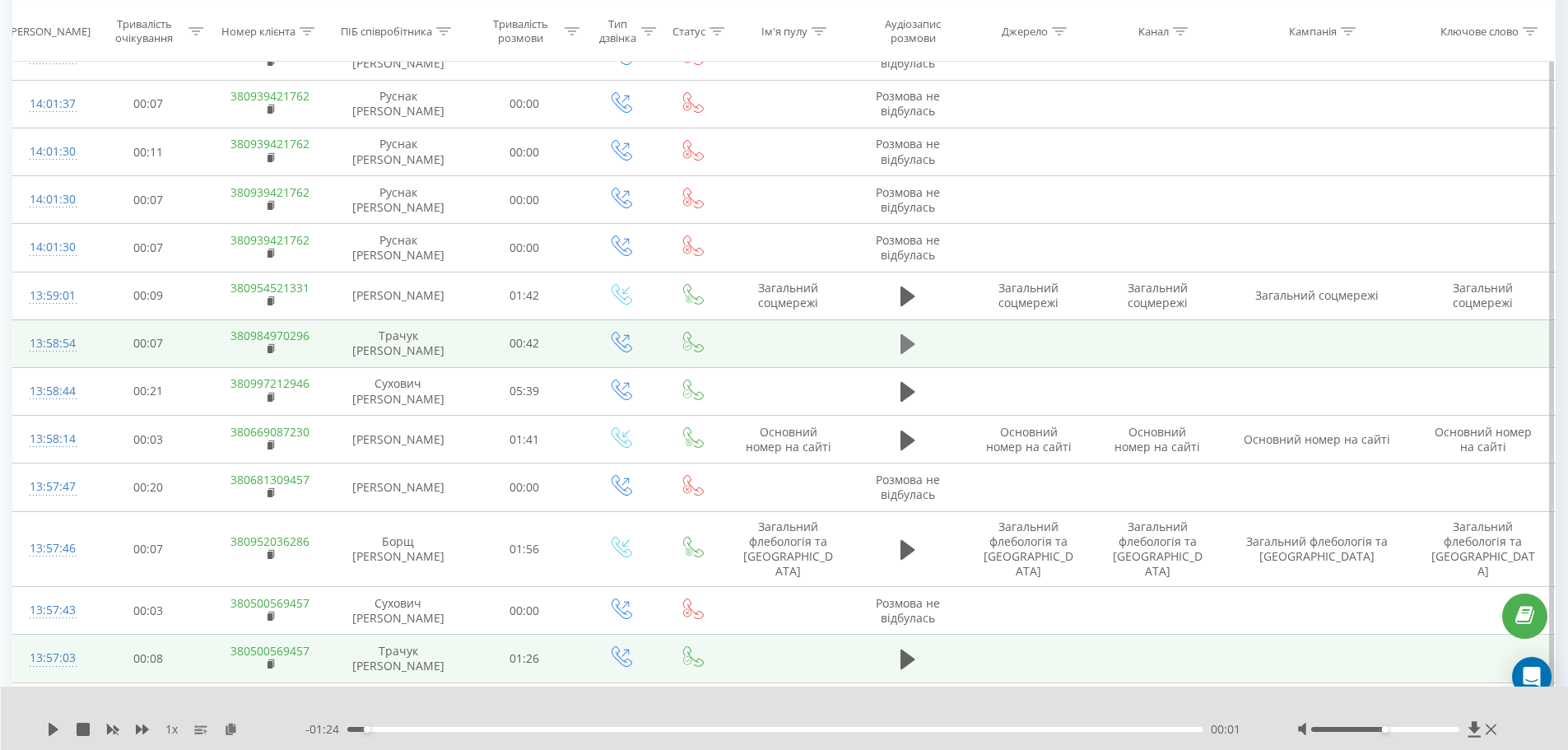
click at [903, 335] on icon at bounding box center [908, 344] width 15 height 20
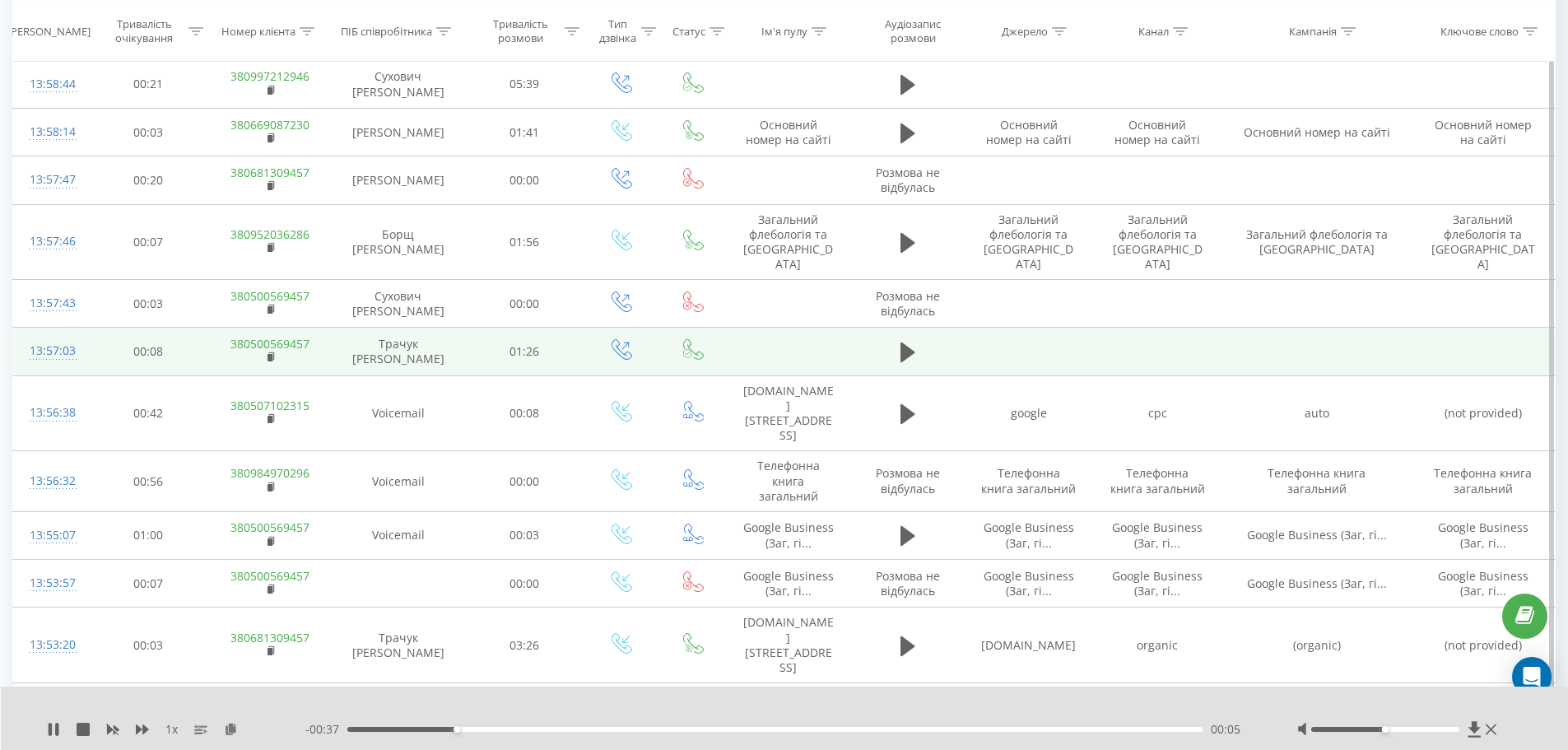
scroll to position [2306, 0]
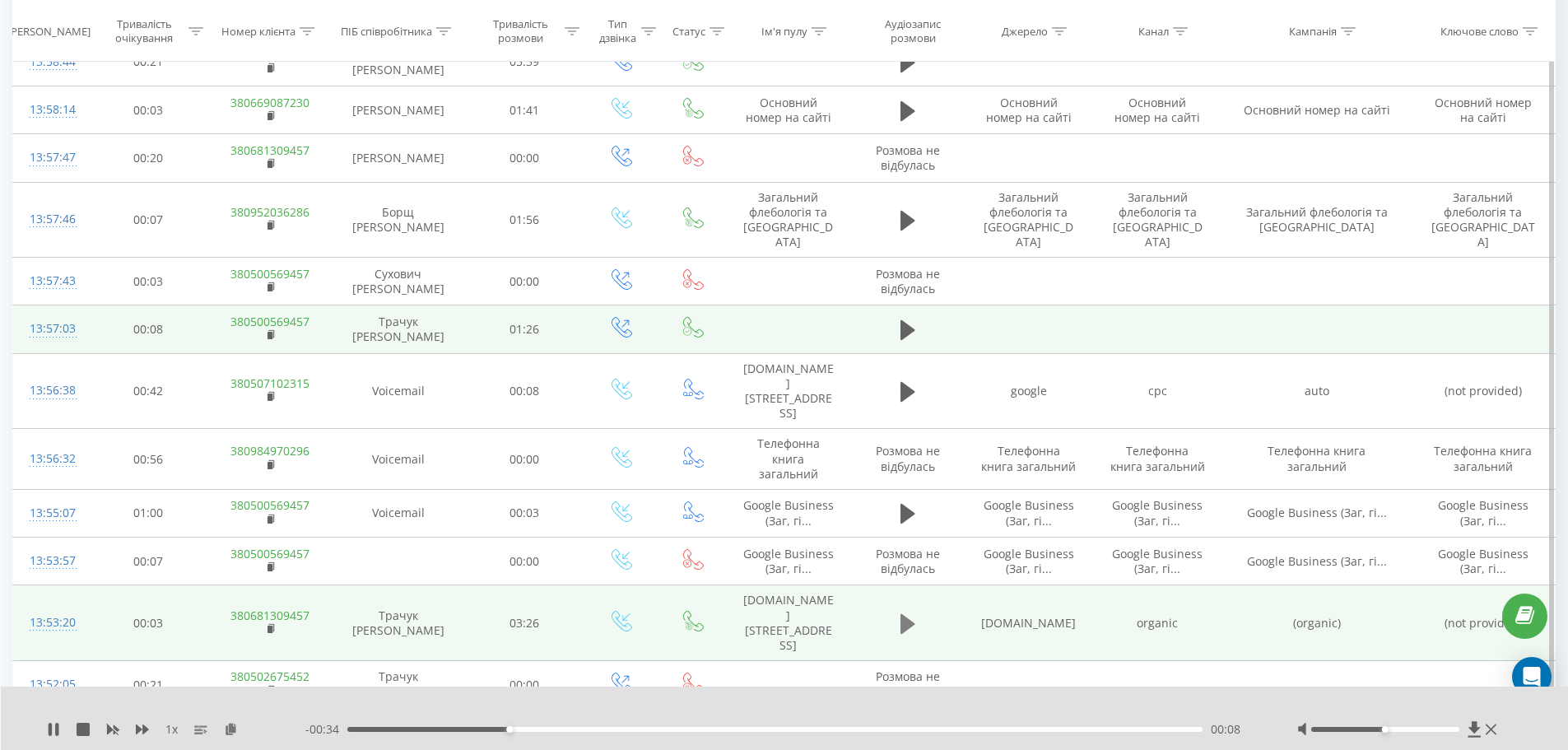
click at [912, 612] on icon at bounding box center [908, 624] width 15 height 23
click at [373, 732] on div "- 03:24 00:02 00:02" at bounding box center [781, 729] width 951 height 16
click at [373, 729] on div "00:02" at bounding box center [775, 729] width 856 height 5
click at [49, 728] on icon at bounding box center [50, 729] width 3 height 13
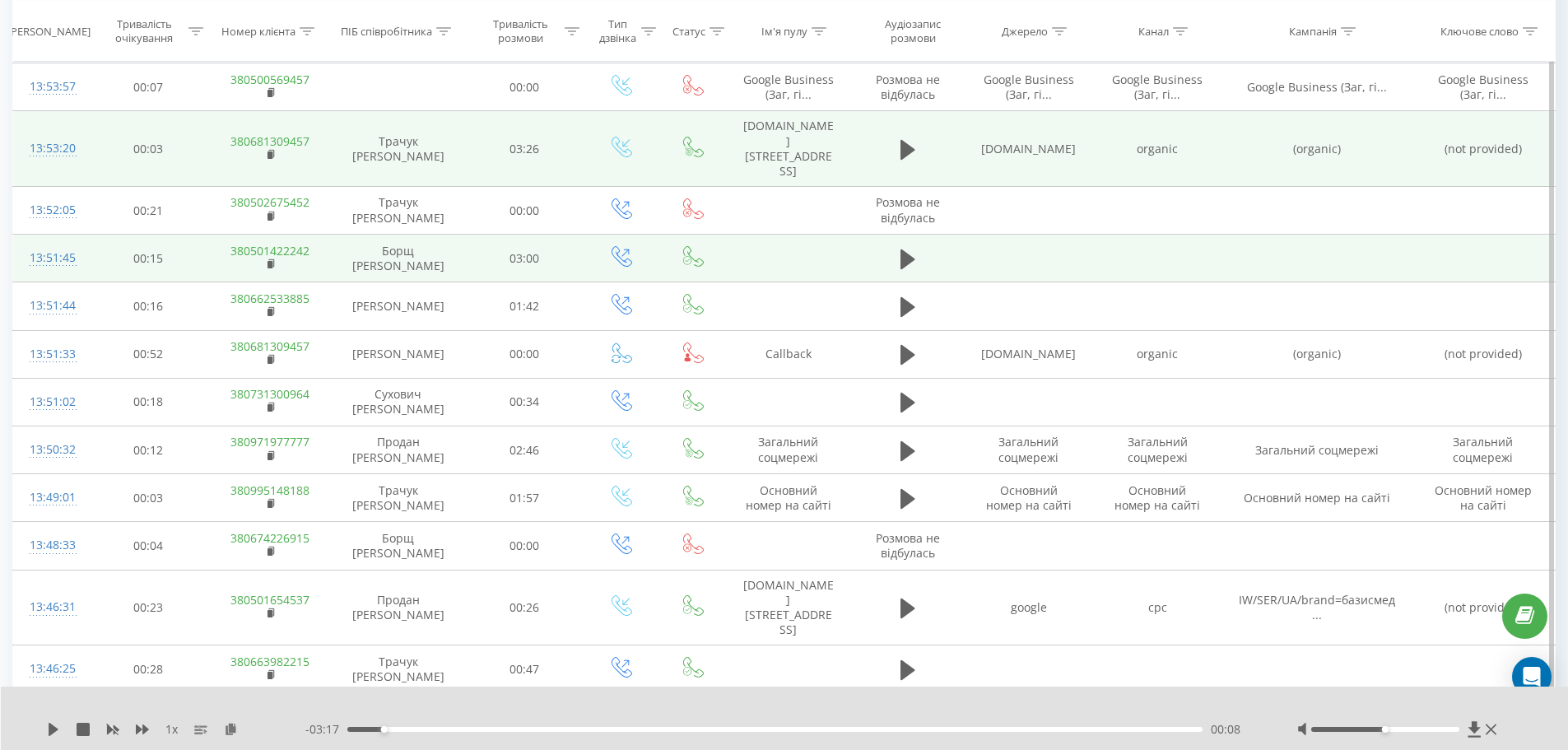
scroll to position [2800, 0]
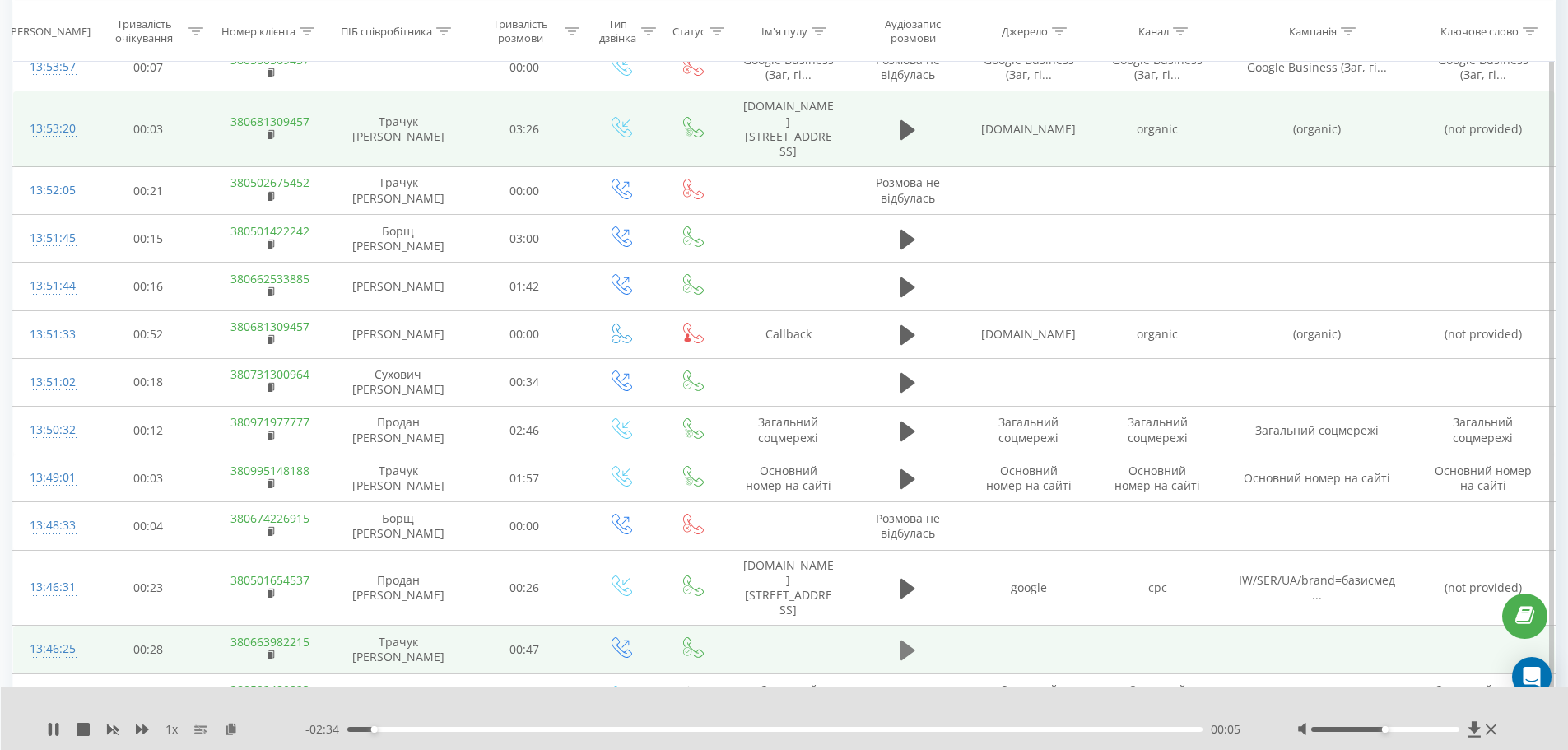
click at [908, 639] on icon at bounding box center [908, 650] width 15 height 23
click at [907, 639] on icon at bounding box center [908, 650] width 15 height 23
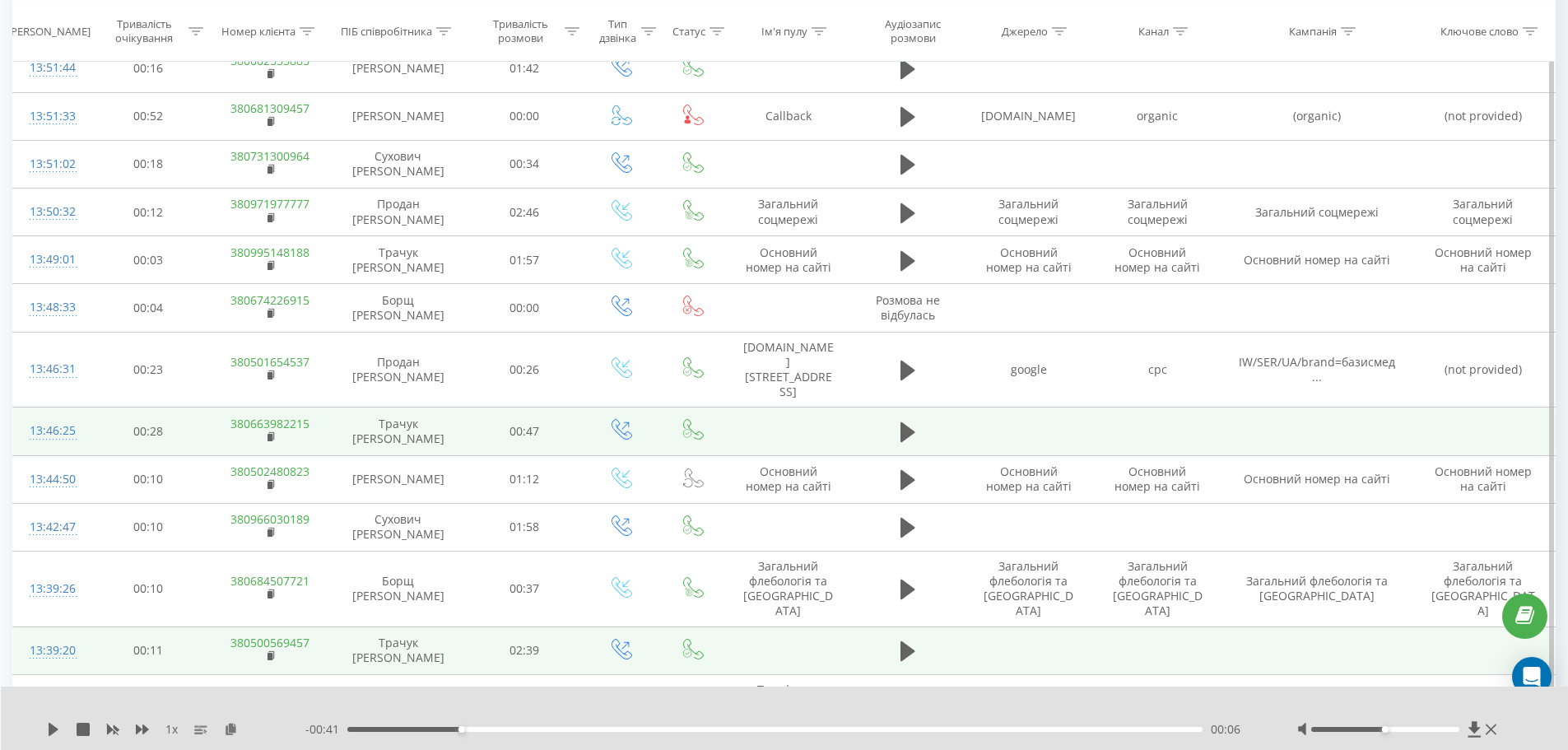
scroll to position [3047, 0]
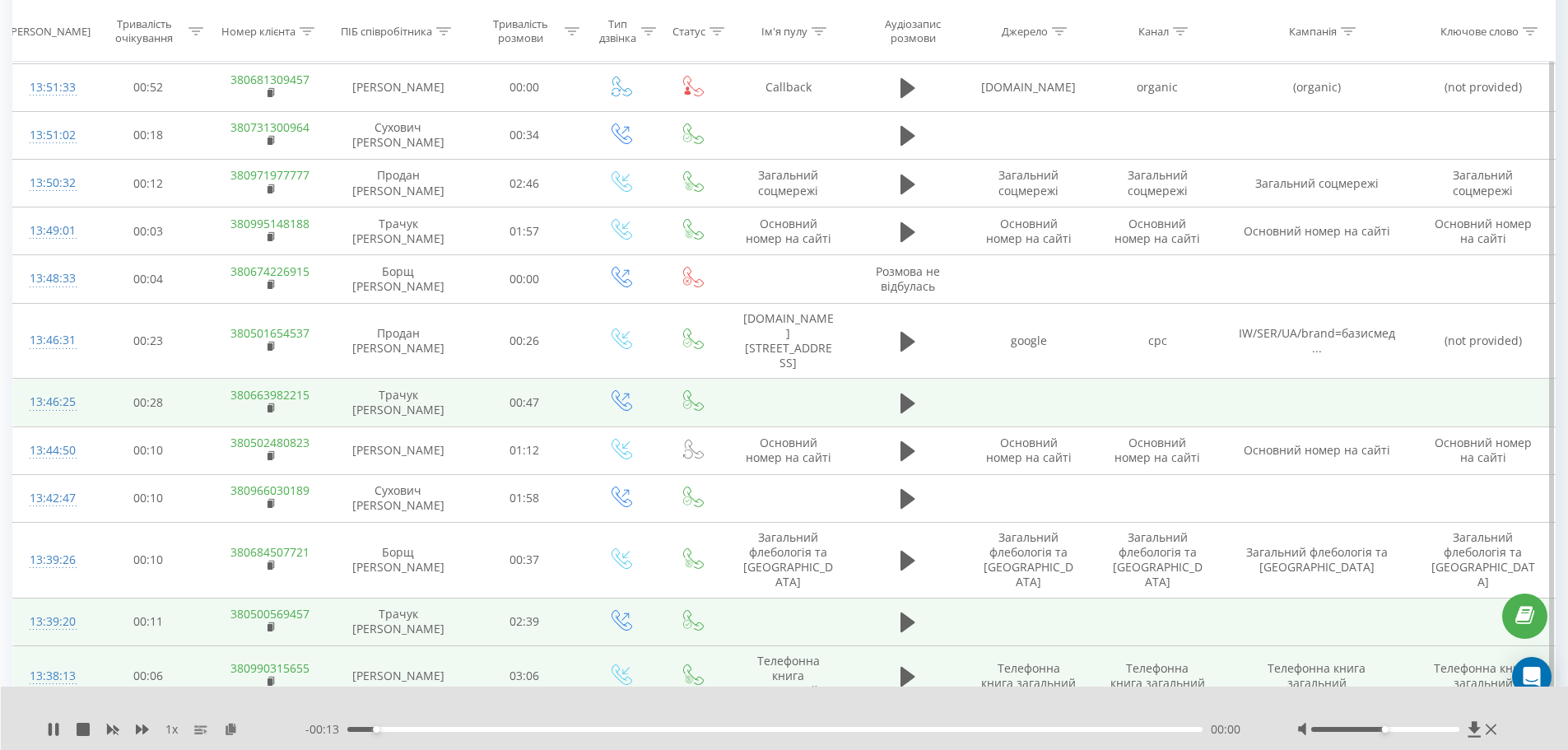
scroll to position [3212, 0]
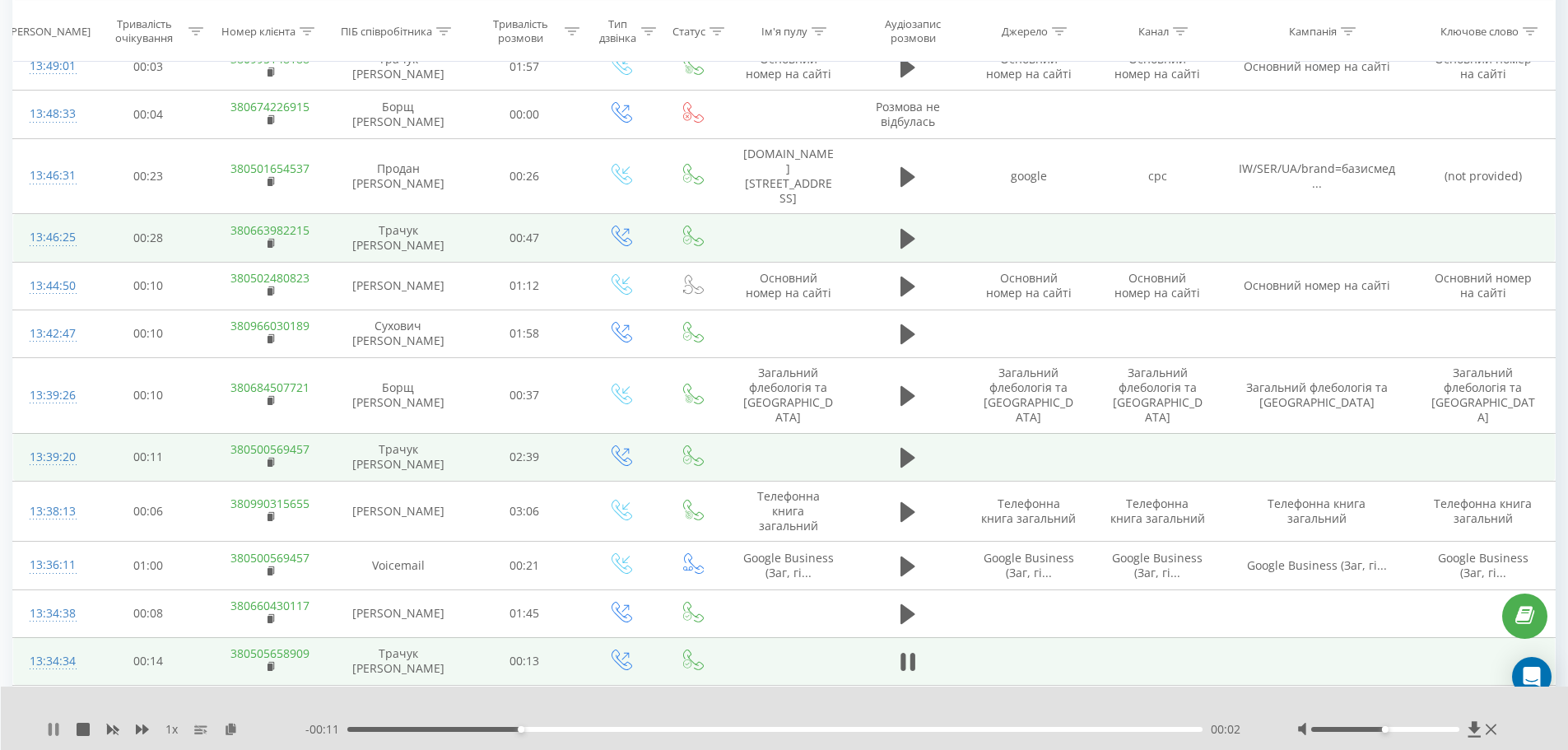
click at [52, 727] on icon at bounding box center [53, 729] width 13 height 13
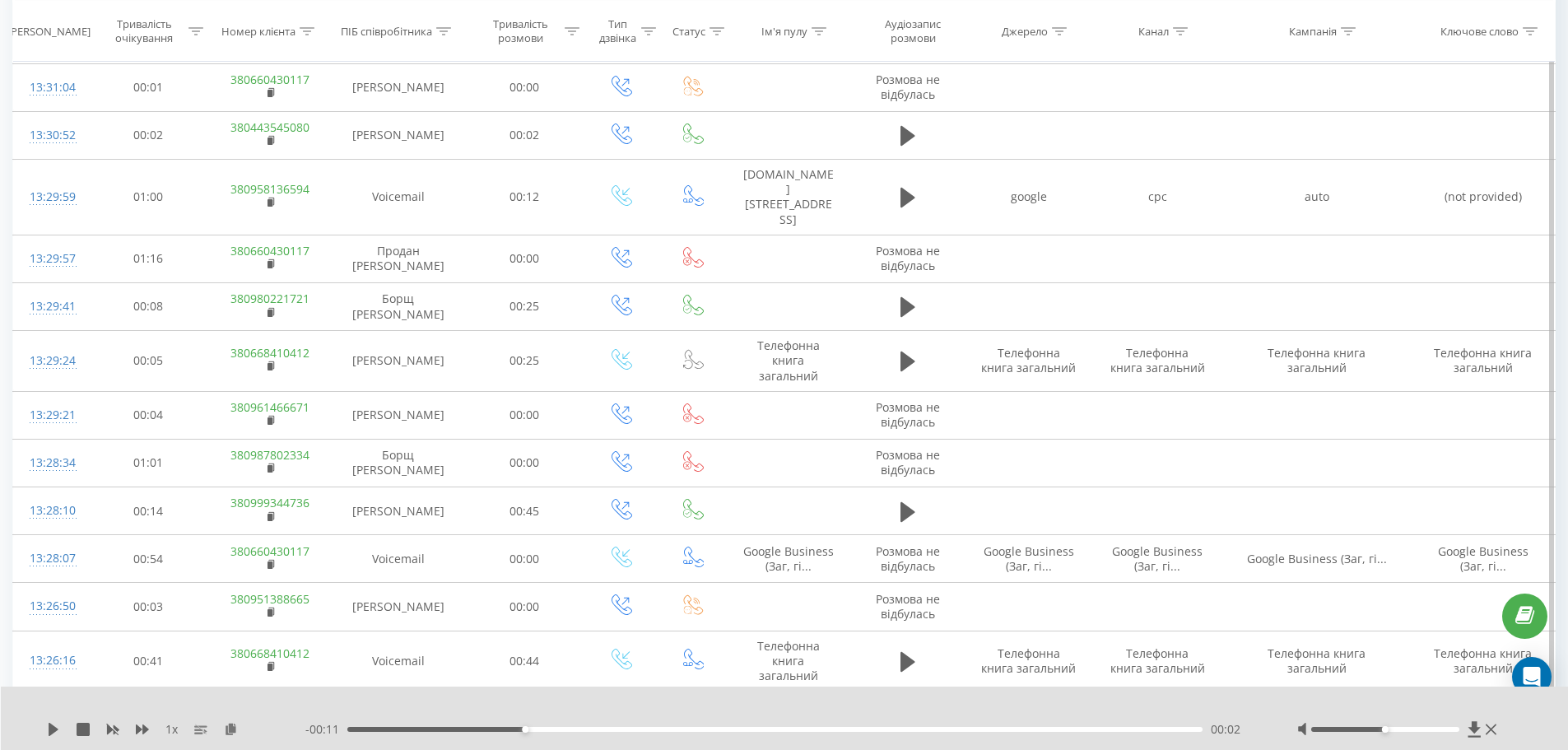
scroll to position [4200, 0]
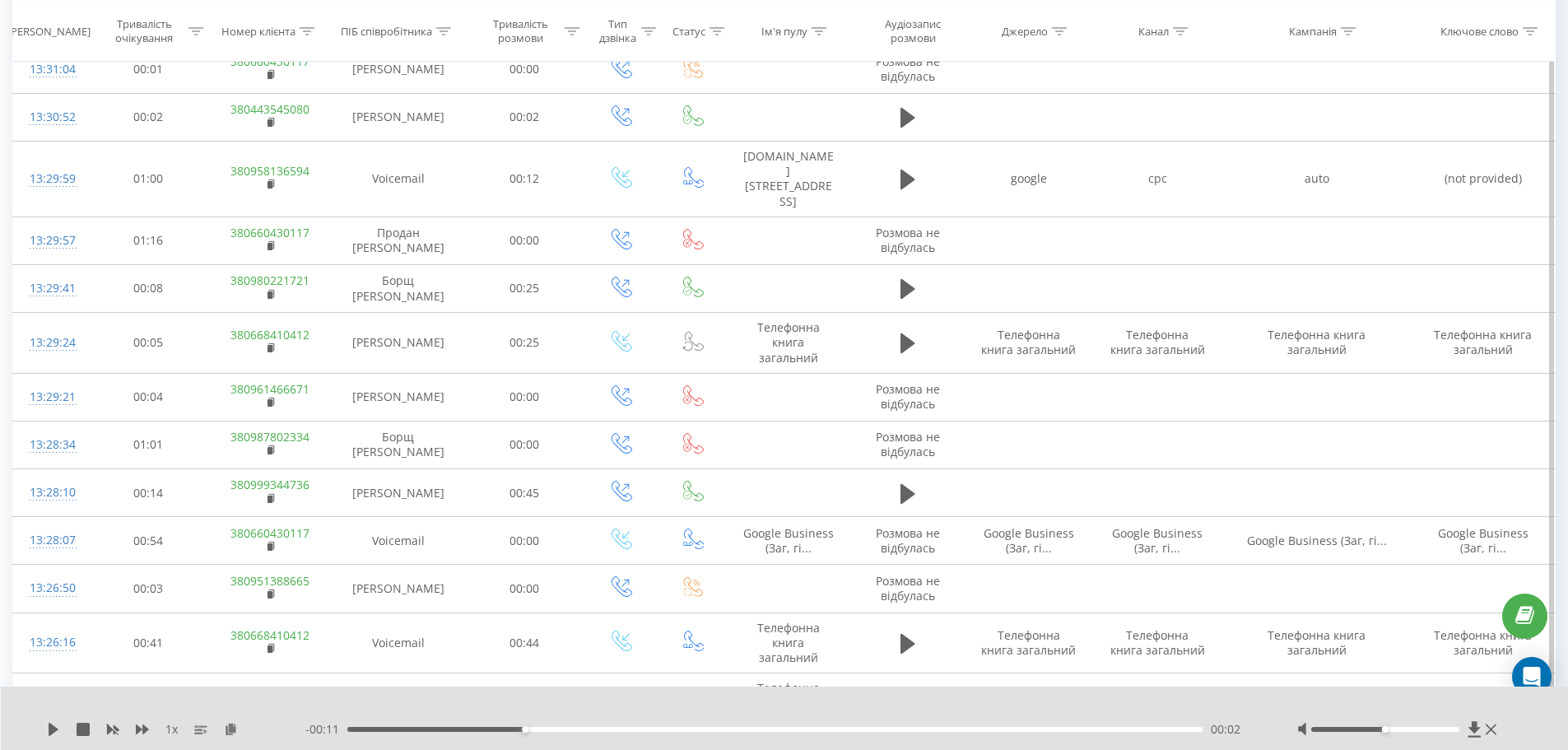
click at [911, 747] on icon at bounding box center [908, 758] width 15 height 23
click at [361, 729] on div "00:03" at bounding box center [775, 729] width 856 height 5
click at [377, 728] on div "00:07" at bounding box center [377, 730] width 7 height 7
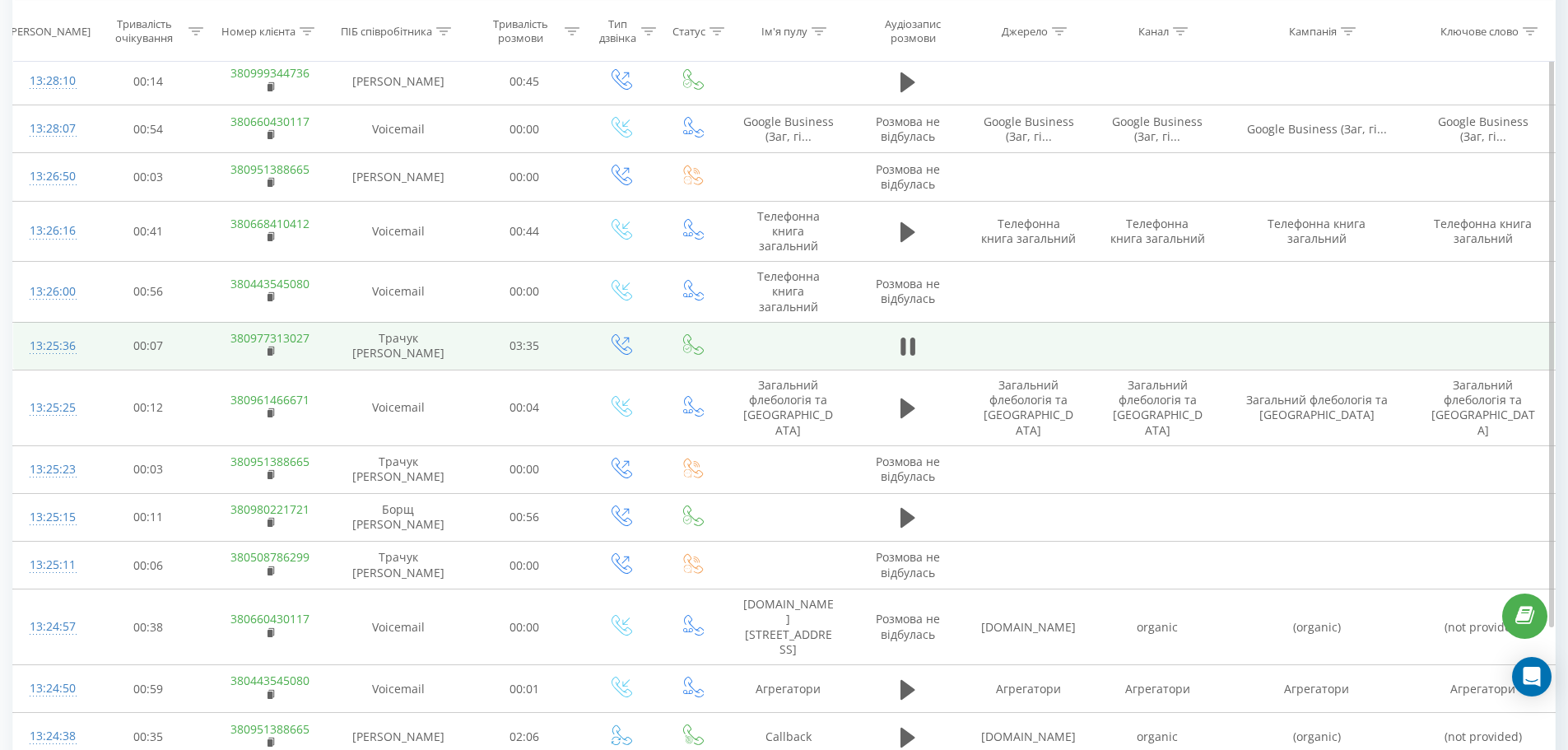
scroll to position [4616, 0]
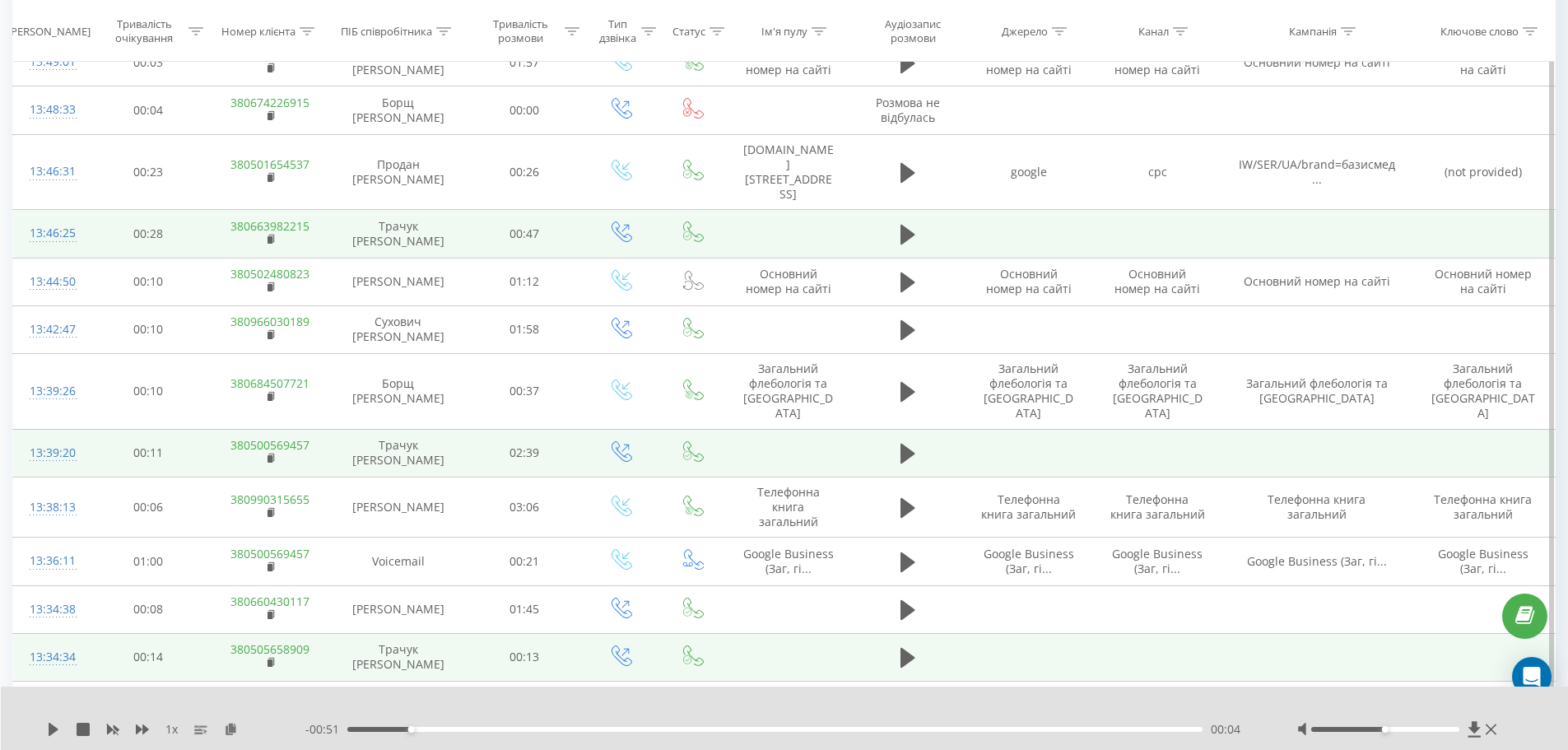
scroll to position [3133, 0]
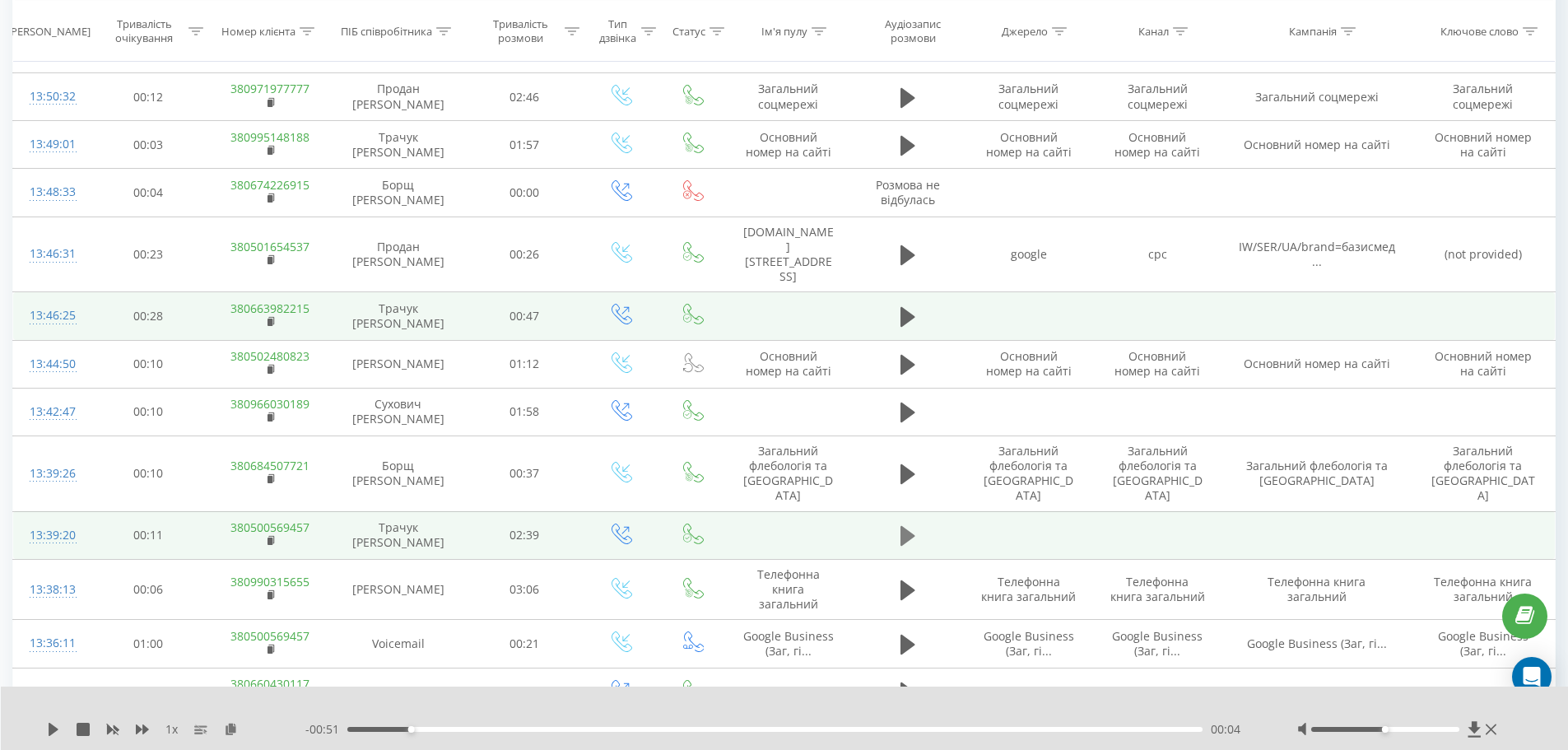
click at [909, 525] on icon at bounding box center [908, 536] width 15 height 23
click at [47, 731] on icon at bounding box center [53, 729] width 13 height 13
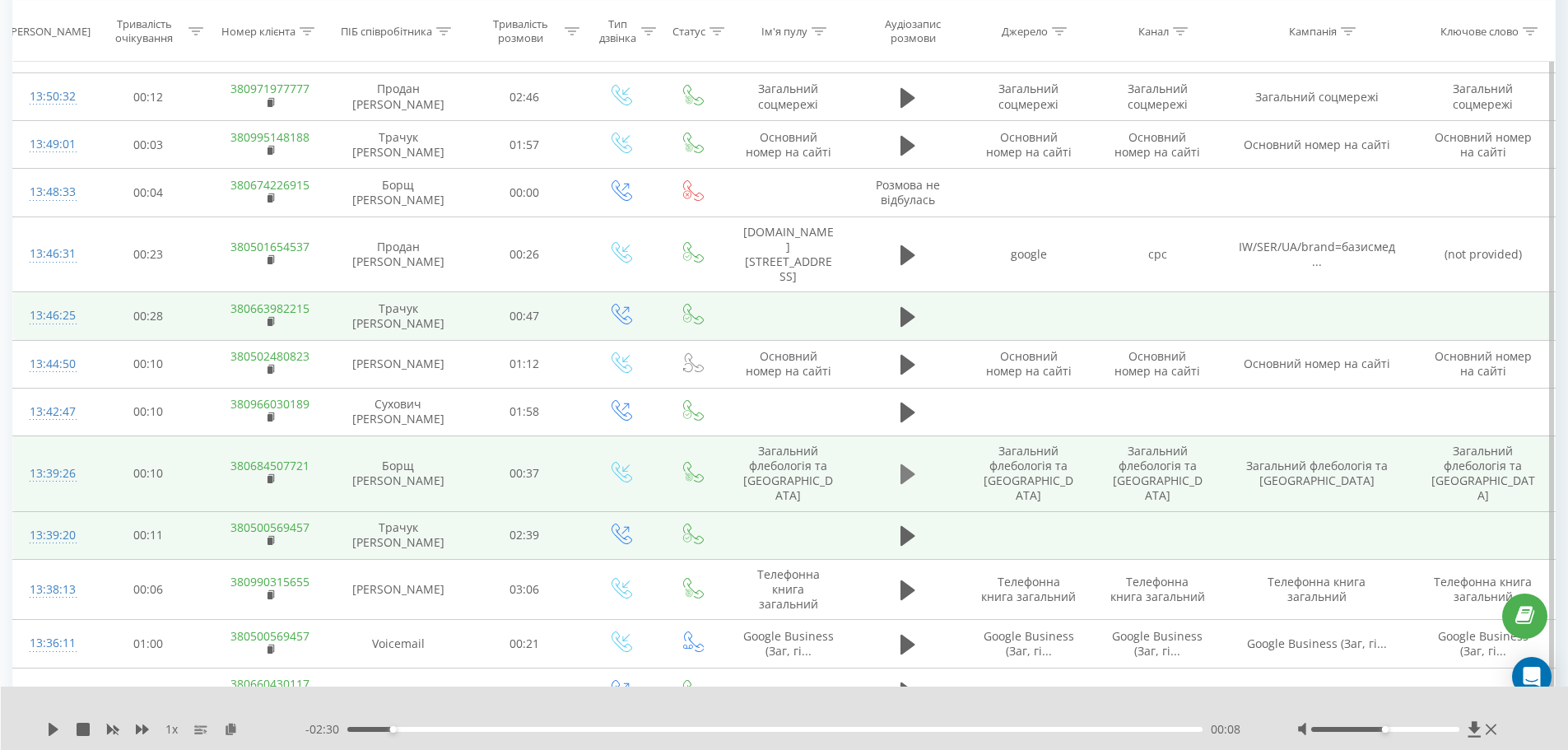
scroll to position [2969, 0]
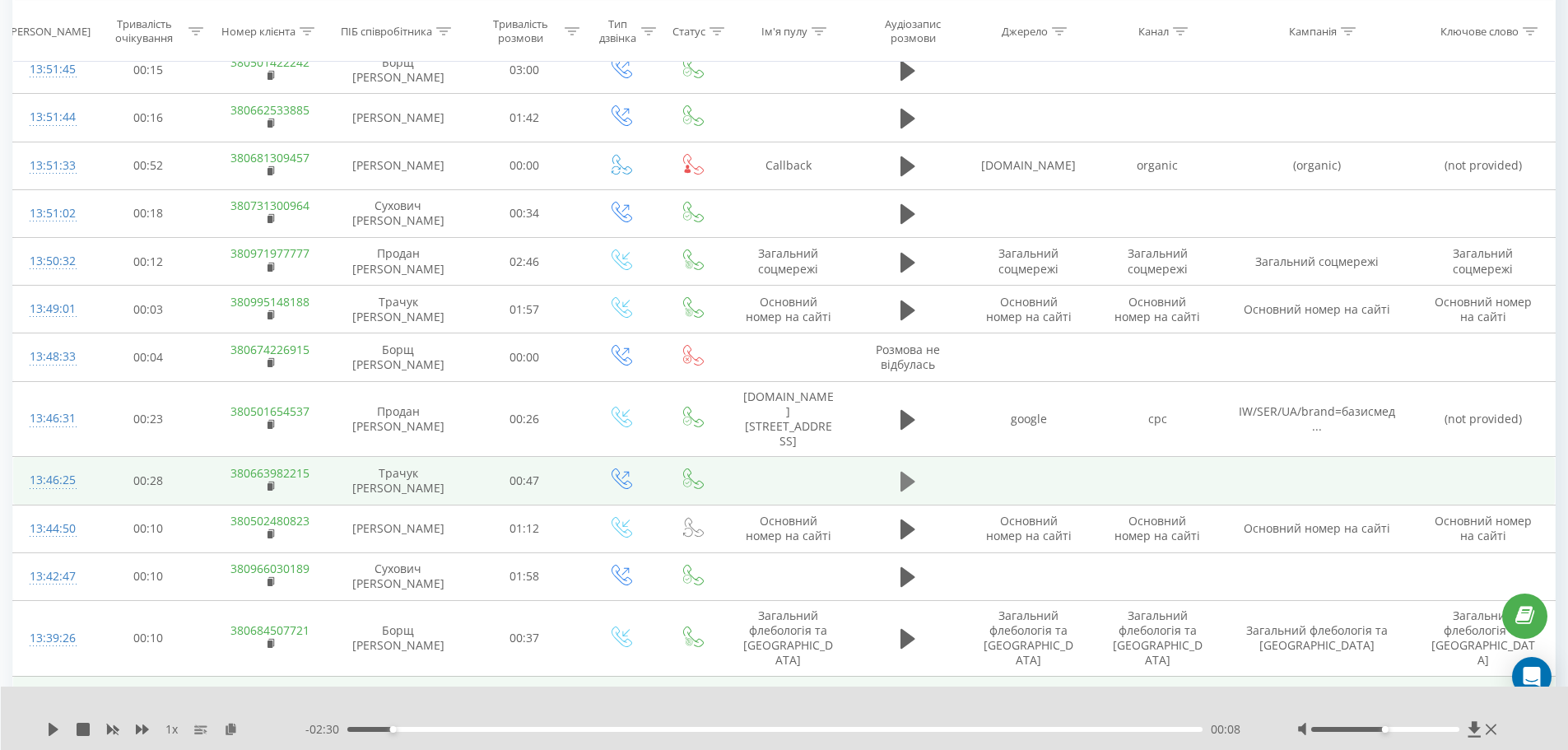
click at [907, 472] on icon at bounding box center [908, 482] width 15 height 20
click at [53, 727] on icon at bounding box center [53, 729] width 13 height 13
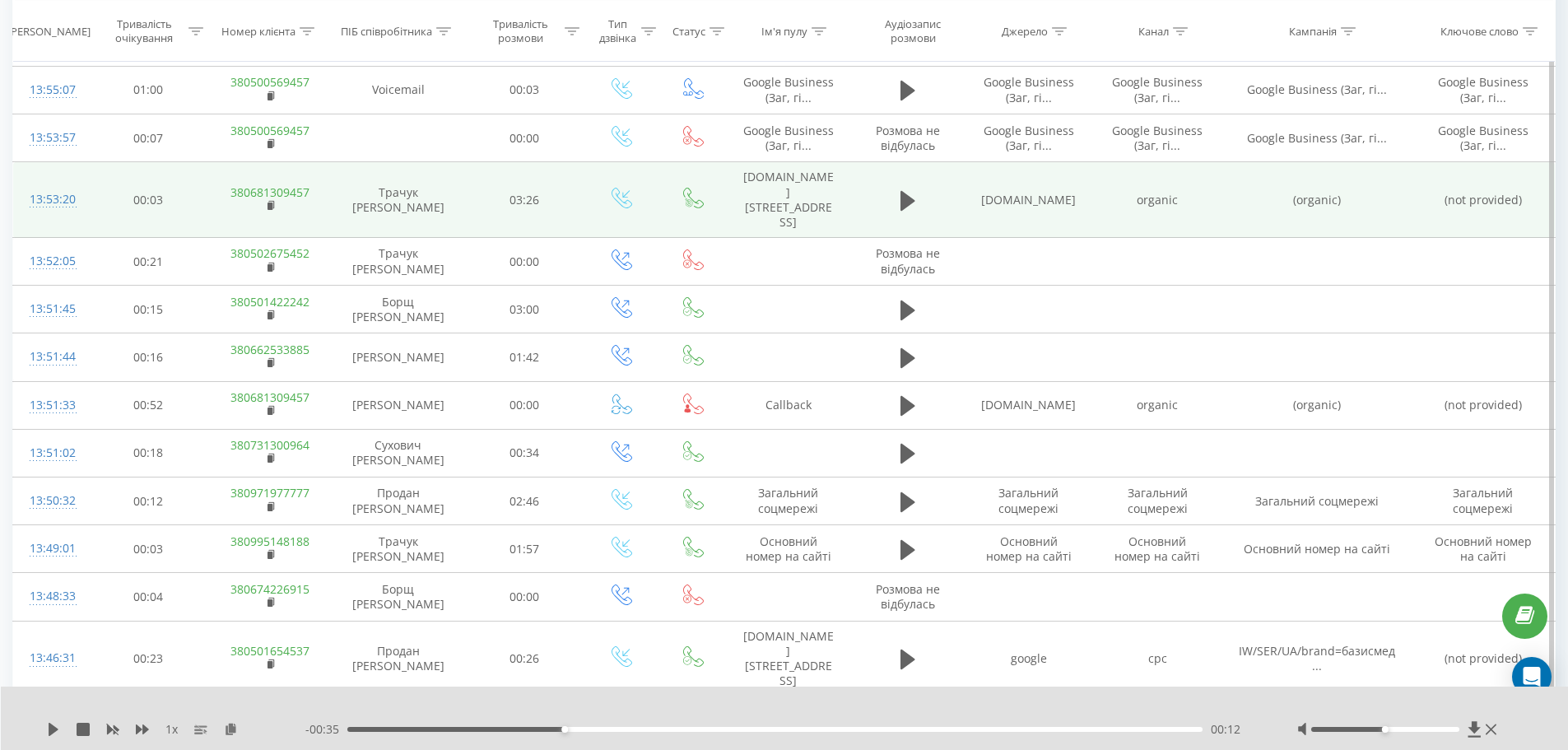
scroll to position [2722, 0]
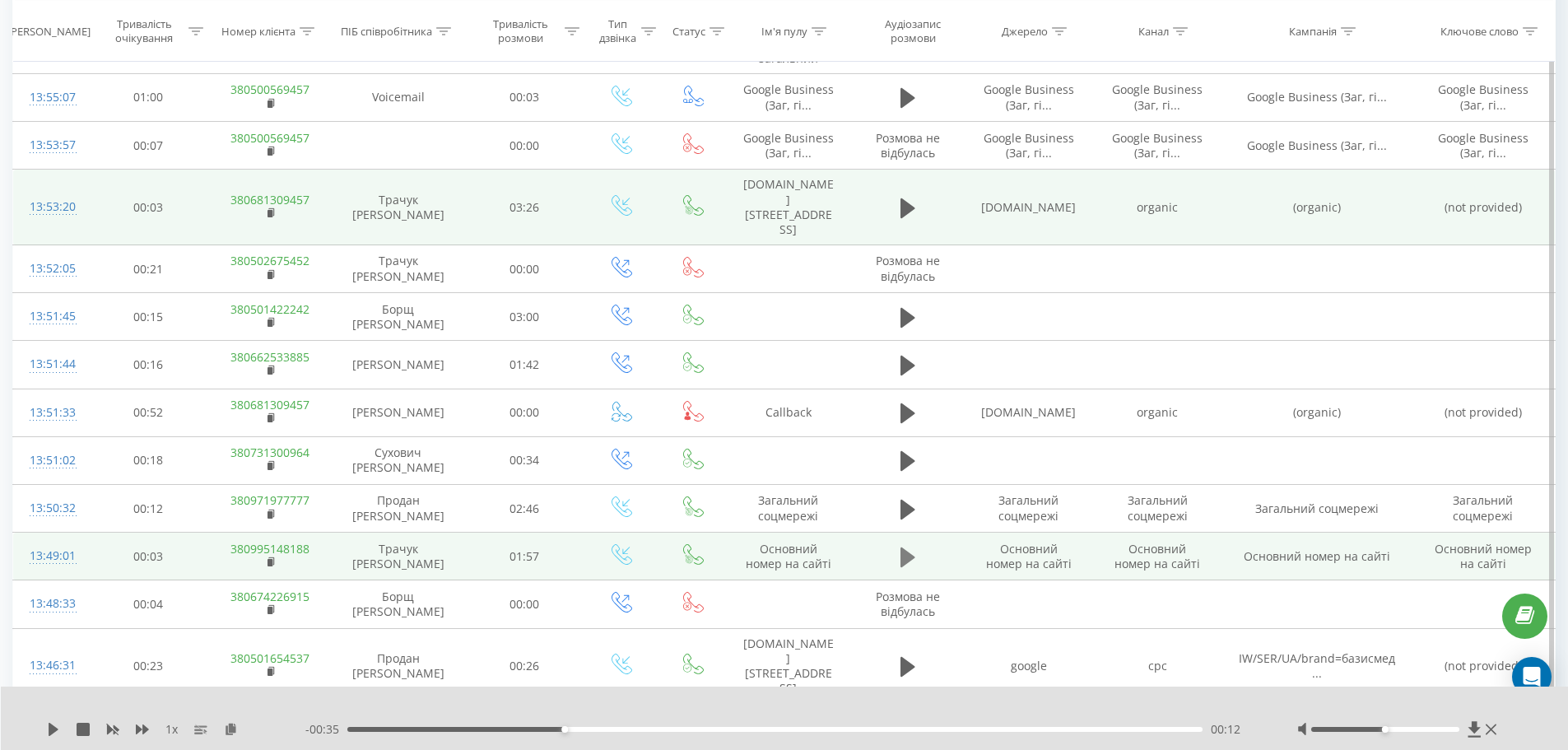
click at [910, 548] on icon at bounding box center [908, 557] width 15 height 20
click at [380, 731] on div "00:04" at bounding box center [775, 729] width 856 height 5
drag, startPoint x: 51, startPoint y: 731, endPoint x: 197, endPoint y: 596, distance: 198.8
click at [52, 731] on icon at bounding box center [50, 729] width 3 height 13
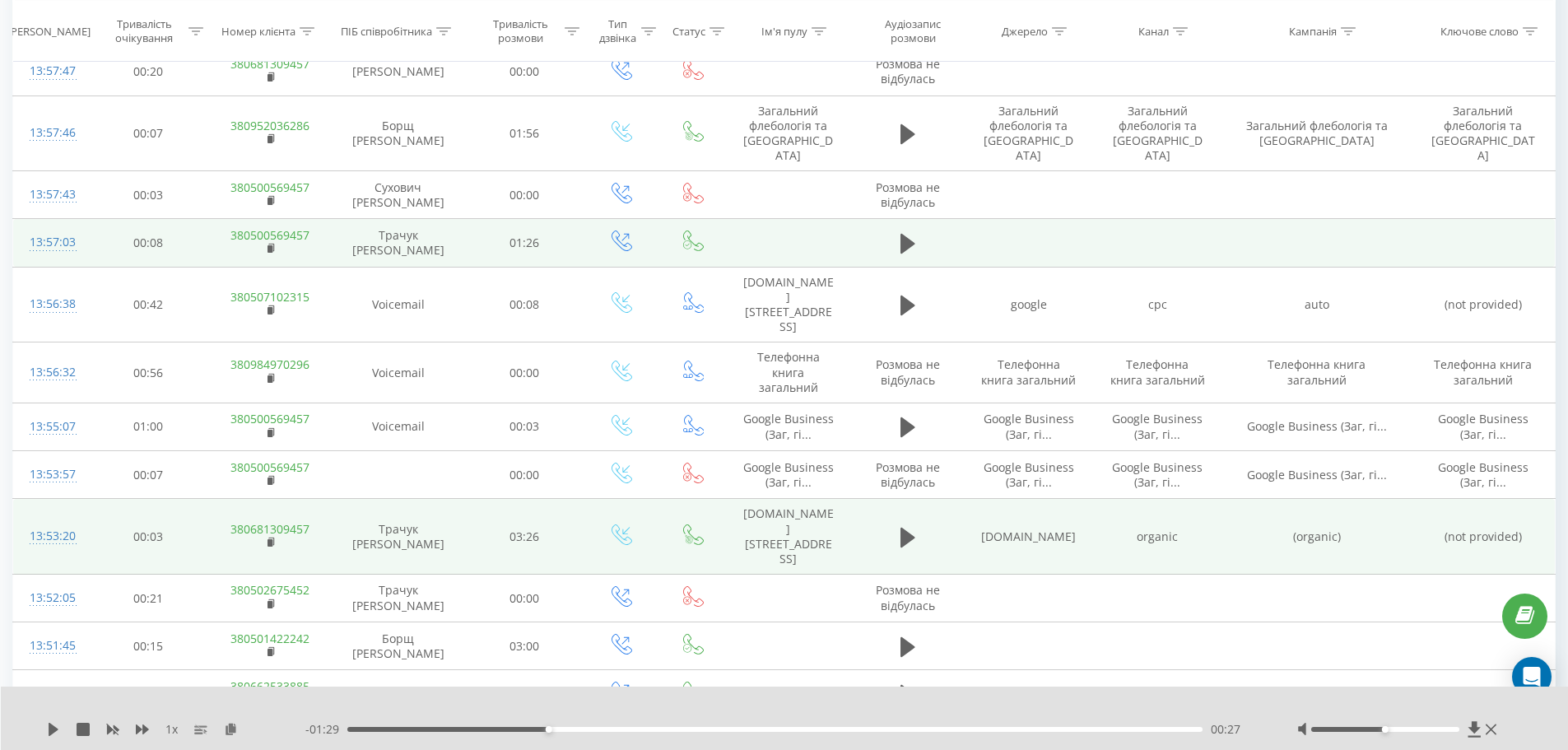
scroll to position [2310, 0]
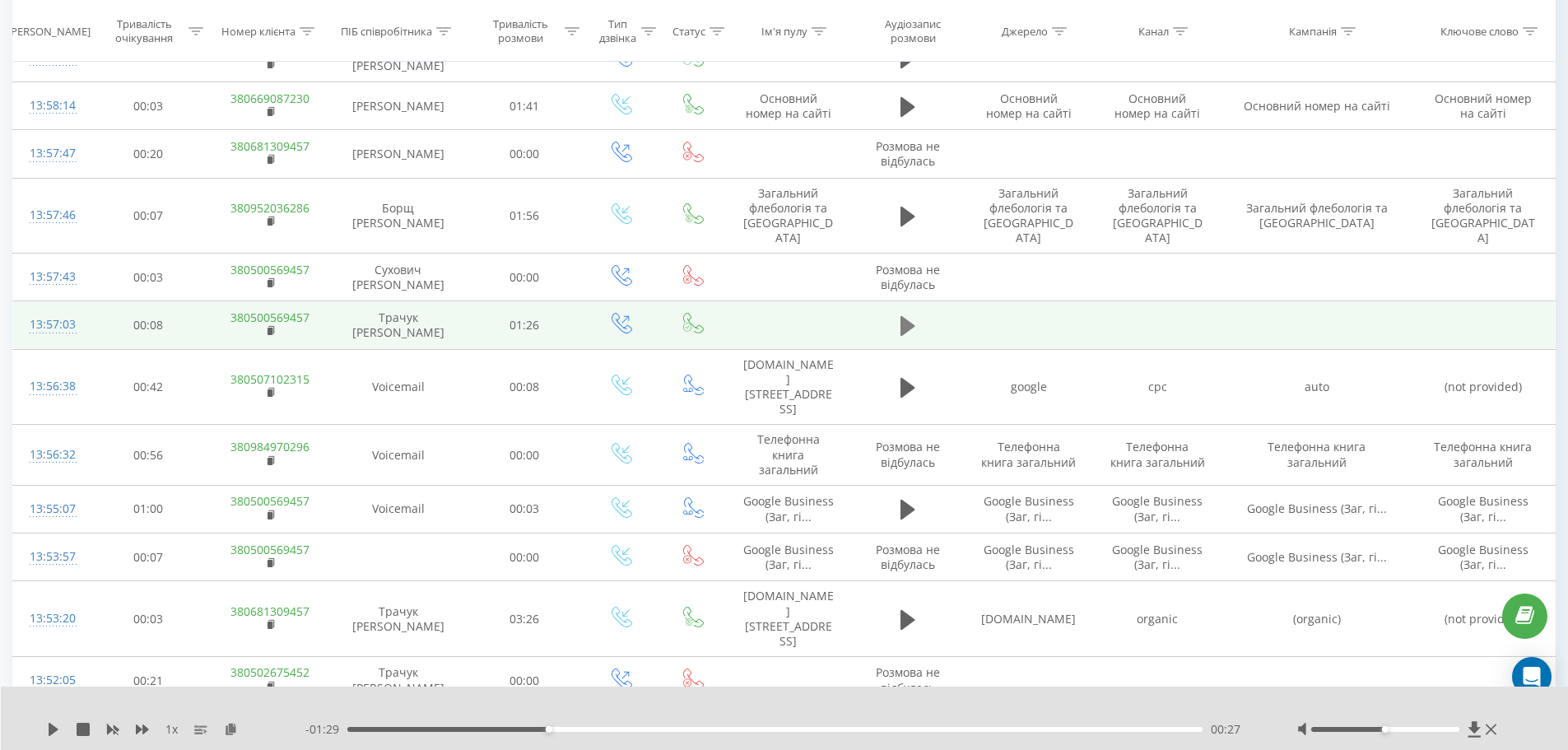
click at [906, 315] on icon at bounding box center [908, 326] width 15 height 23
click at [48, 728] on icon at bounding box center [50, 729] width 3 height 13
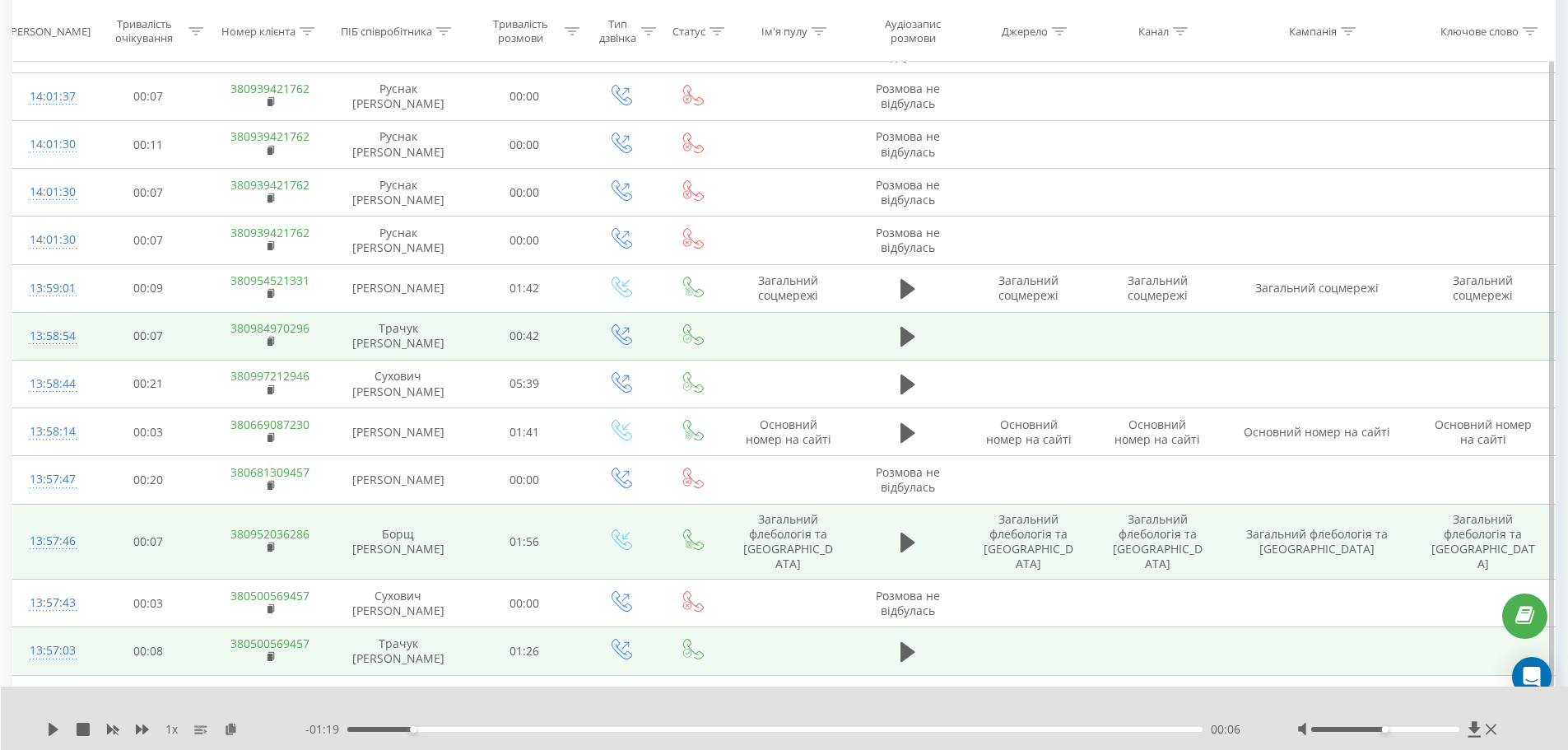
scroll to position [1981, 0]
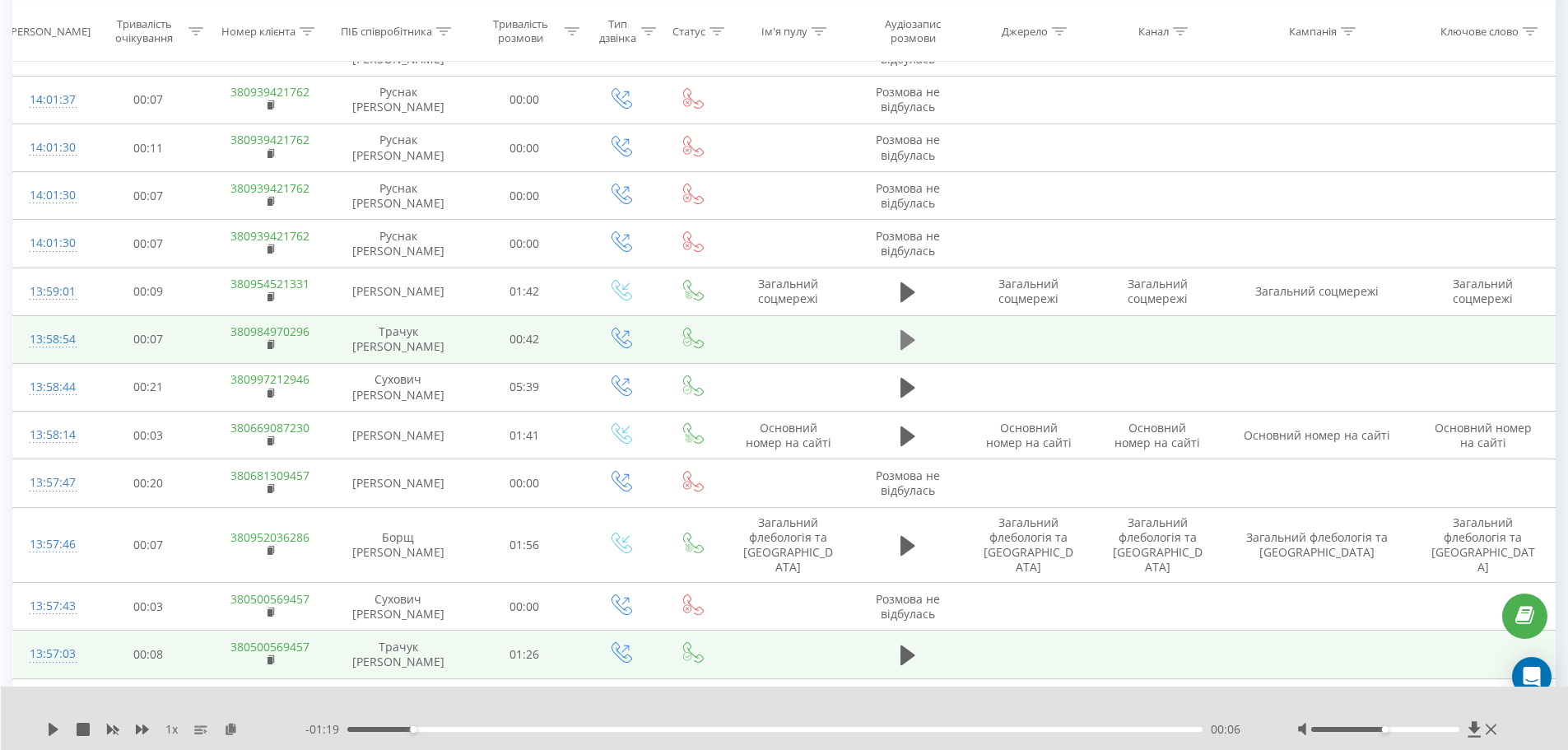
click at [900, 328] on button at bounding box center [908, 340] width 25 height 25
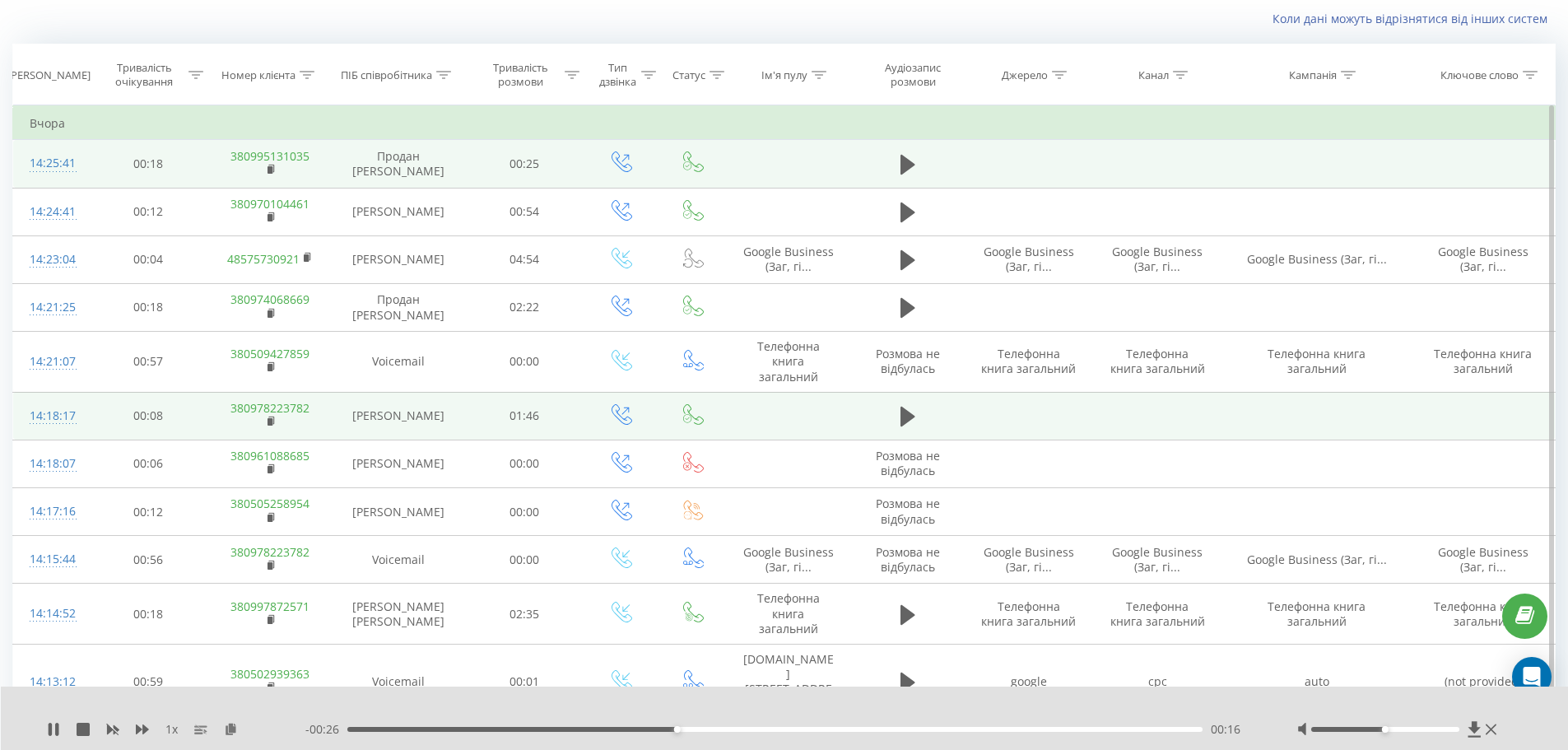
scroll to position [87, 0]
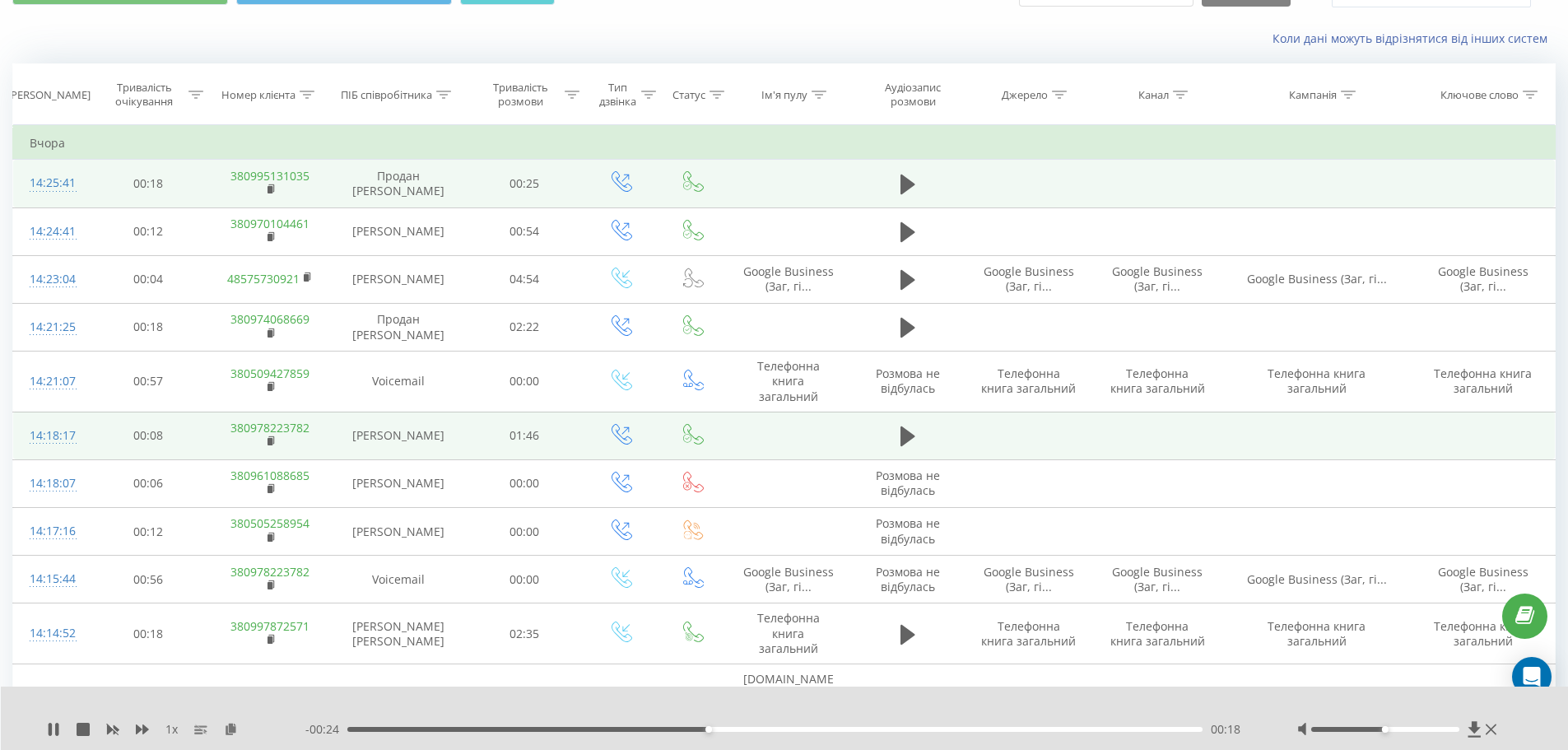
drag, startPoint x: 49, startPoint y: 729, endPoint x: 68, endPoint y: 718, distance: 22.0
click at [52, 728] on icon at bounding box center [53, 729] width 13 height 13
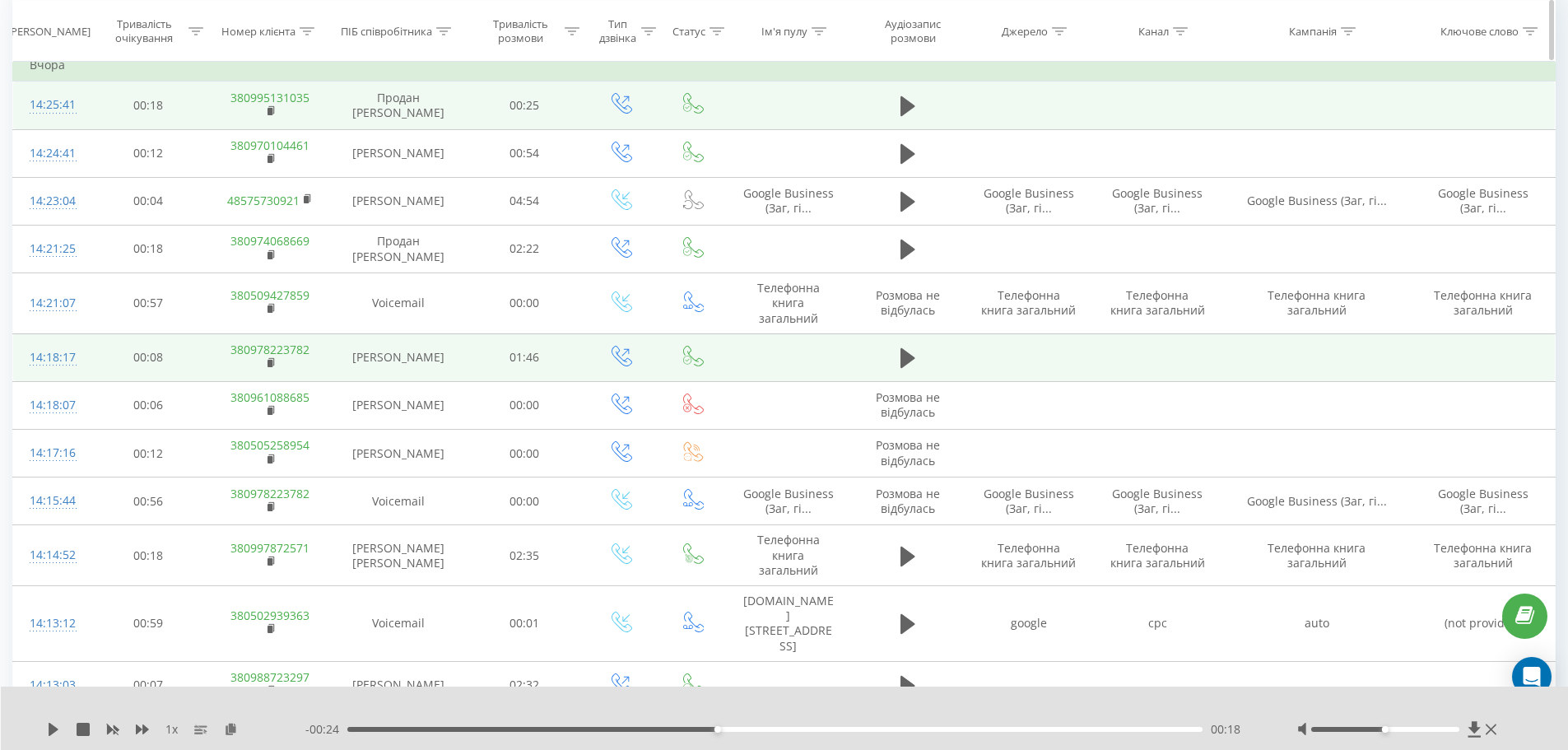
scroll to position [0, 0]
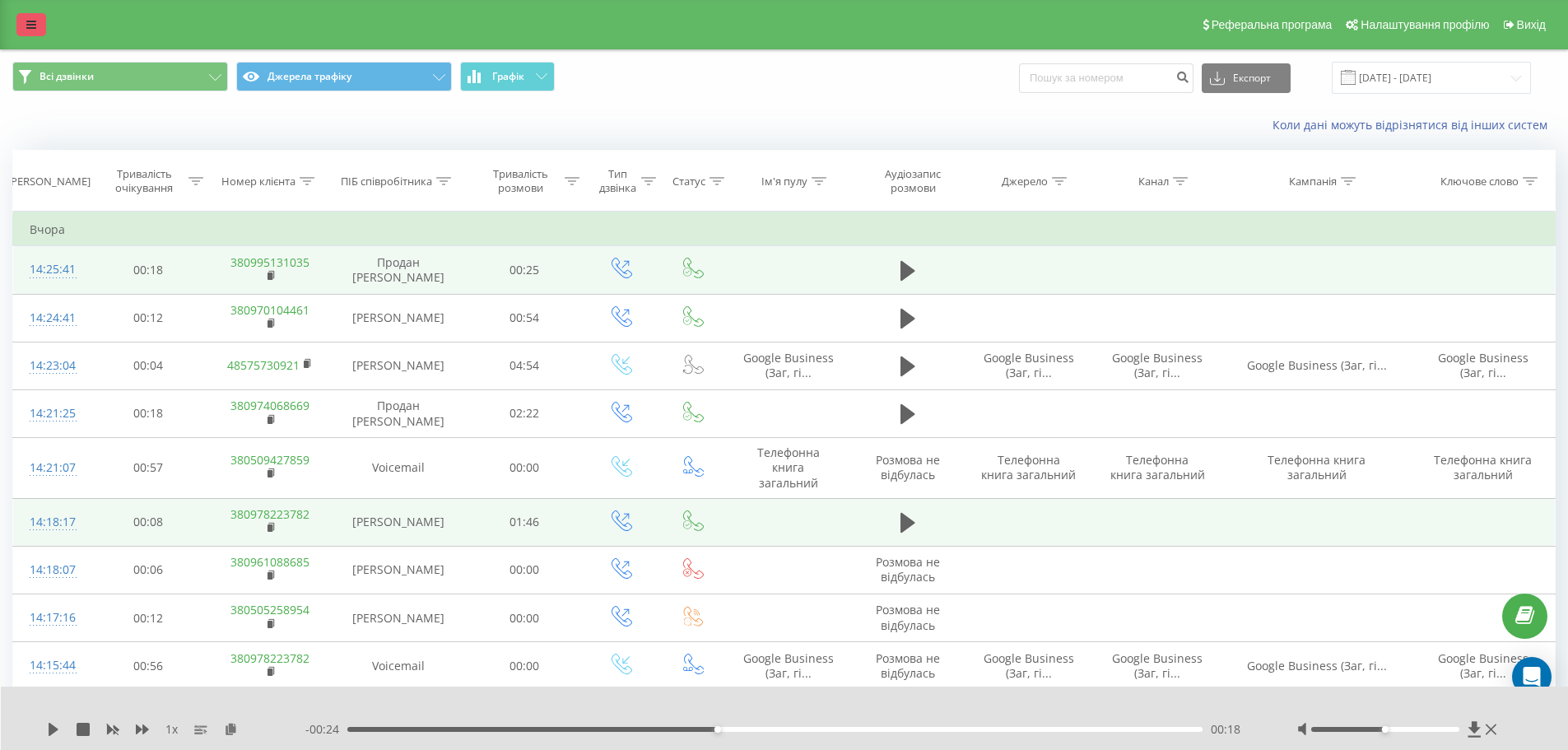
click at [33, 24] on icon at bounding box center [31, 24] width 9 height 11
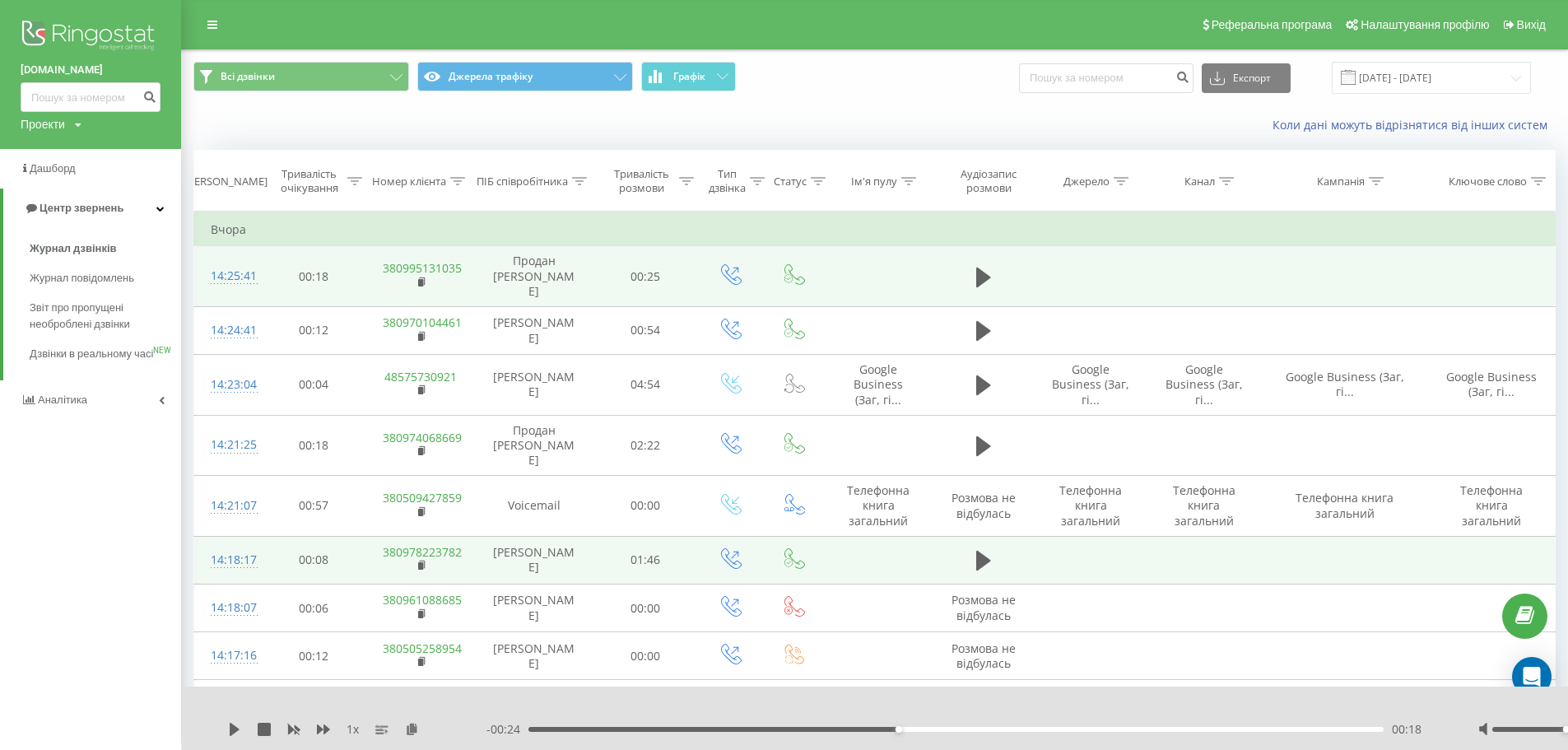
click at [452, 113] on div "Коли дані можуть відрізнятися вiд інших систем" at bounding box center [874, 126] width 1385 height 40
click at [1062, 138] on div "Коли дані можуть відрізнятися вiд інших систем" at bounding box center [874, 126] width 1385 height 40
click at [212, 19] on icon at bounding box center [211, 24] width 9 height 11
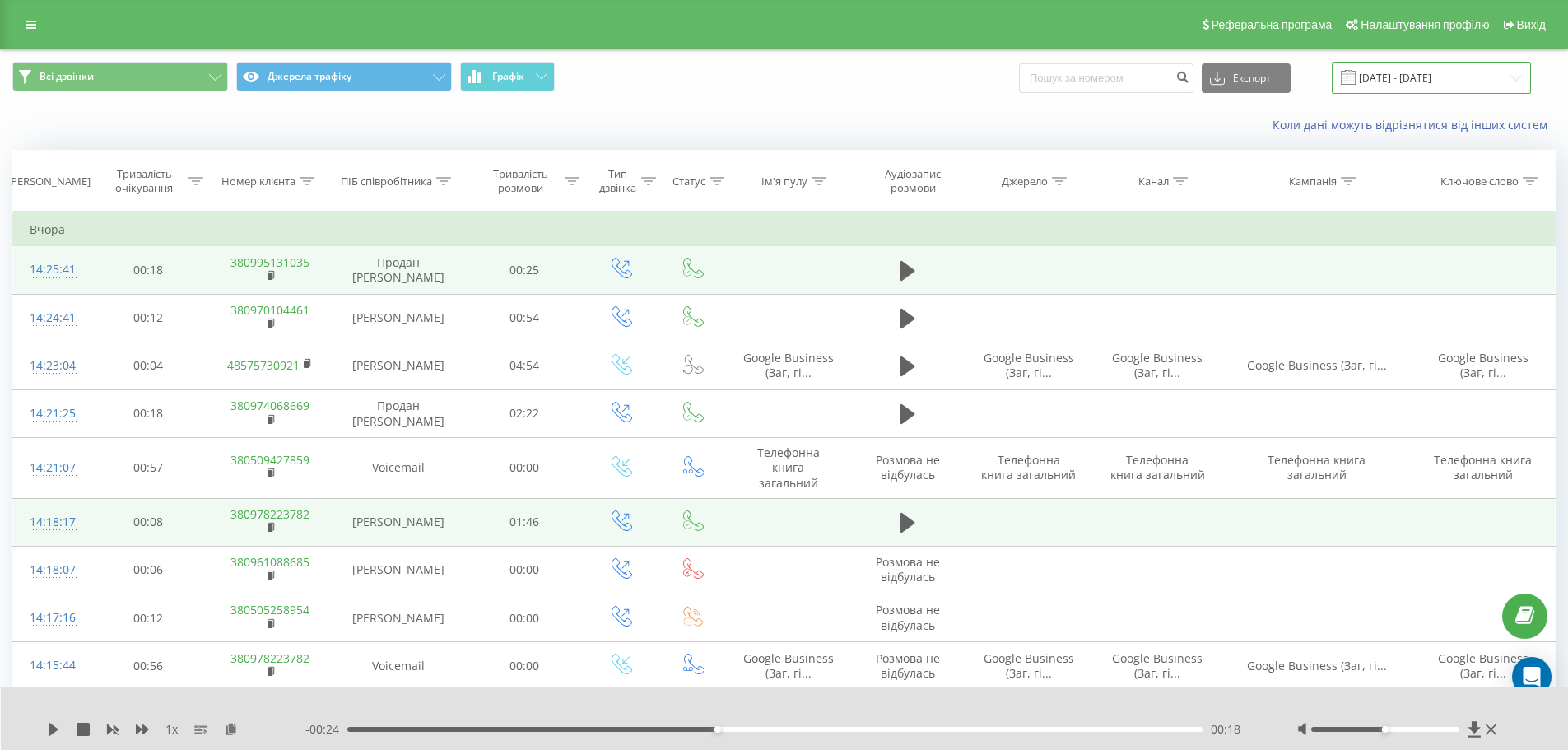
click at [1418, 77] on input "[DATE] - [DATE]" at bounding box center [1431, 77] width 199 height 32
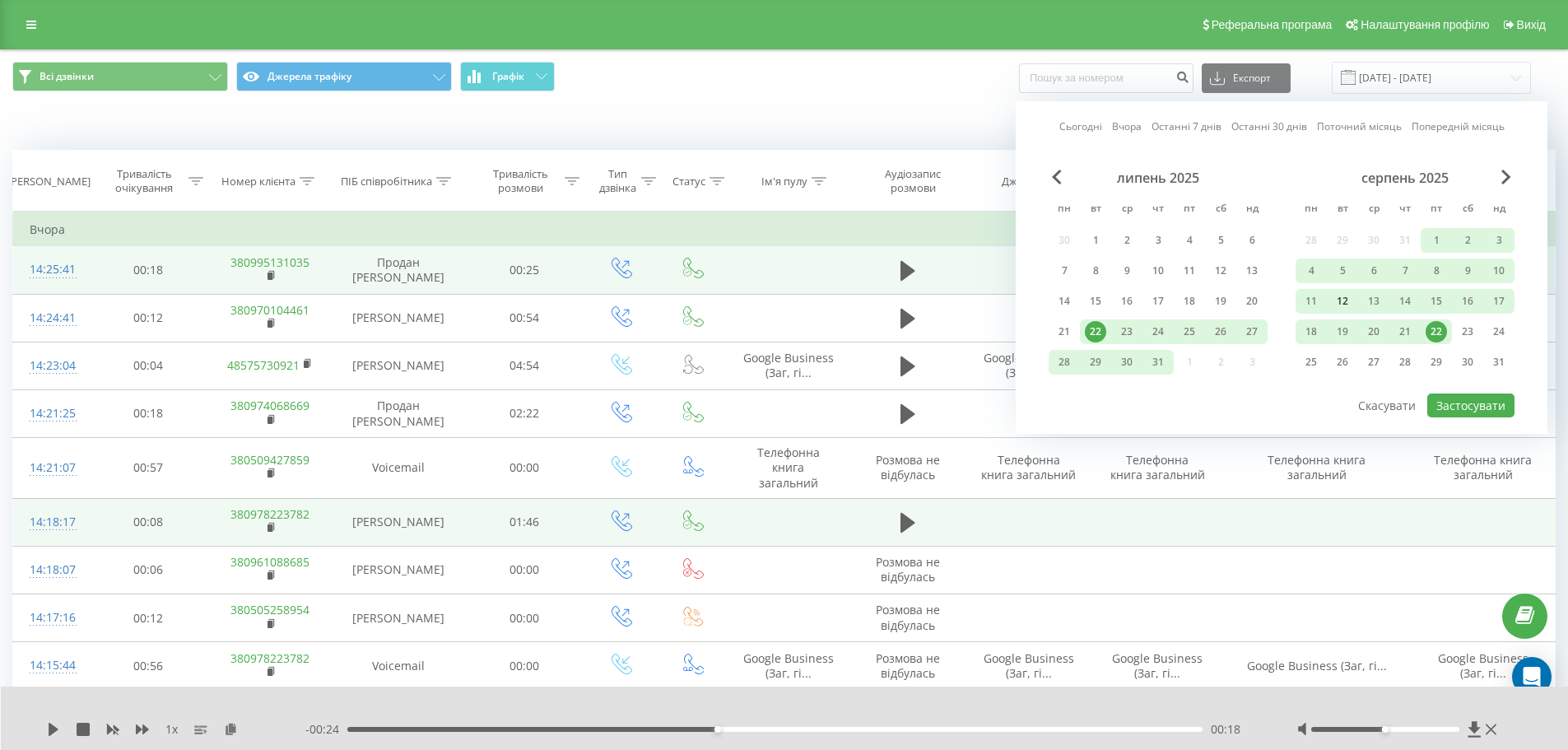
click at [1346, 300] on div "12" at bounding box center [1342, 301] width 21 height 22
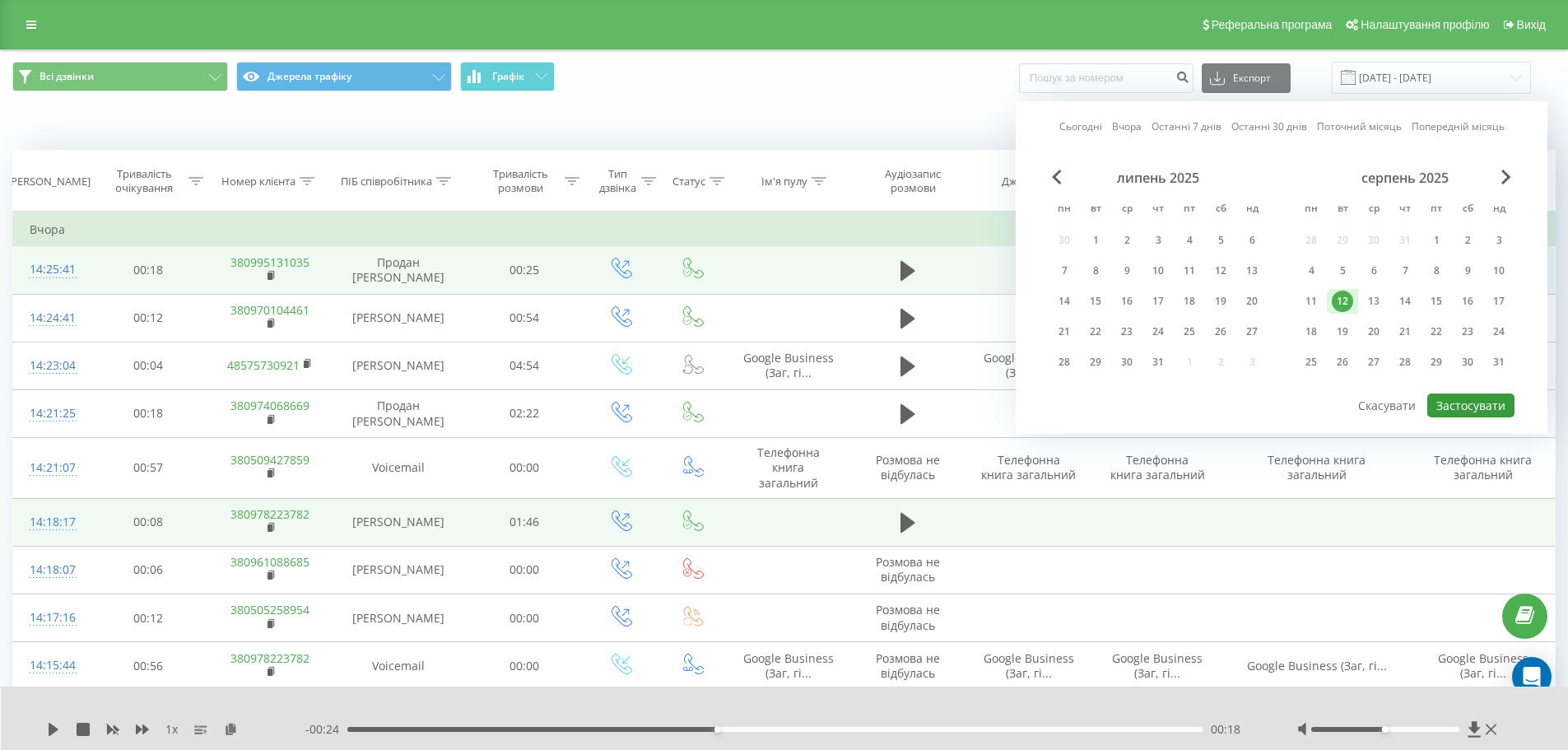
click at [1440, 405] on button "Застосувати" at bounding box center [1470, 406] width 87 height 24
type input "12.08.2025 - 12.08.2025"
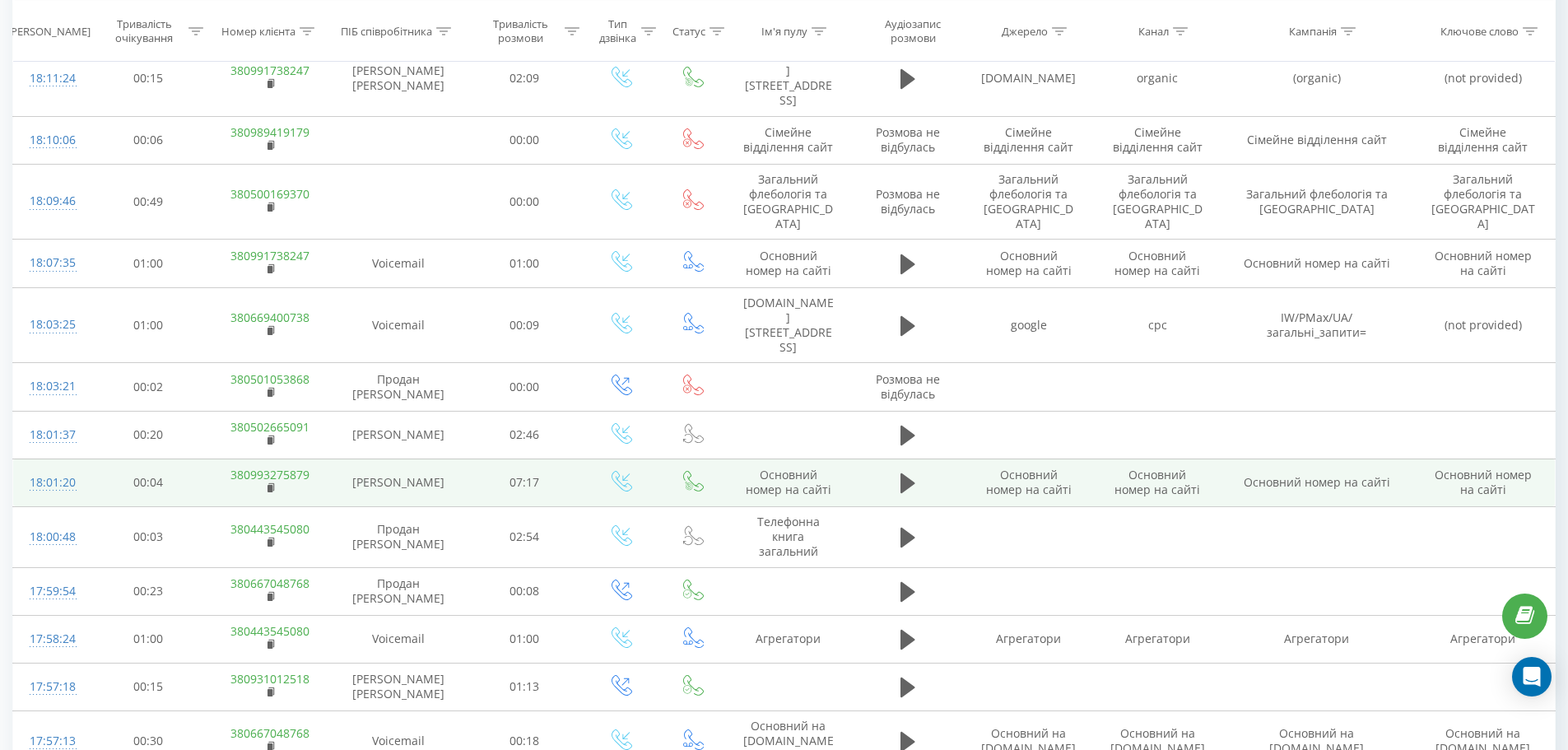
scroll to position [4692, 0]
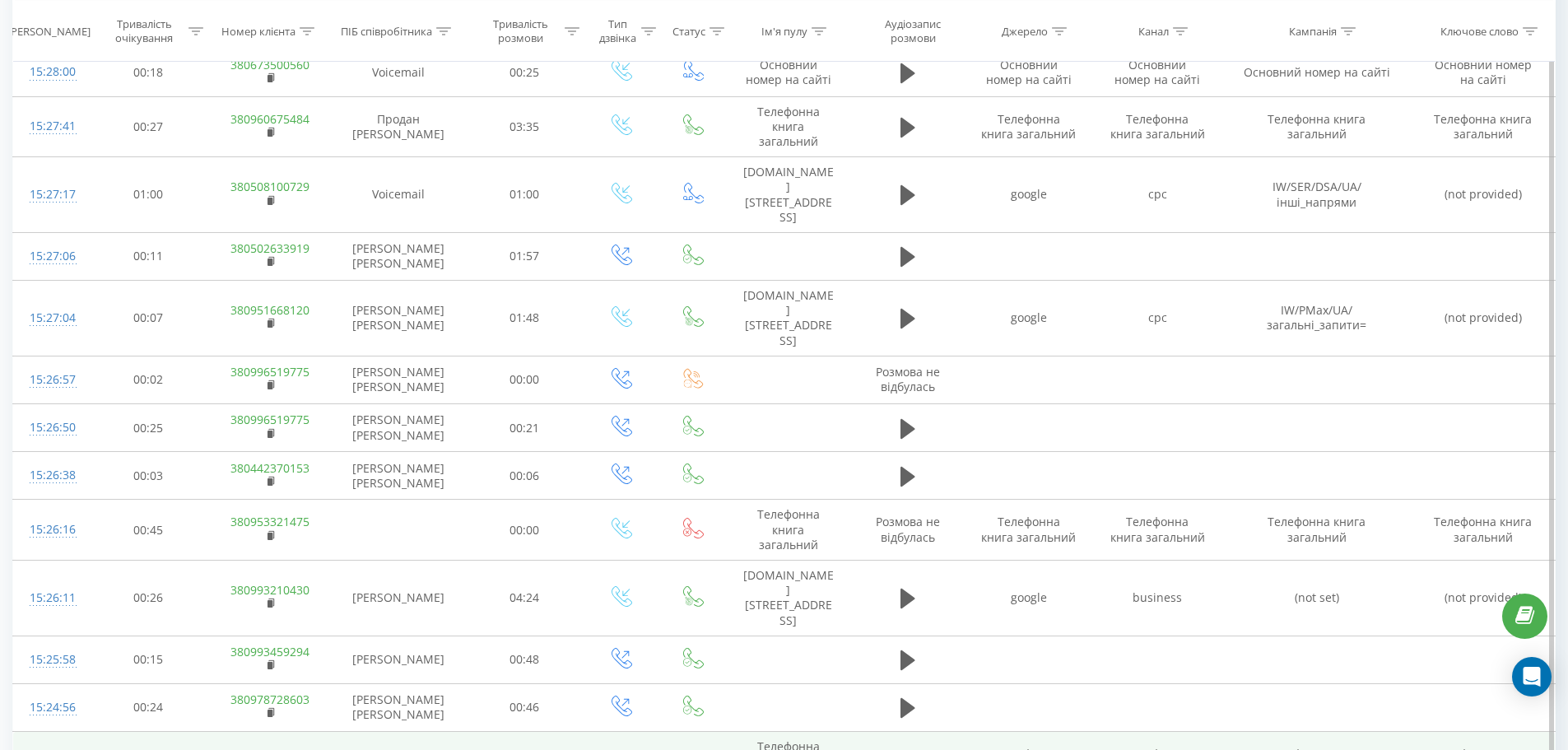
scroll to position [4654, 0]
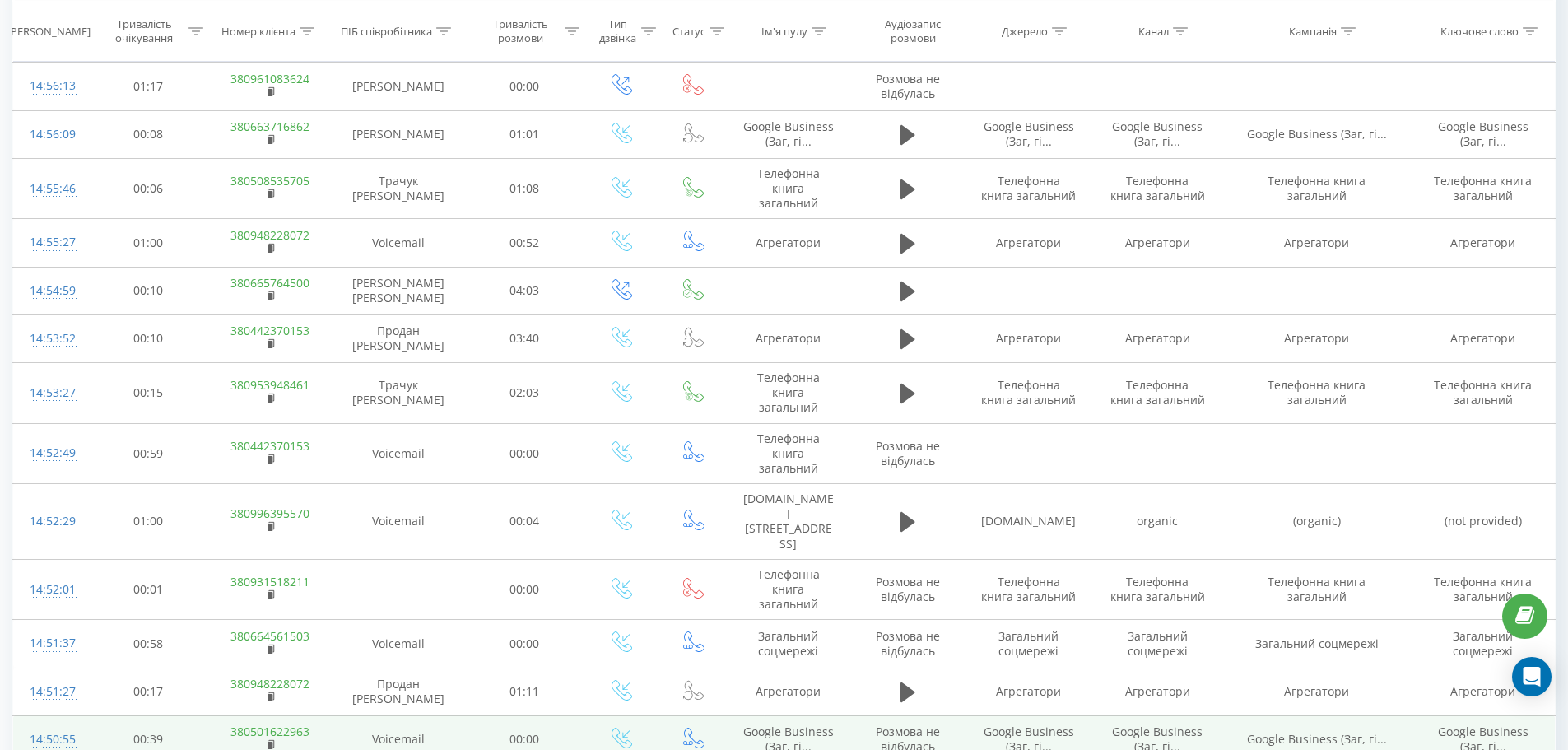
scroll to position [4730, 0]
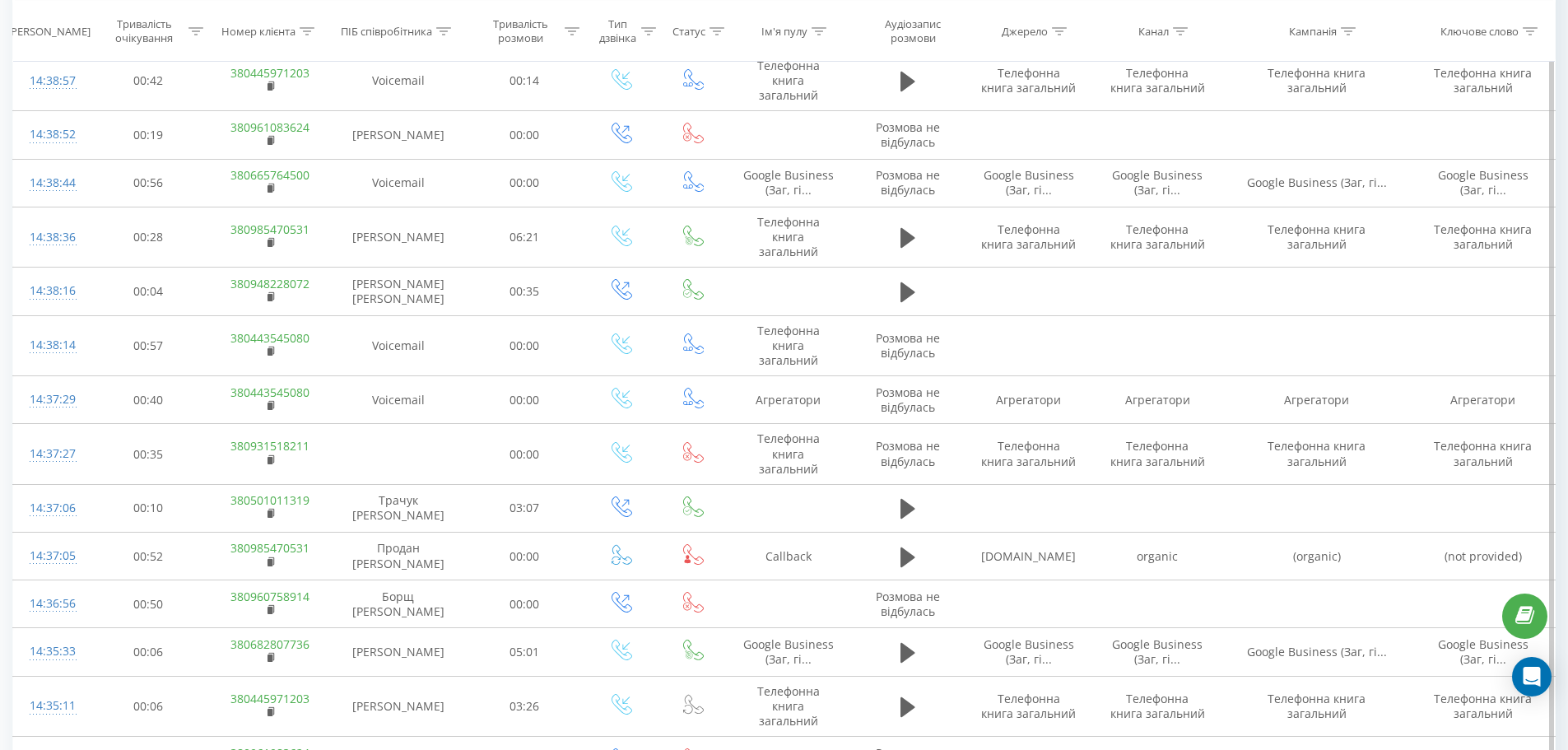
scroll to position [1674, 0]
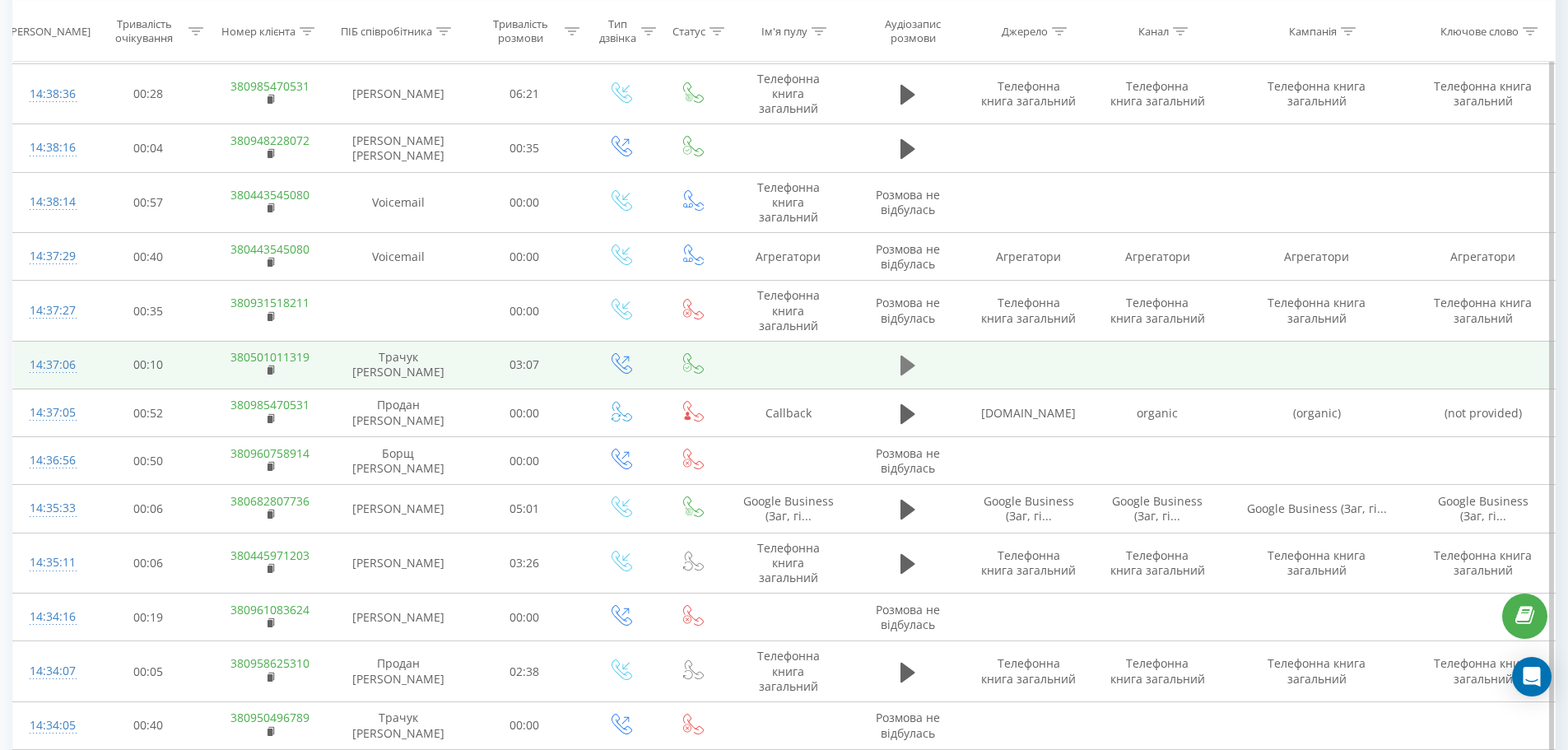
click at [907, 371] on icon at bounding box center [908, 366] width 15 height 20
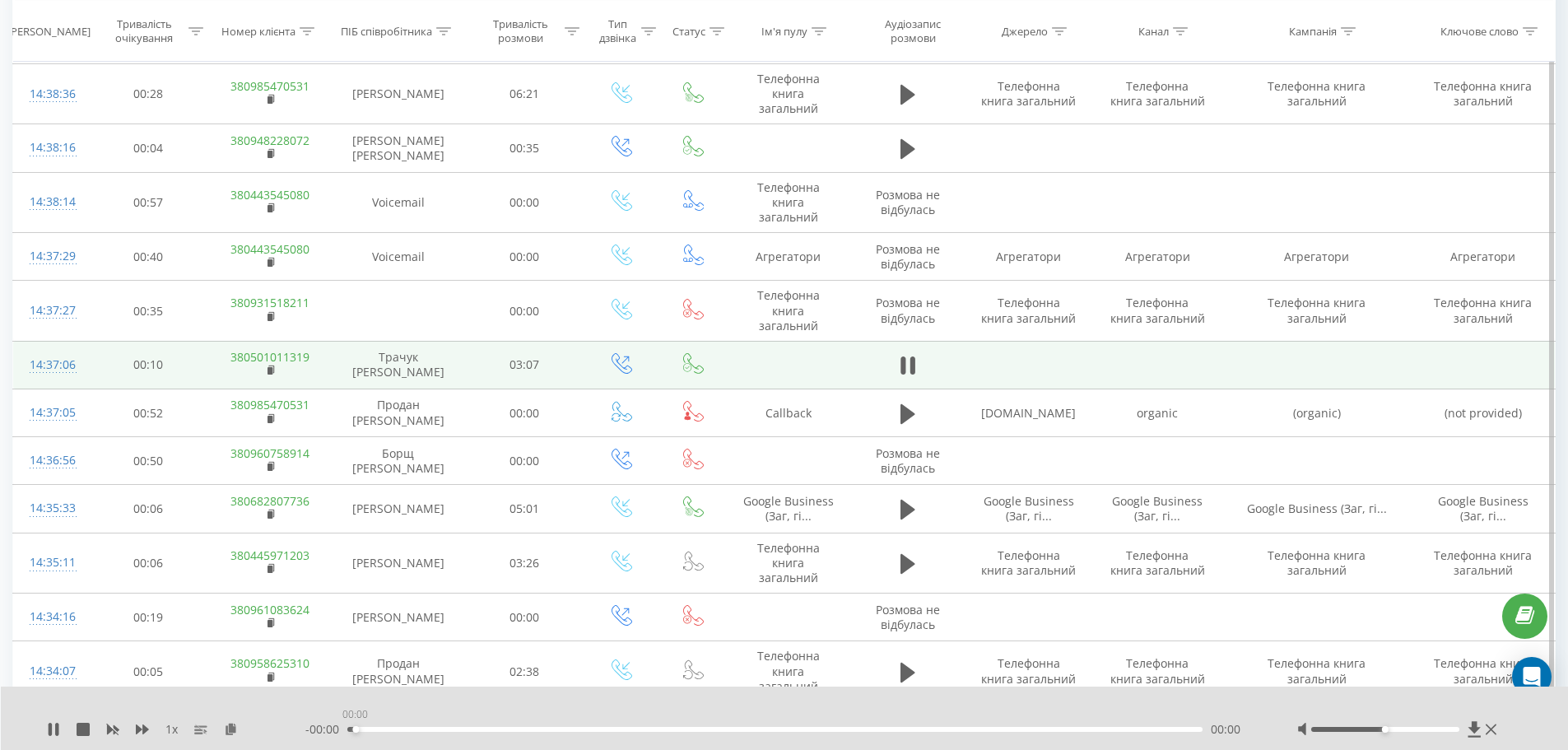
click at [355, 727] on div "00:00" at bounding box center [775, 729] width 856 height 5
click at [364, 727] on div "00:00" at bounding box center [775, 729] width 856 height 5
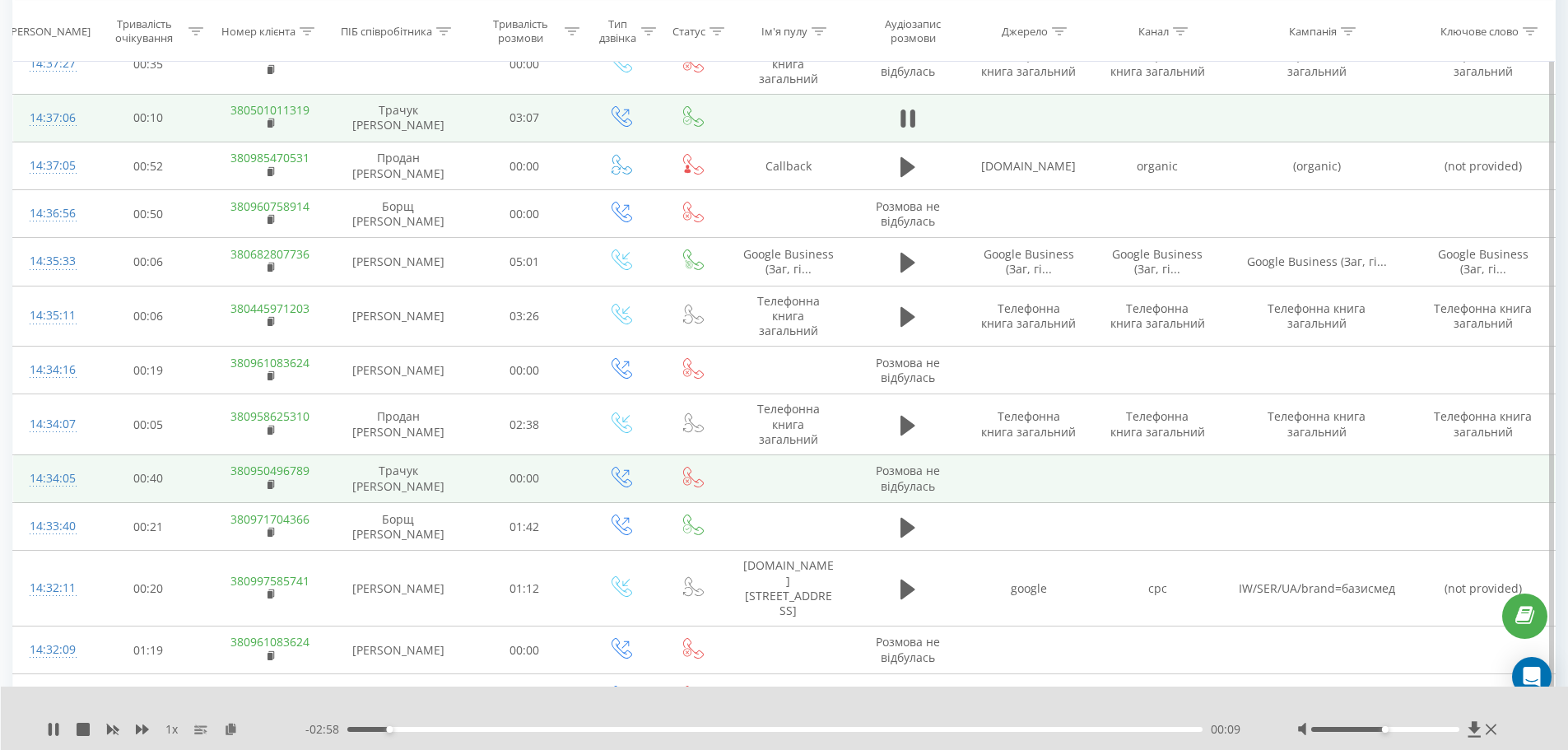
scroll to position [2085, 0]
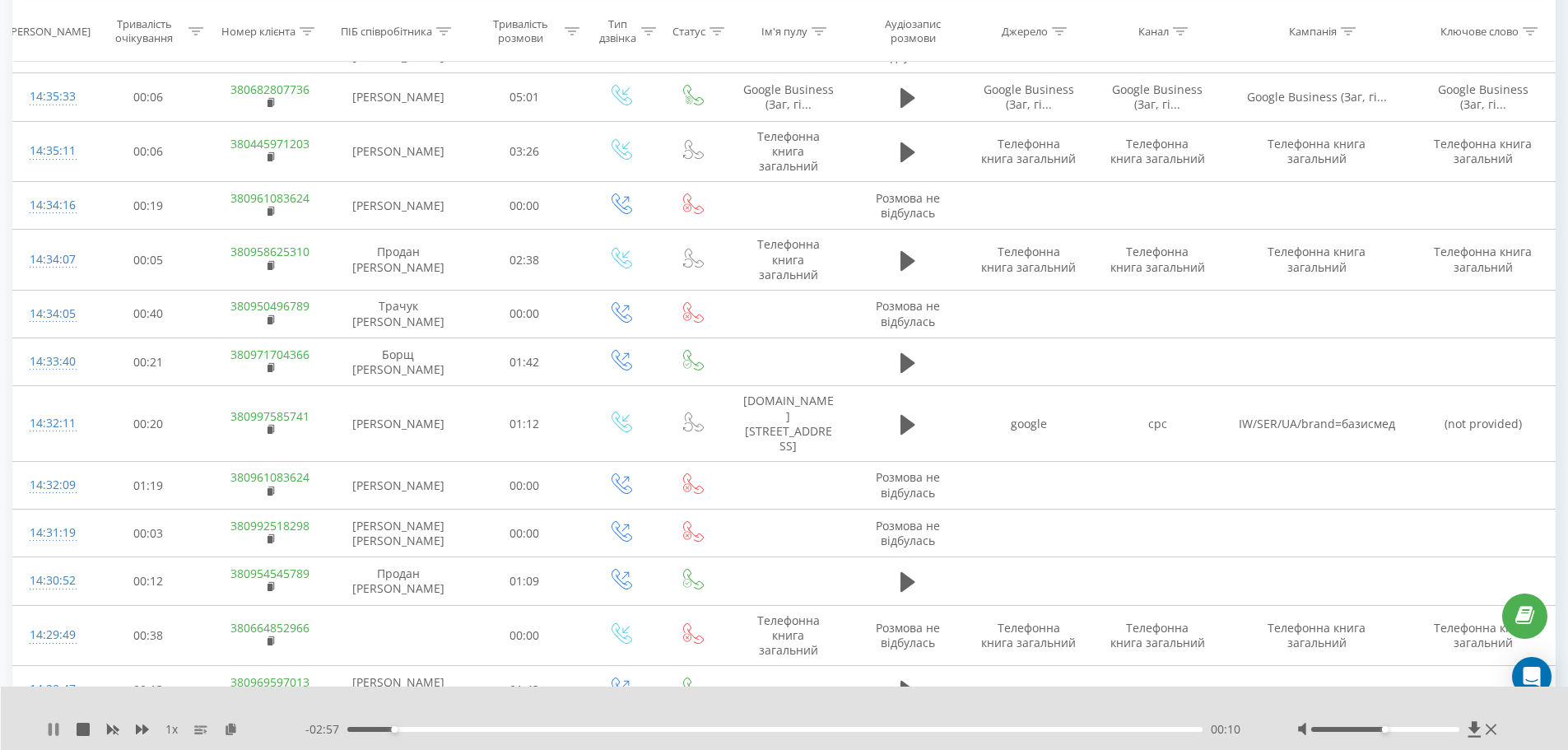
click at [53, 735] on icon at bounding box center [53, 729] width 13 height 13
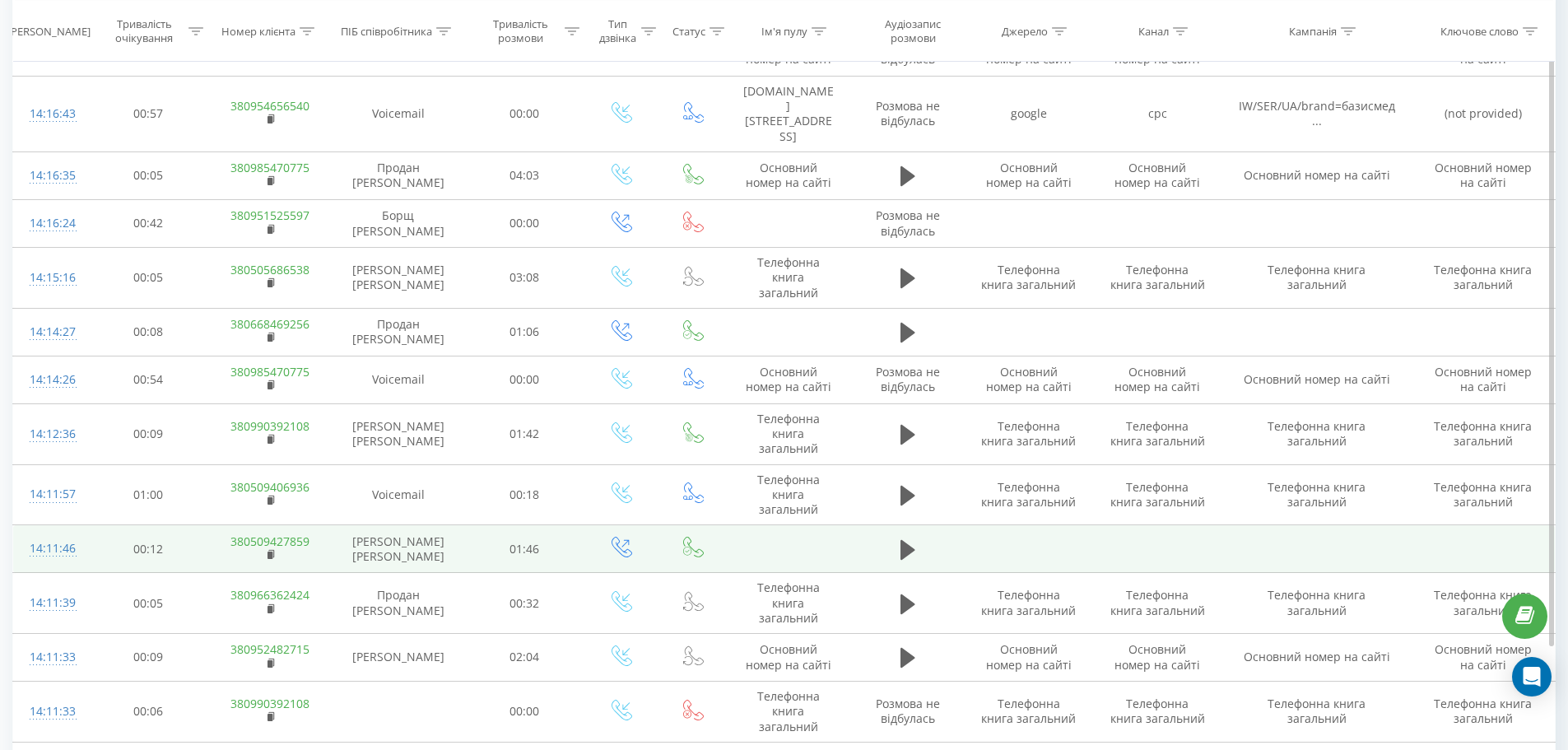
scroll to position [4705, 0]
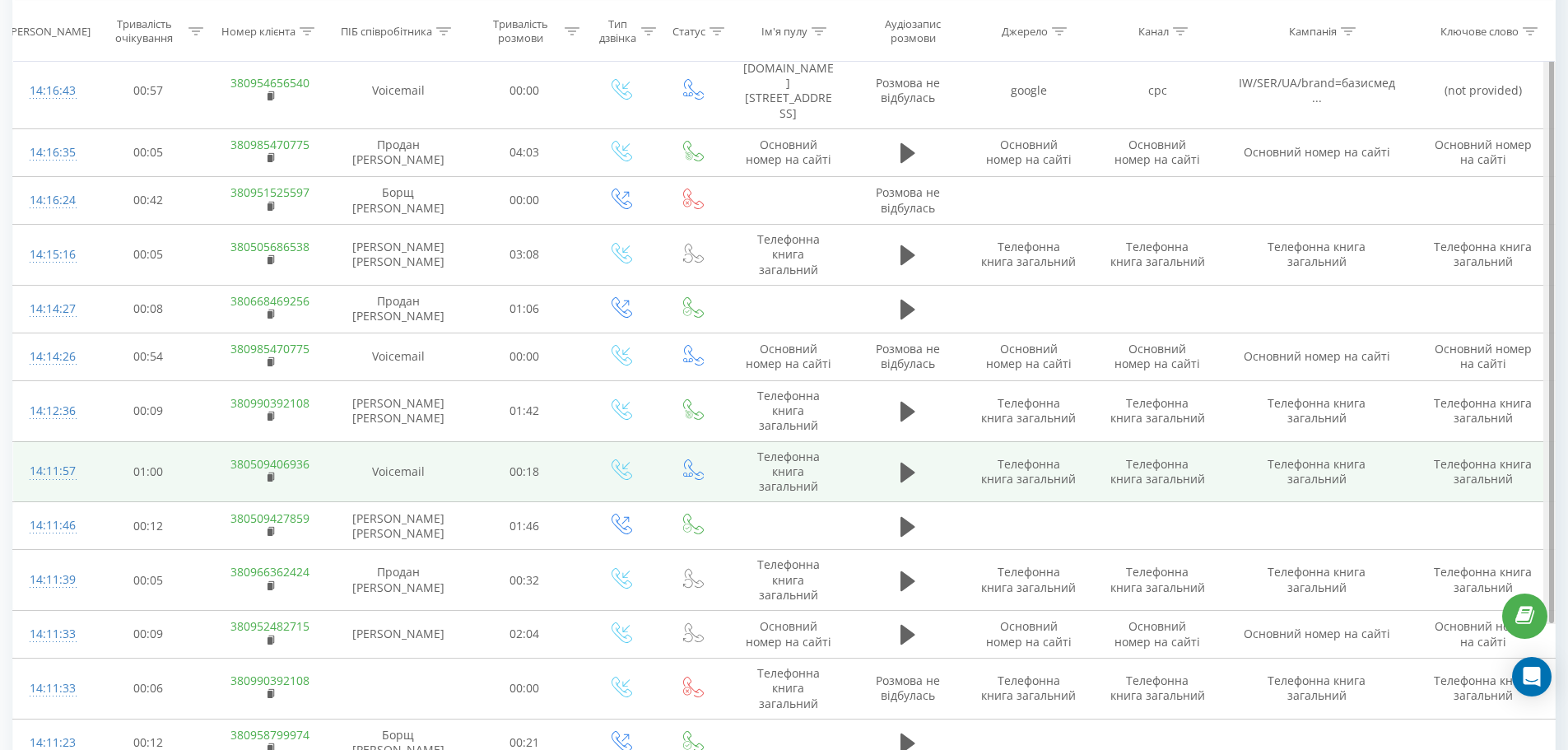
drag, startPoint x: 1551, startPoint y: 450, endPoint x: 1516, endPoint y: 212, distance: 240.6
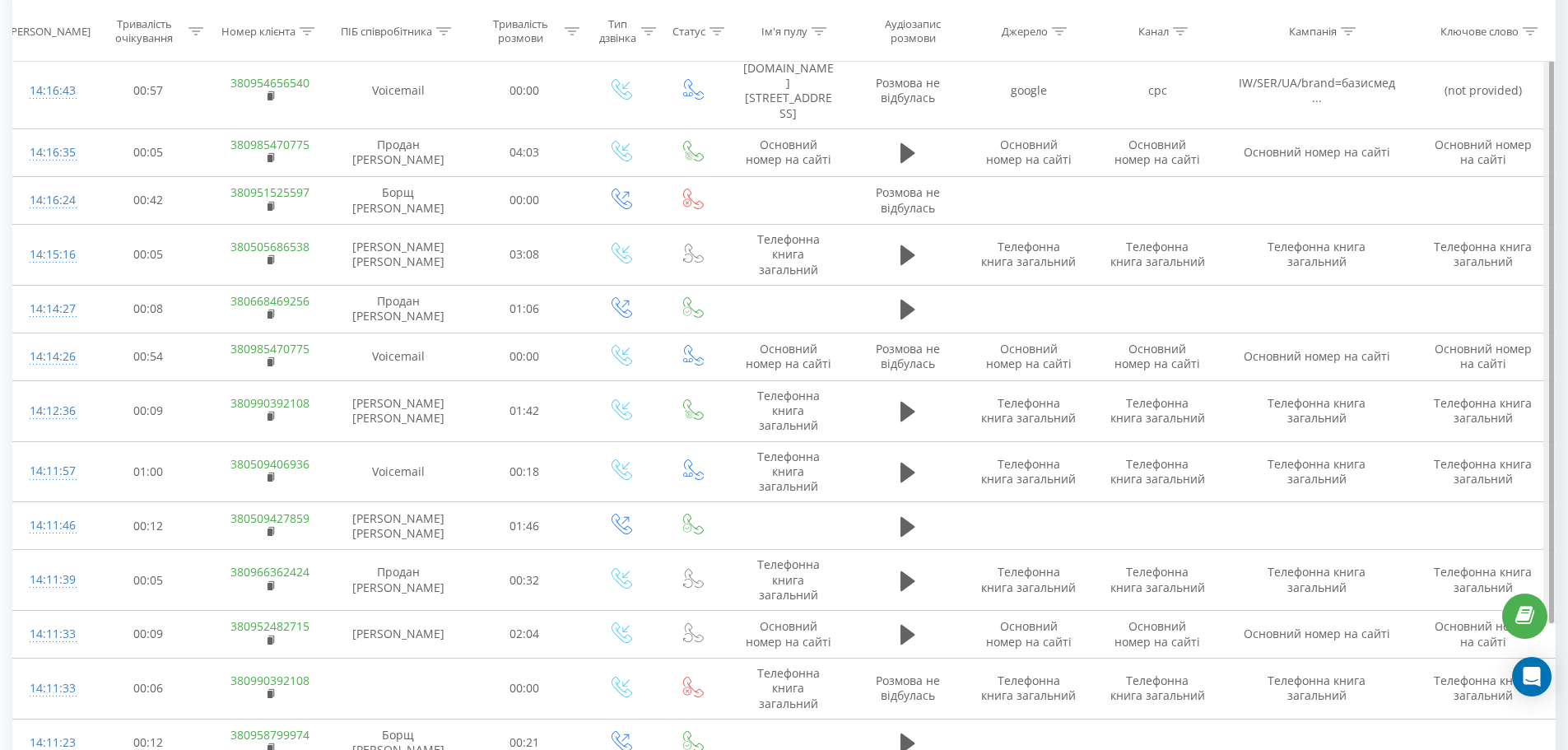
drag, startPoint x: 1552, startPoint y: 484, endPoint x: 1555, endPoint y: 551, distance: 67.1
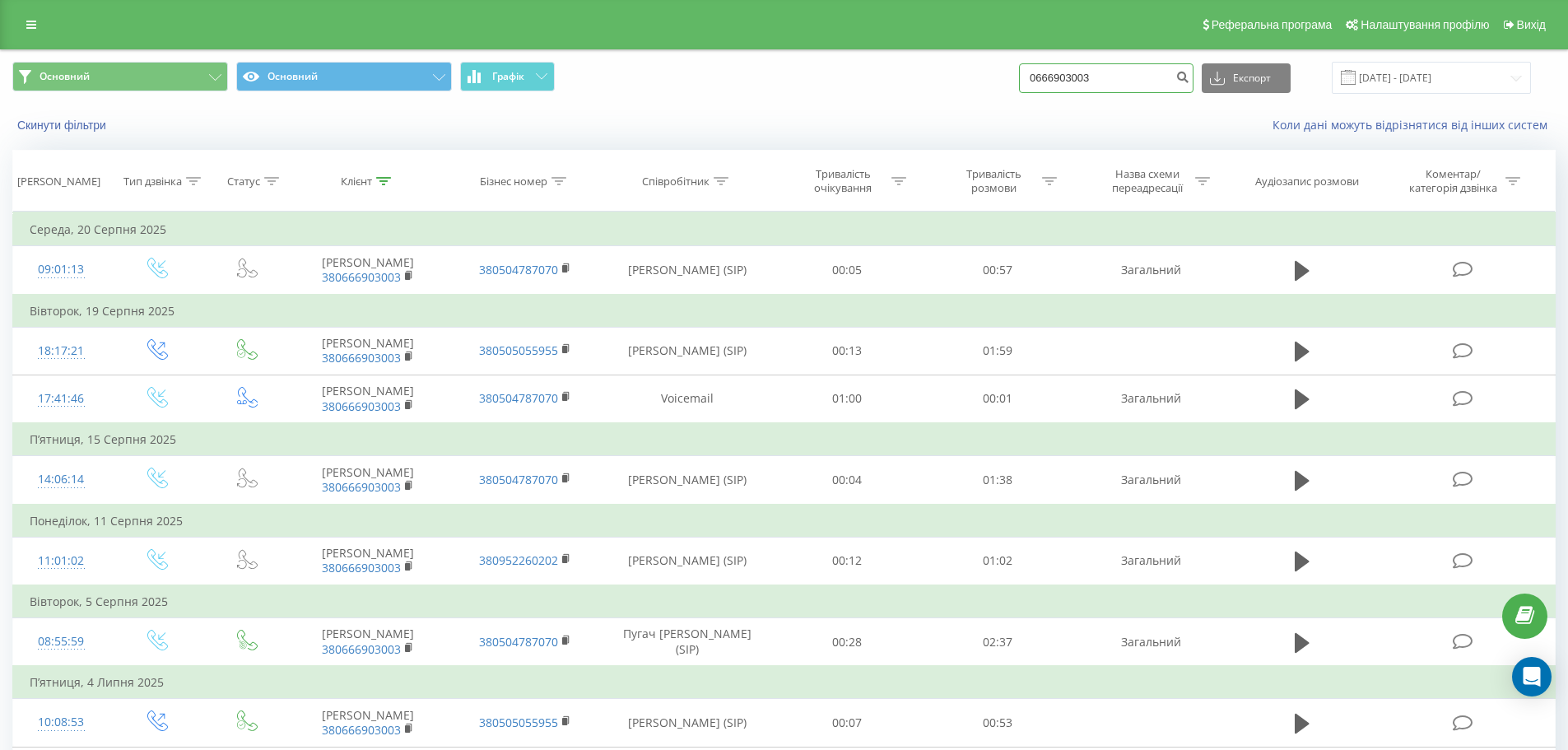
click at [1152, 67] on input "0666903003" at bounding box center [1106, 78] width 175 height 29
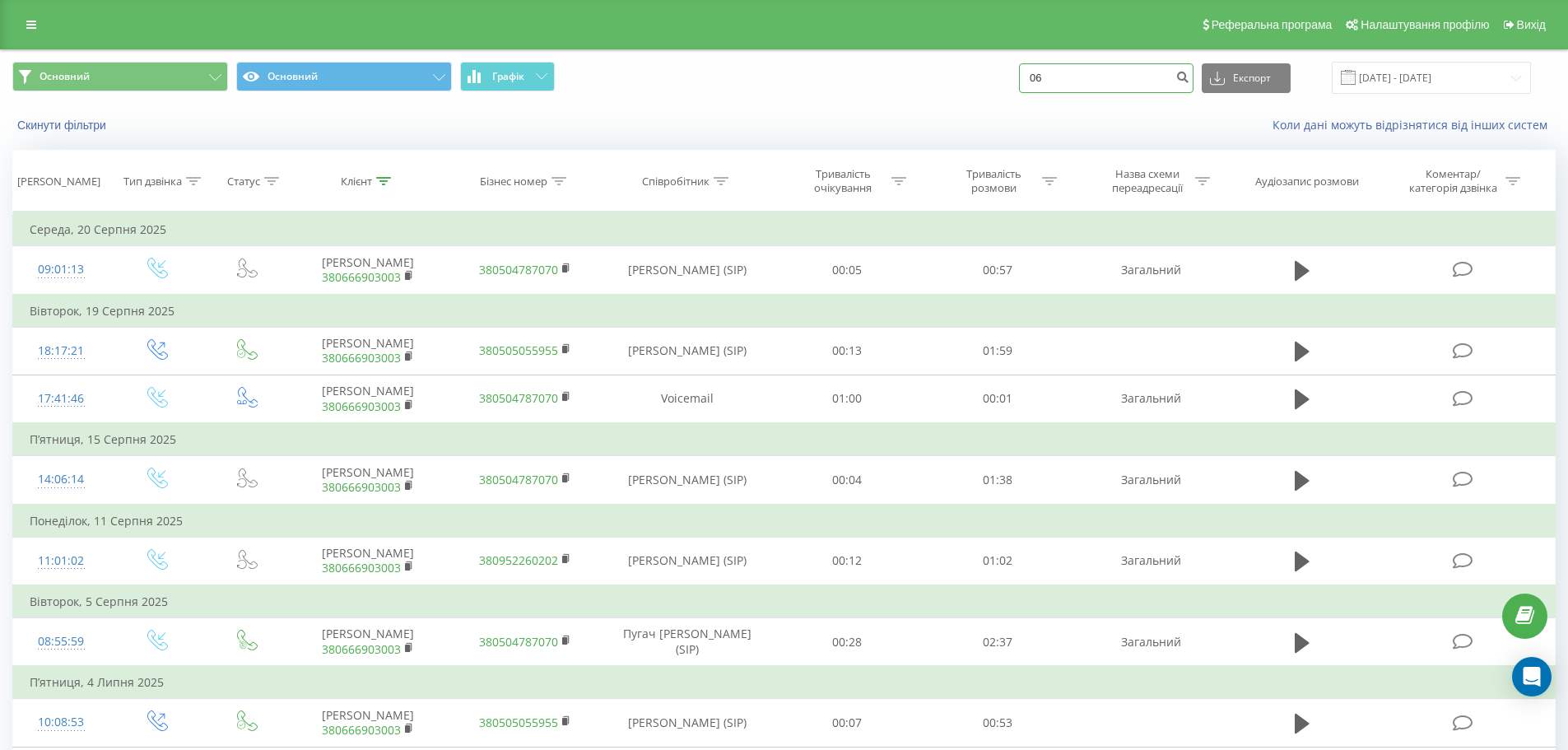
type input "0"
paste input "[PHONE_NUMBER]"
type input "[PHONE_NUMBER]"
click at [1193, 89] on button "submit" at bounding box center [1183, 78] width 22 height 29
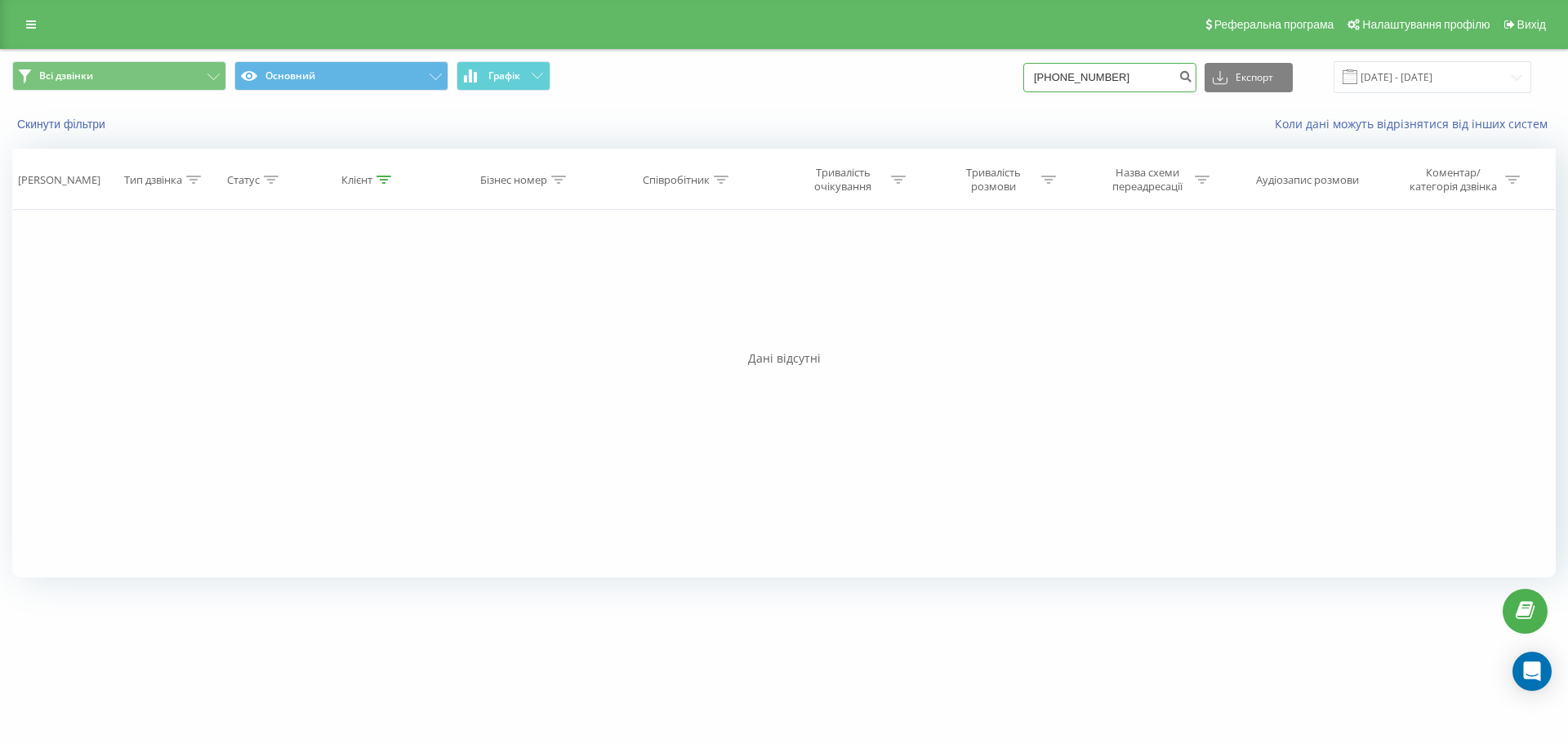
drag, startPoint x: 1136, startPoint y: 78, endPoint x: 1033, endPoint y: 87, distance: 103.4
click at [1033, 87] on div "Всі дзвінки Основний Графік [PHONE_NUMBER] Експорт .csv .xls .xlsx [DATE] - [DA…" at bounding box center [784, 77] width 1544 height 32
click at [17, 31] on link at bounding box center [31, 24] width 29 height 23
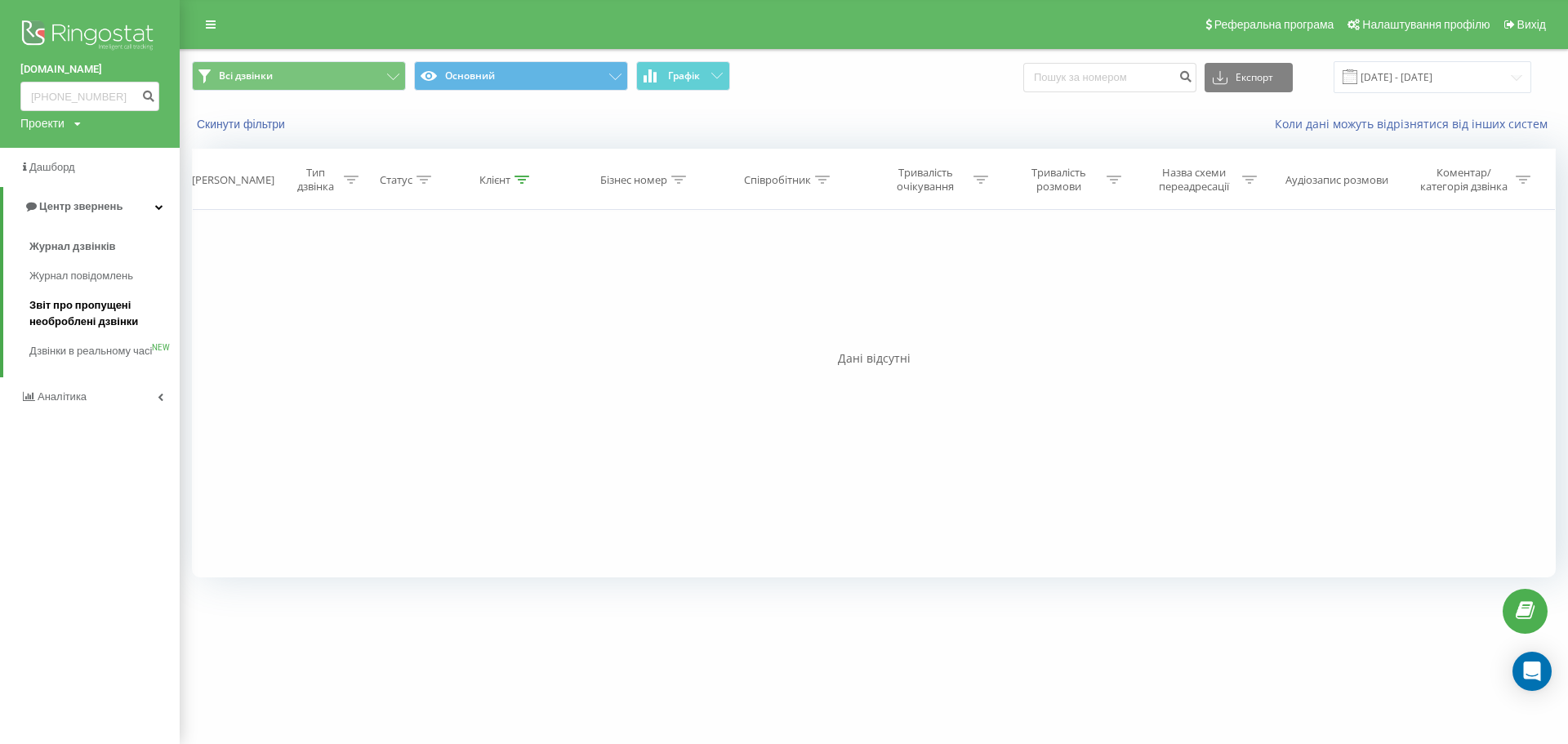
click at [49, 311] on span "Звіт про пропущені необроблені дзвінки" at bounding box center [100, 314] width 142 height 32
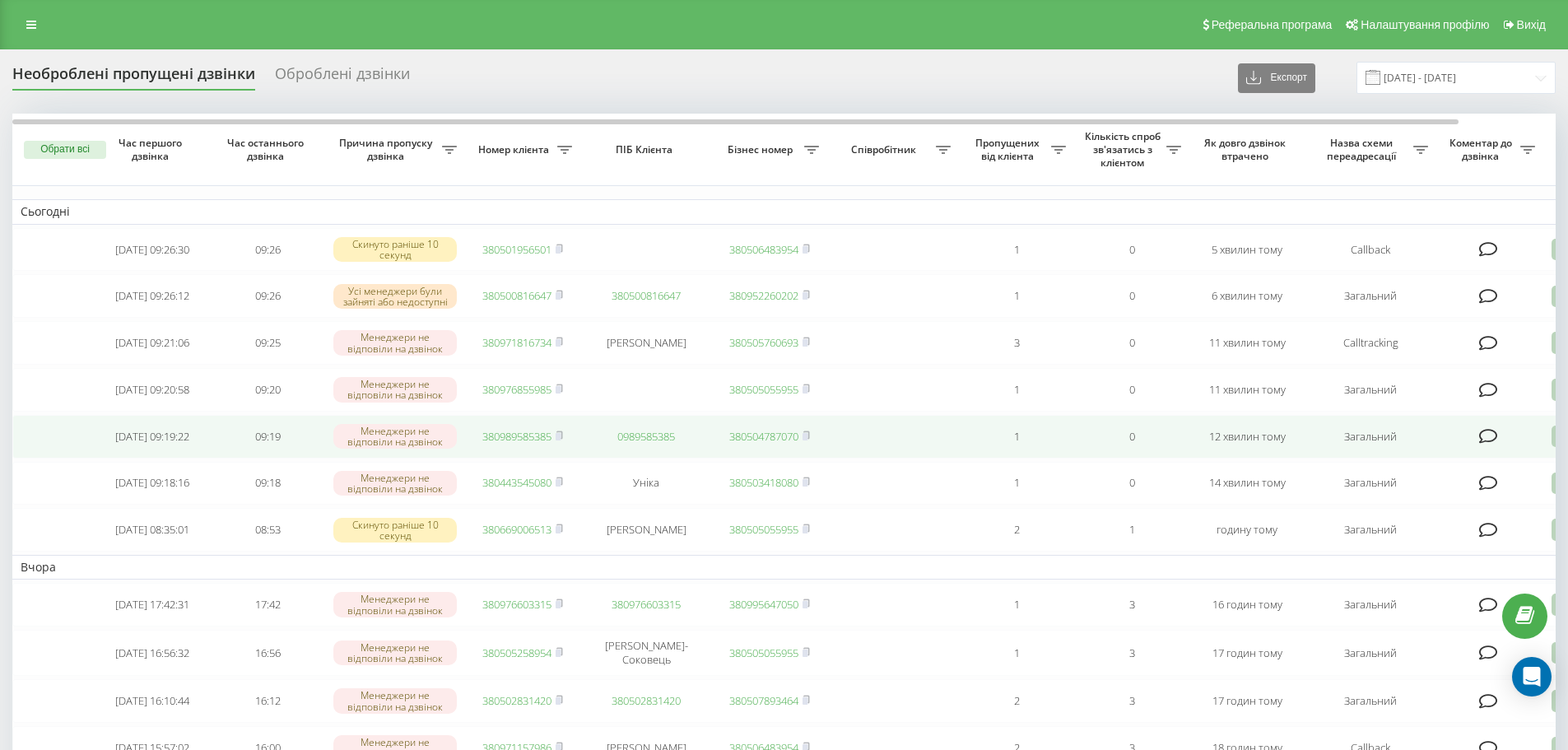
click at [506, 458] on td "380989585385" at bounding box center [523, 437] width 115 height 44
click at [526, 444] on link "380989585385" at bounding box center [517, 436] width 69 height 15
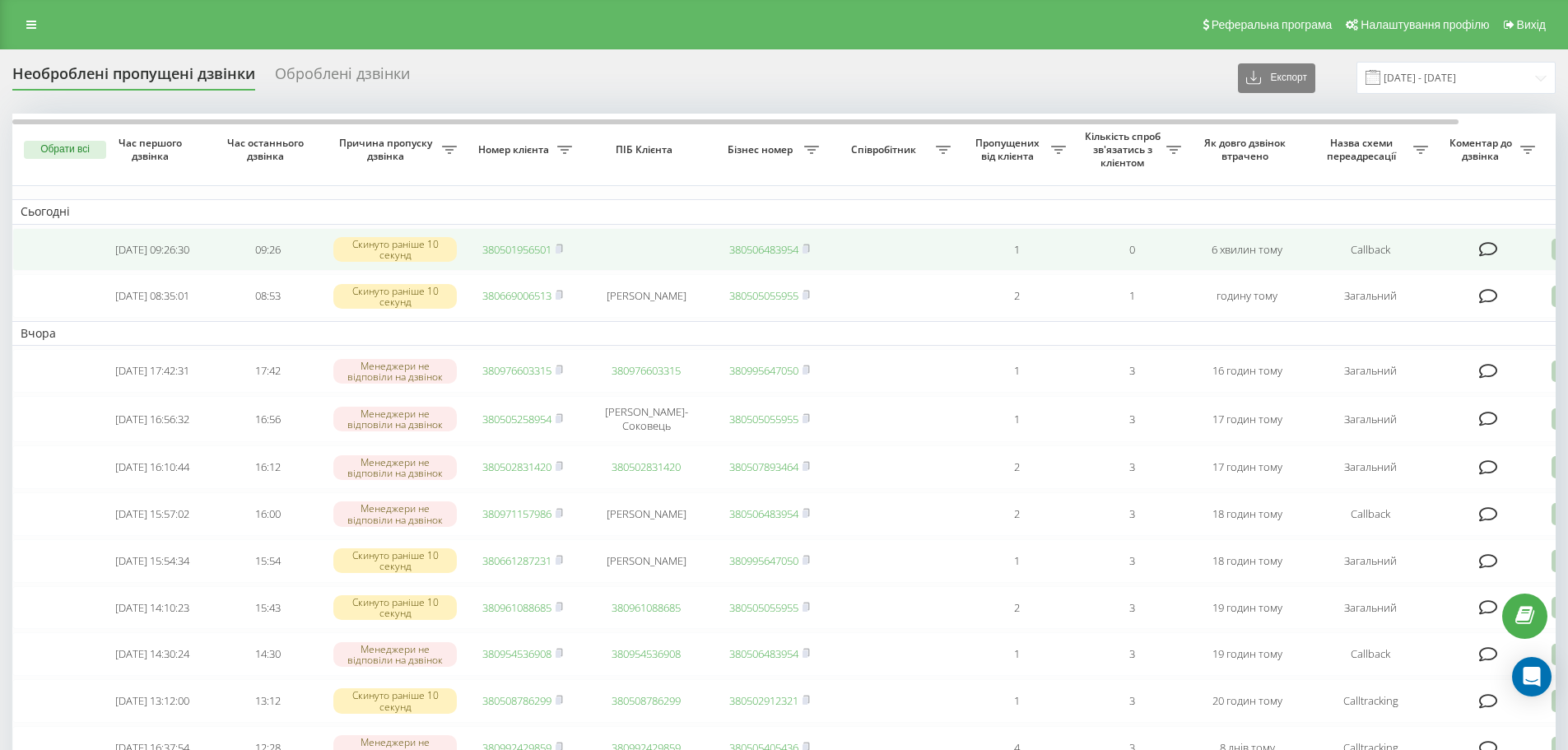
click at [511, 249] on link "380501956501" at bounding box center [517, 249] width 69 height 15
